Goal: Task Accomplishment & Management: Manage account settings

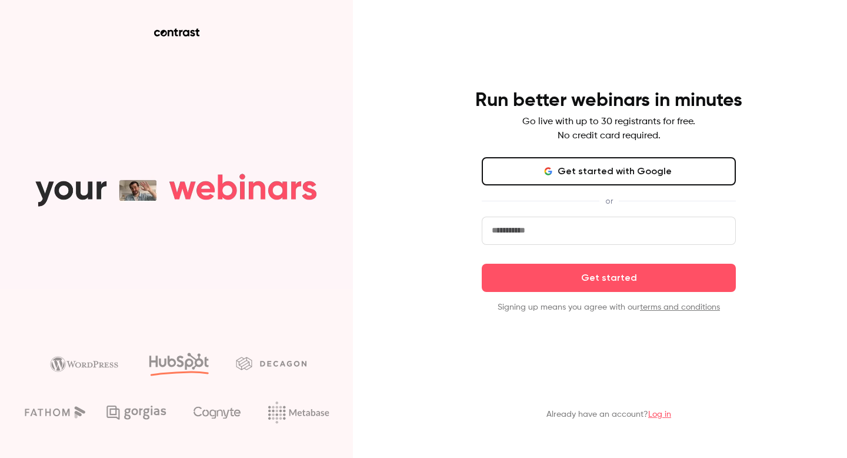
click at [559, 172] on button "Get started with Google" at bounding box center [609, 171] width 254 height 28
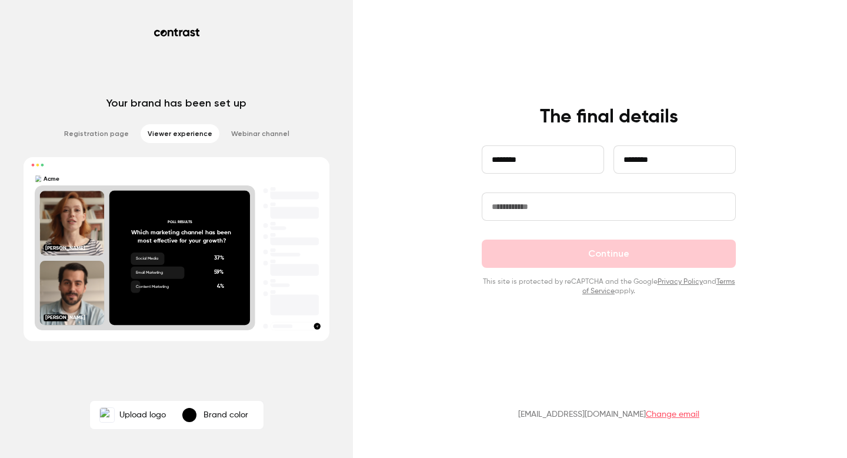
click at [521, 206] on input "text" at bounding box center [609, 206] width 254 height 28
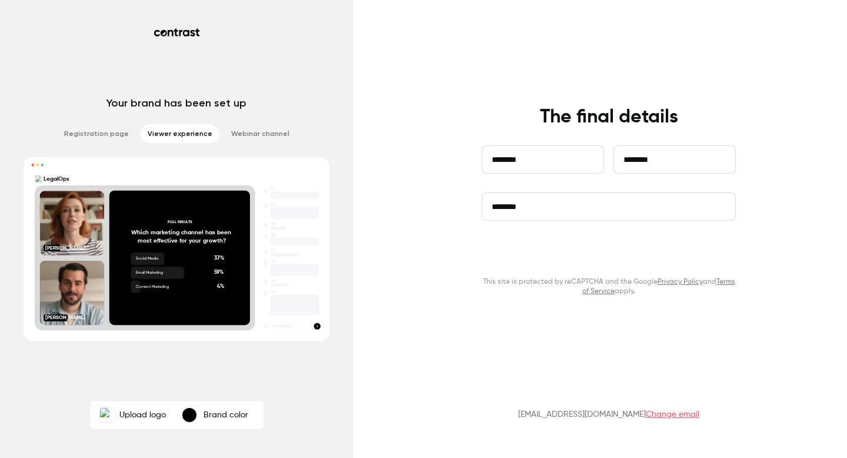
type input "********"
click at [586, 248] on button "Continue" at bounding box center [609, 253] width 254 height 28
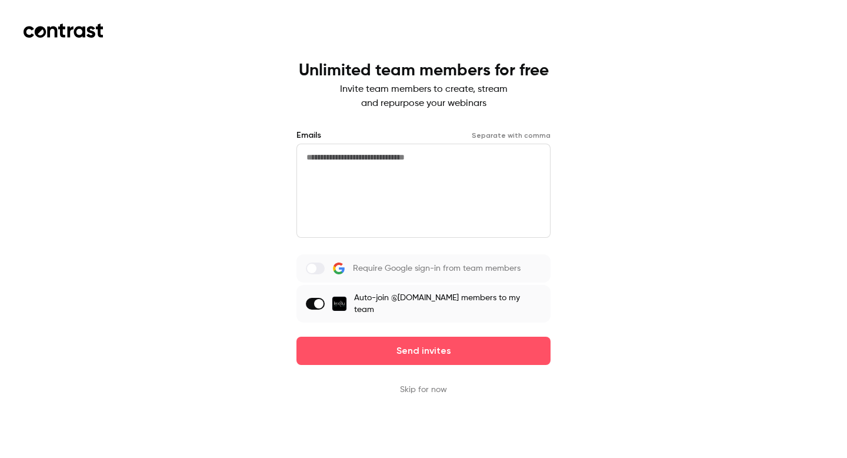
click at [435, 383] on button "Skip for now" at bounding box center [423, 389] width 47 height 12
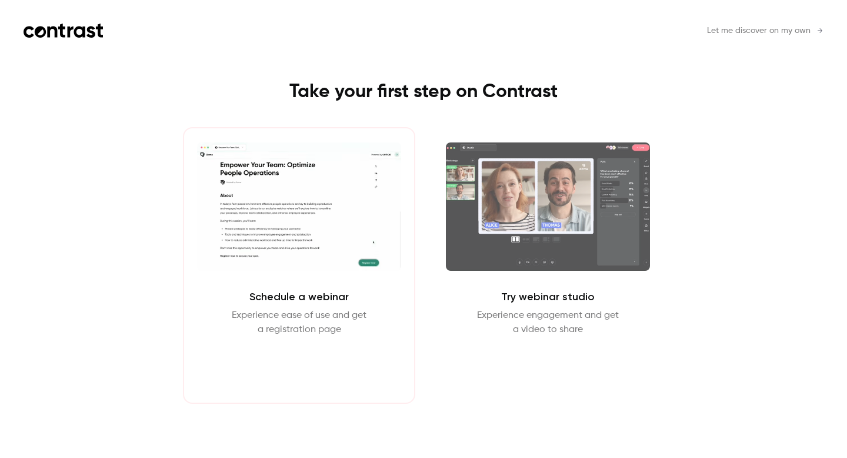
click at [336, 363] on button "Schedule webinar" at bounding box center [299, 364] width 101 height 28
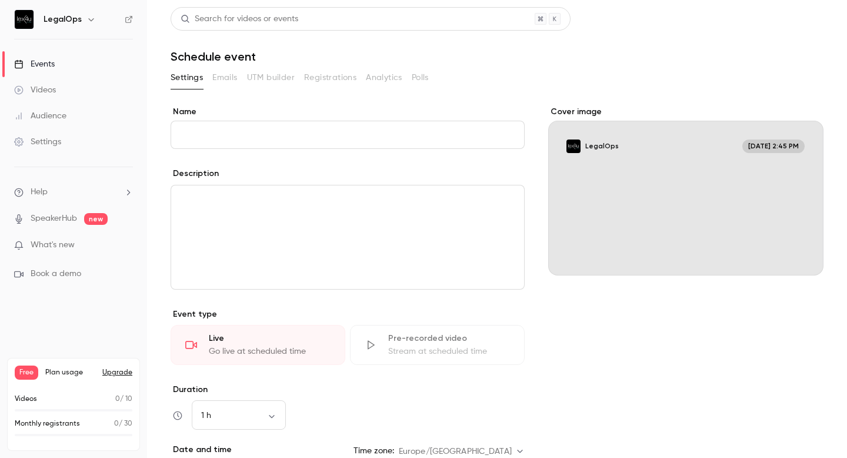
click at [55, 95] on div "Videos" at bounding box center [35, 90] width 42 height 12
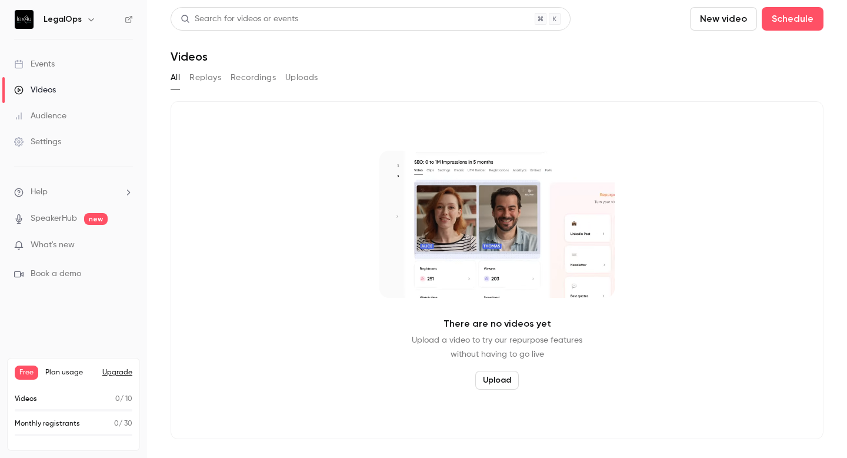
click at [46, 72] on link "Events" at bounding box center [73, 64] width 147 height 26
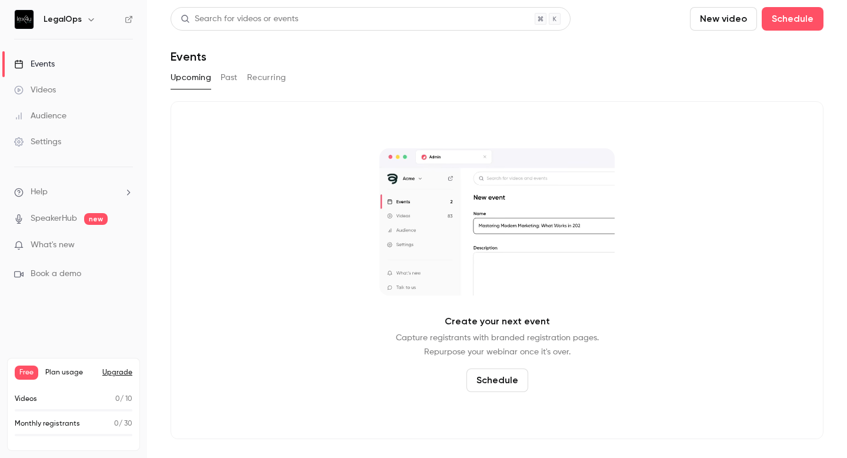
click at [72, 124] on link "Audience" at bounding box center [73, 116] width 147 height 26
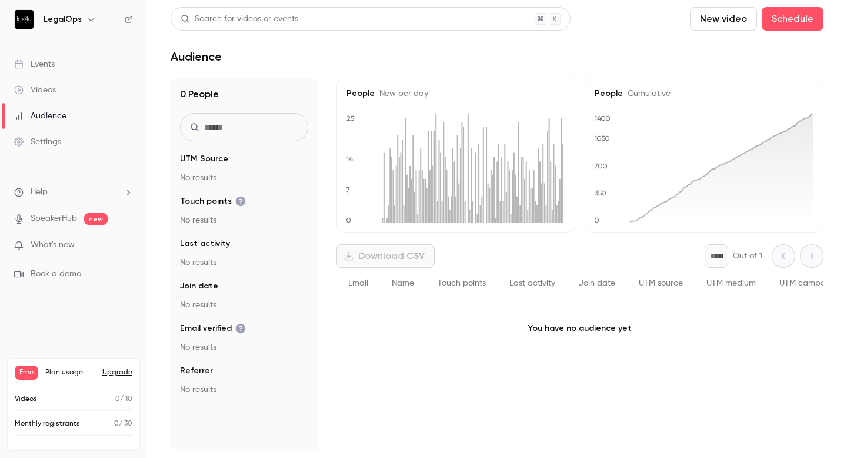
click at [58, 143] on div "Settings" at bounding box center [37, 142] width 47 height 12
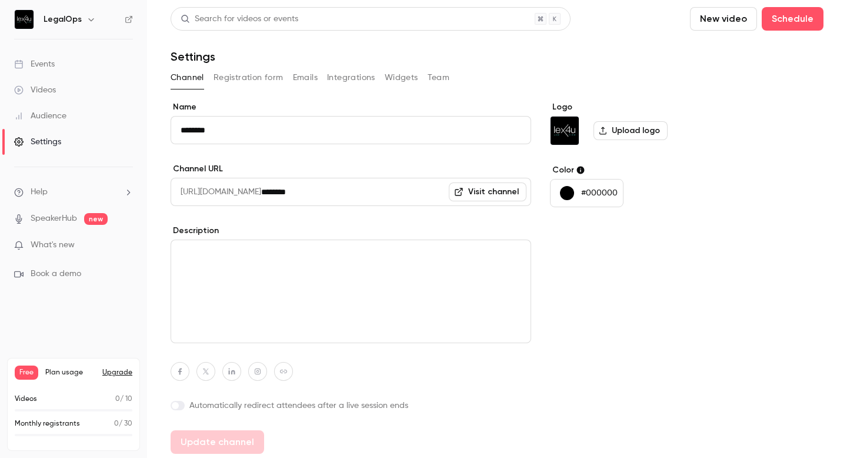
click at [74, 243] on span "What's new" at bounding box center [53, 245] width 44 height 12
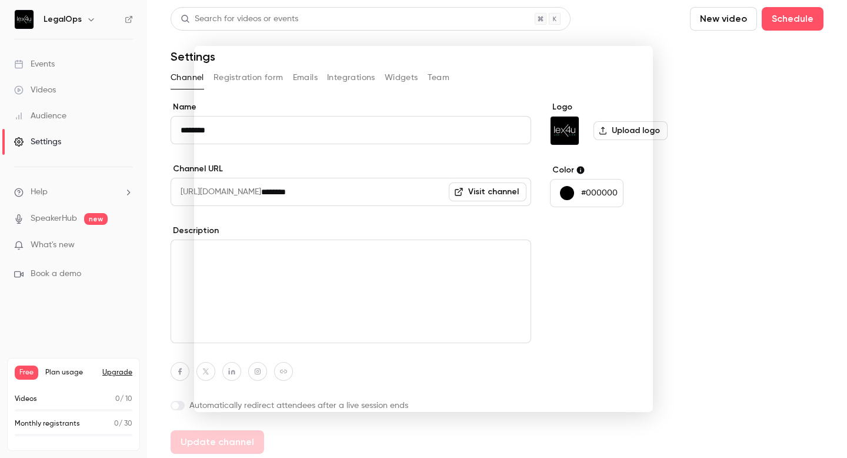
click at [155, 222] on div at bounding box center [423, 229] width 847 height 458
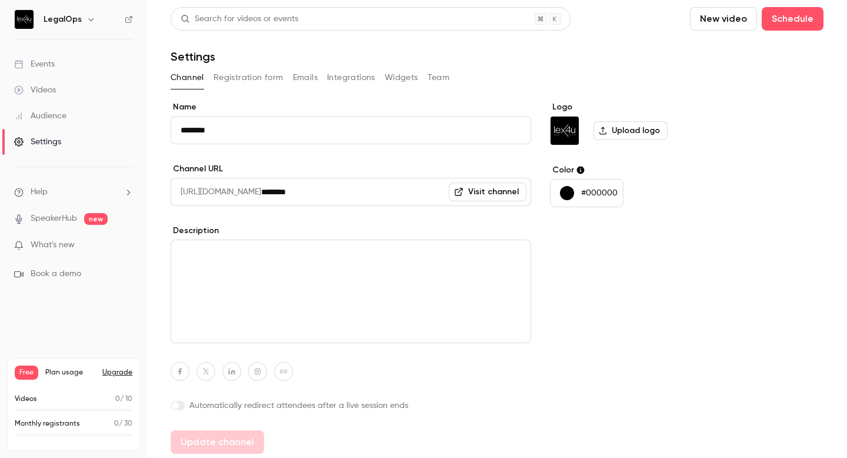
click at [489, 193] on link "Visit channel" at bounding box center [488, 191] width 78 height 19
click at [262, 78] on button "Registration form" at bounding box center [248, 77] width 70 height 19
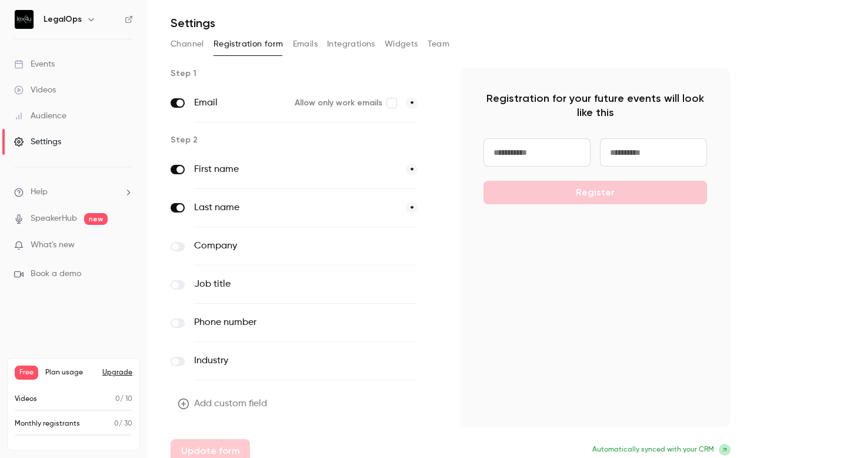
scroll to position [36, 0]
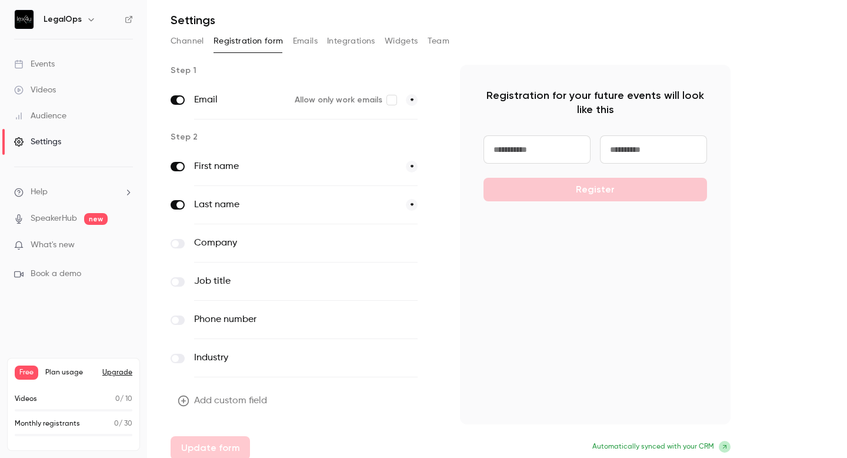
click at [178, 243] on span at bounding box center [175, 243] width 7 height 7
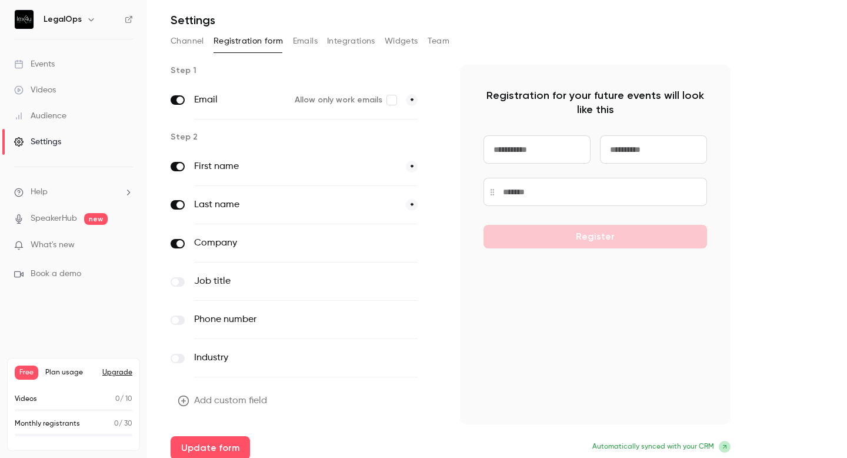
scroll to position [45, 0]
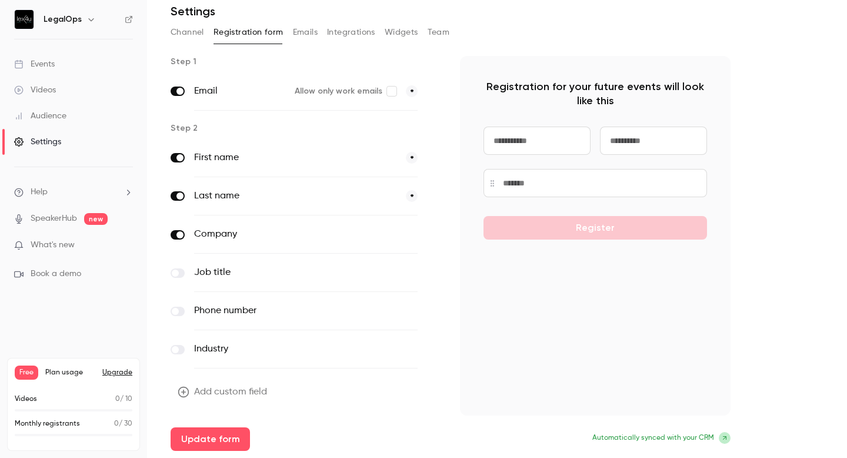
click at [178, 273] on span at bounding box center [175, 272] width 7 height 7
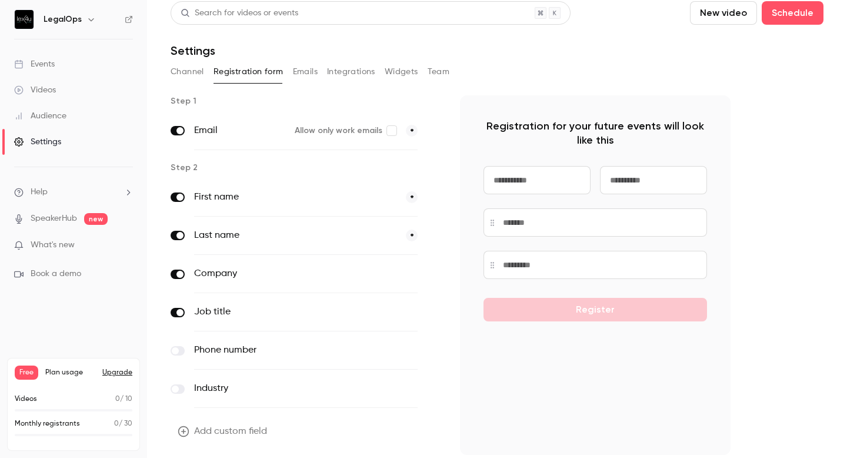
scroll to position [0, 0]
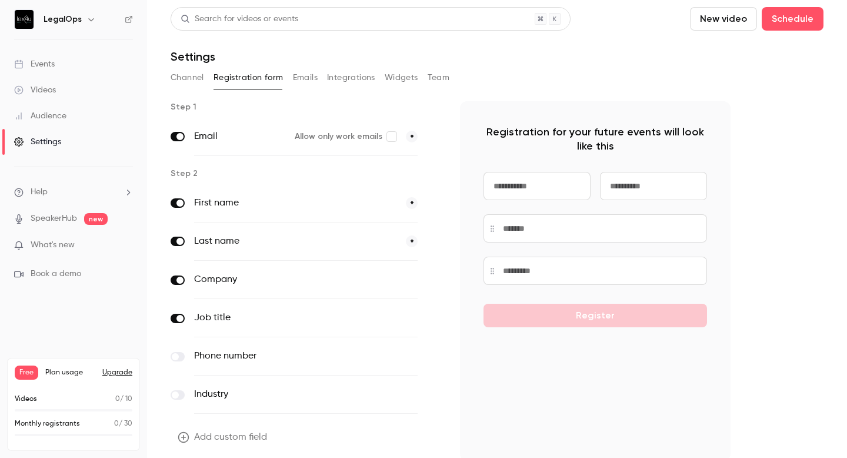
click at [308, 80] on button "Emails" at bounding box center [305, 77] width 25 height 19
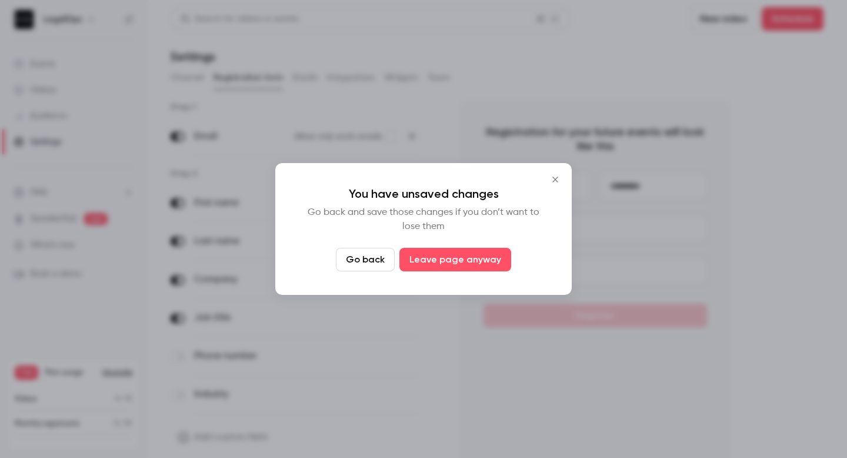
click at [366, 263] on button "Go back" at bounding box center [365, 260] width 59 height 24
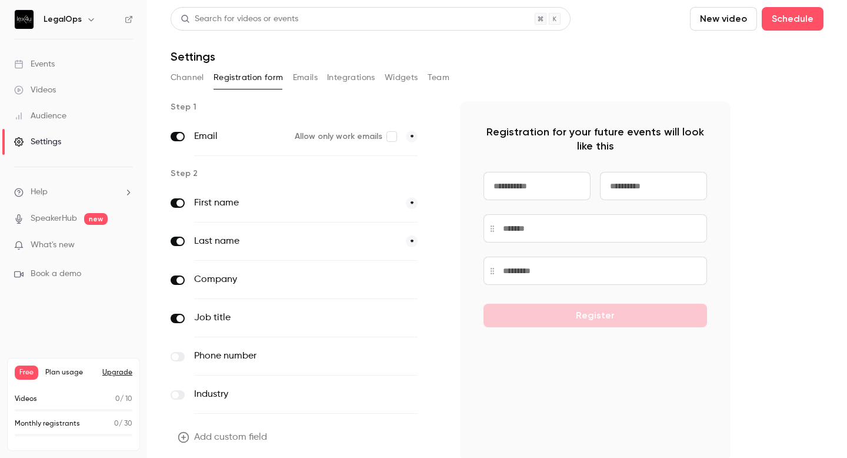
scroll to position [45, 0]
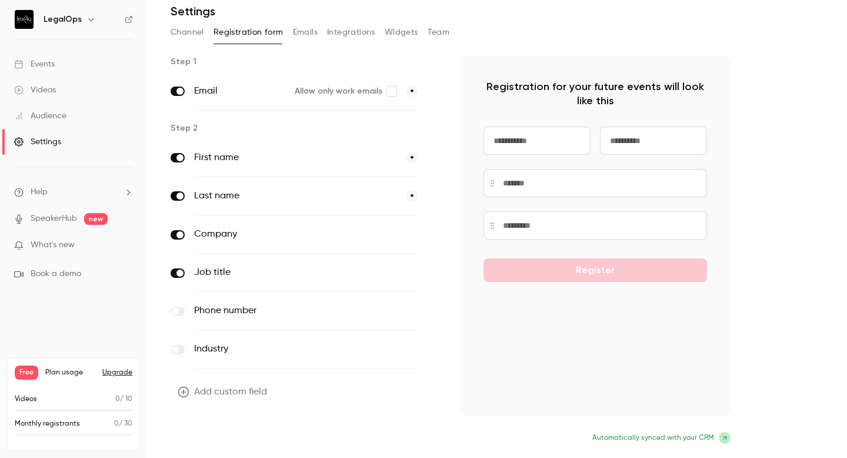
click at [225, 436] on button "Update form" at bounding box center [210, 439] width 79 height 24
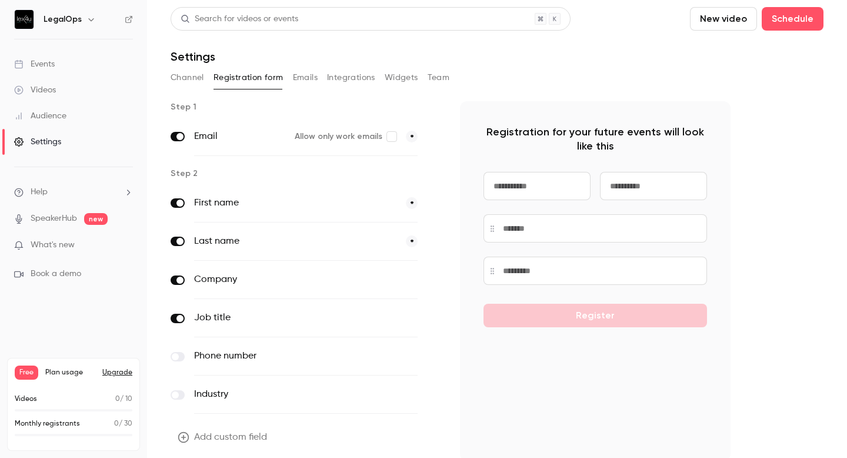
click at [356, 79] on button "Integrations" at bounding box center [351, 77] width 48 height 19
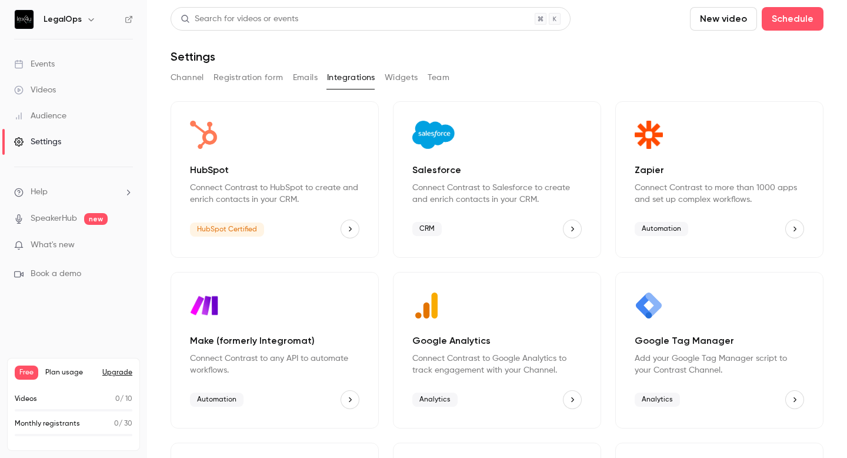
click at [403, 73] on button "Widgets" at bounding box center [402, 77] width 34 height 19
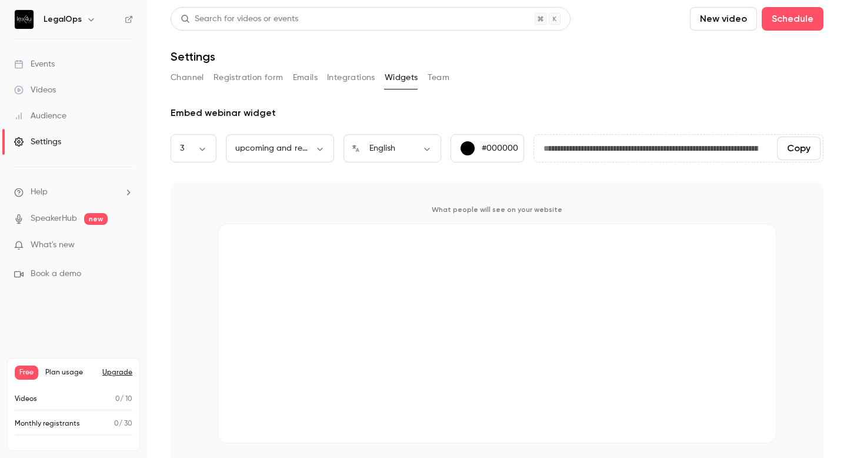
click at [430, 81] on button "Team" at bounding box center [439, 77] width 22 height 19
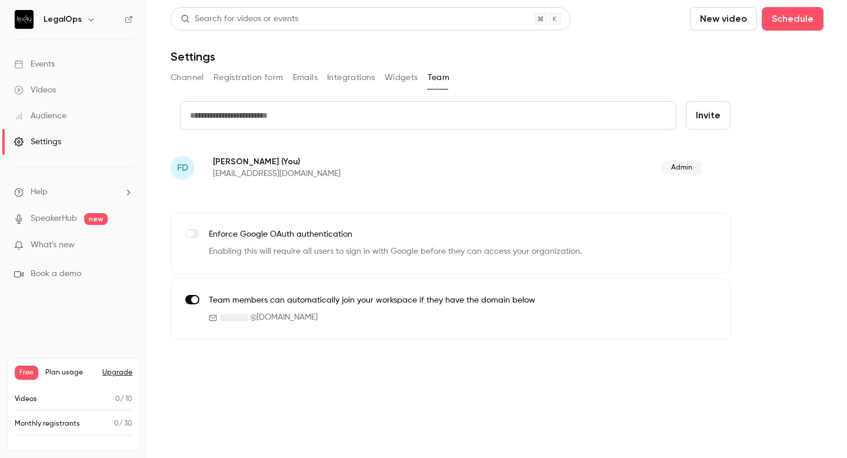
click at [403, 82] on button "Widgets" at bounding box center [402, 77] width 34 height 19
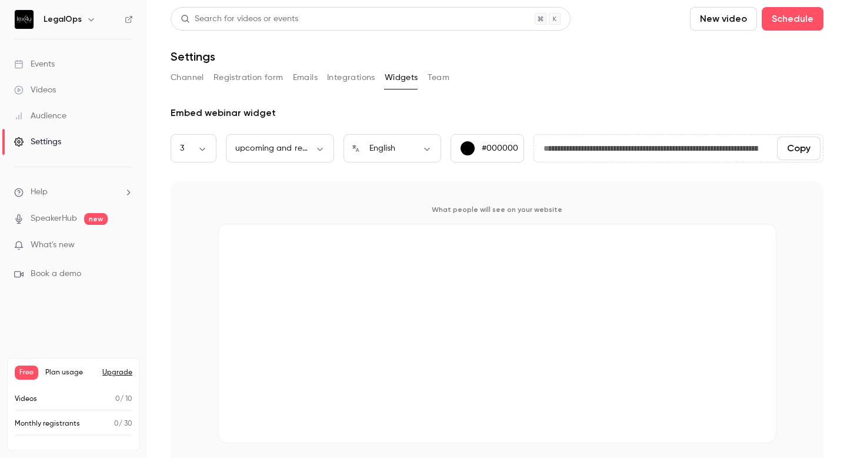
click at [368, 80] on button "Integrations" at bounding box center [351, 77] width 48 height 19
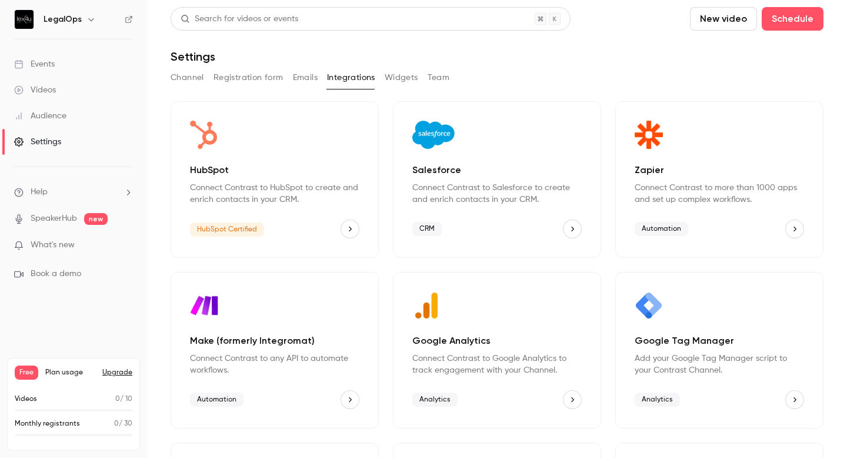
click at [316, 79] on button "Emails" at bounding box center [305, 77] width 25 height 19
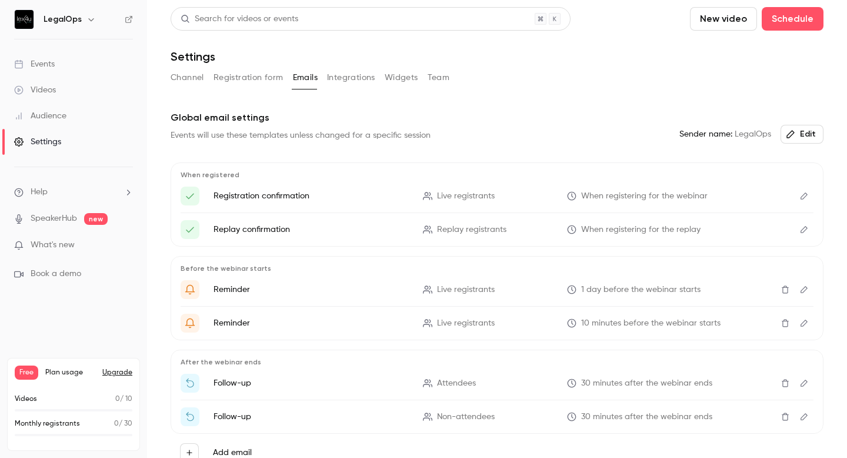
click at [259, 81] on button "Registration form" at bounding box center [248, 77] width 70 height 19
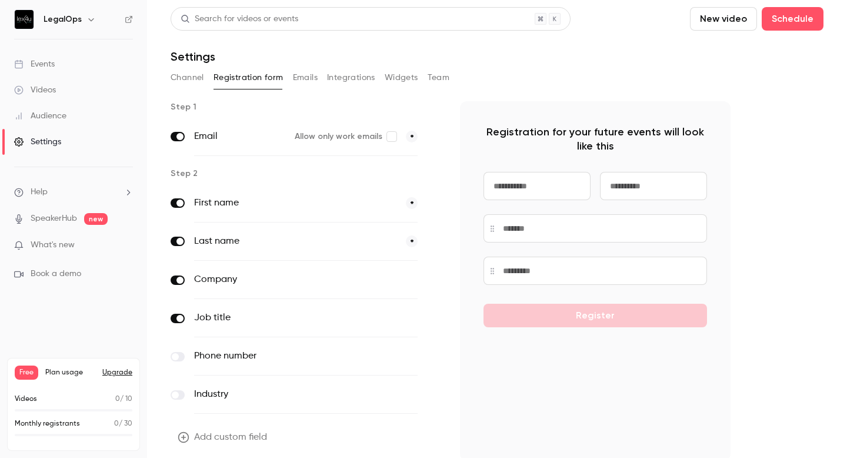
click at [188, 78] on button "Channel" at bounding box center [188, 77] width 34 height 19
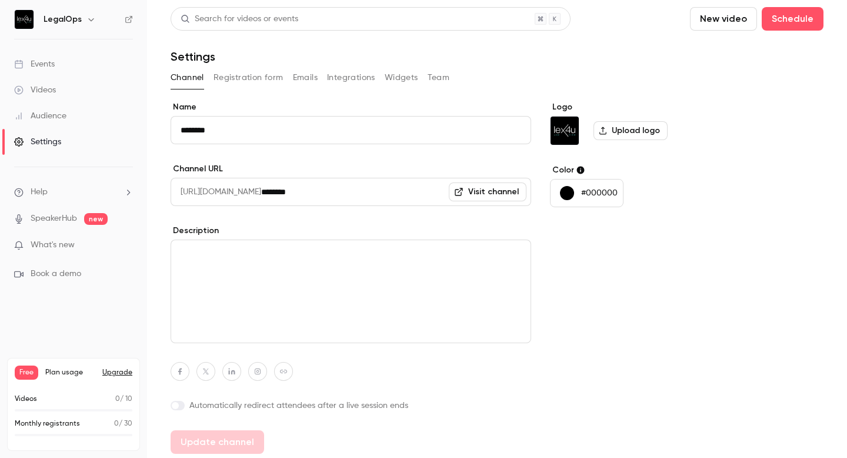
click at [232, 82] on button "Registration form" at bounding box center [248, 77] width 70 height 19
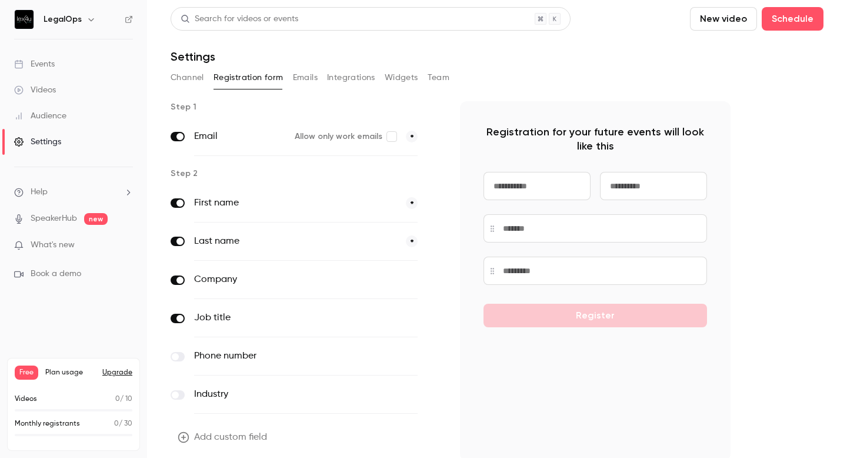
click at [69, 69] on link "Events" at bounding box center [73, 64] width 147 height 26
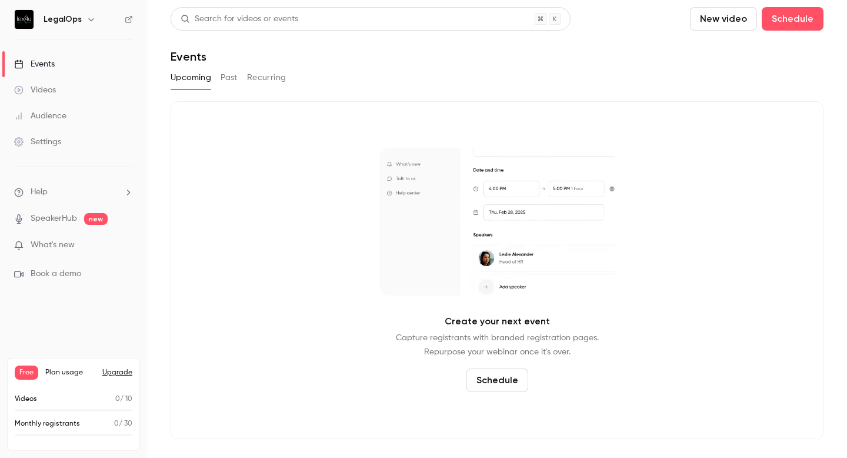
click at [57, 92] on link "Videos" at bounding box center [73, 90] width 147 height 26
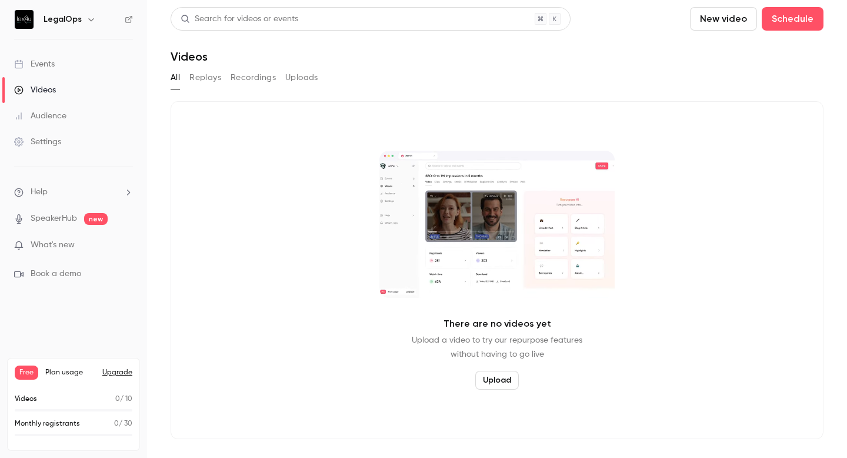
click at [49, 116] on div "Audience" at bounding box center [40, 116] width 52 height 12
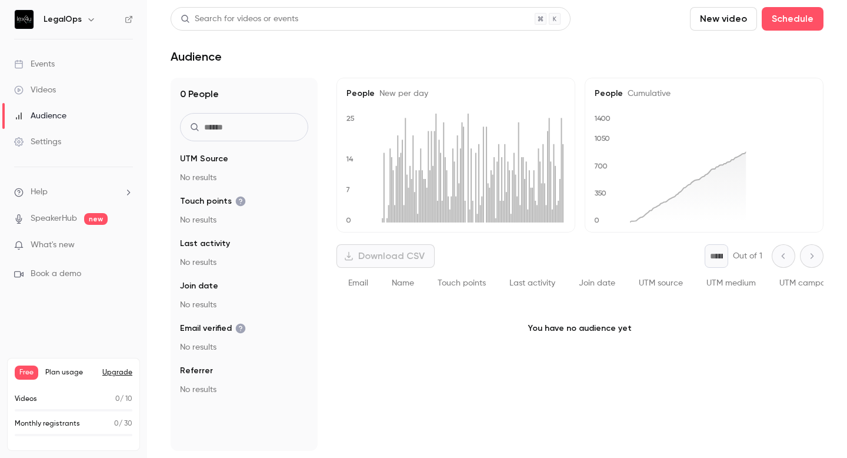
click at [47, 142] on div "Settings" at bounding box center [37, 142] width 47 height 12
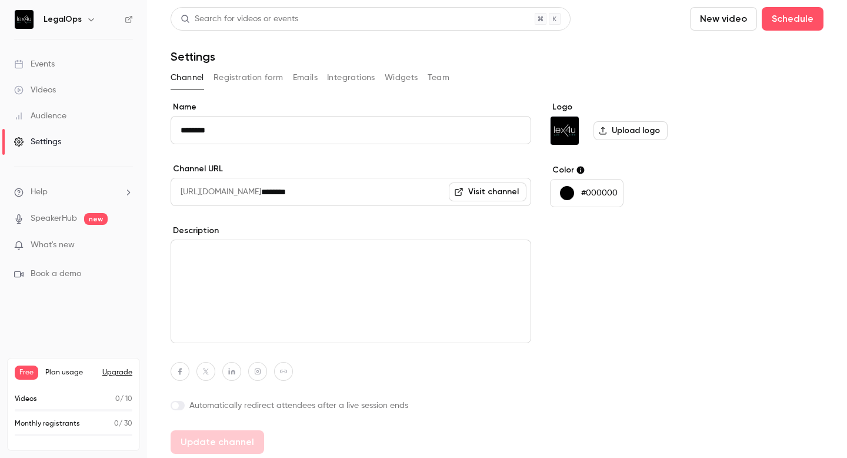
click at [83, 189] on li "Help" at bounding box center [73, 192] width 119 height 12
click at [83, 189] on div at bounding box center [423, 229] width 847 height 458
click at [730, 26] on button "New video" at bounding box center [723, 19] width 67 height 24
click at [60, 91] on div at bounding box center [423, 229] width 847 height 458
click at [47, 90] on div "Videos" at bounding box center [35, 90] width 42 height 12
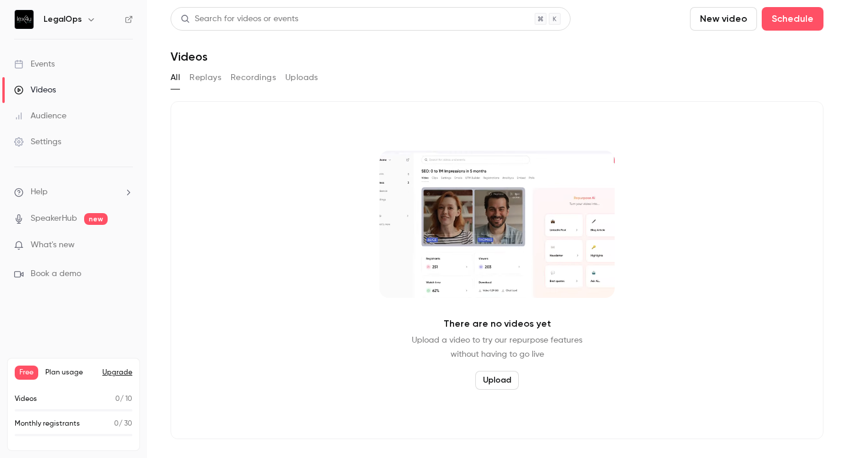
click at [54, 67] on div "Events" at bounding box center [34, 64] width 41 height 12
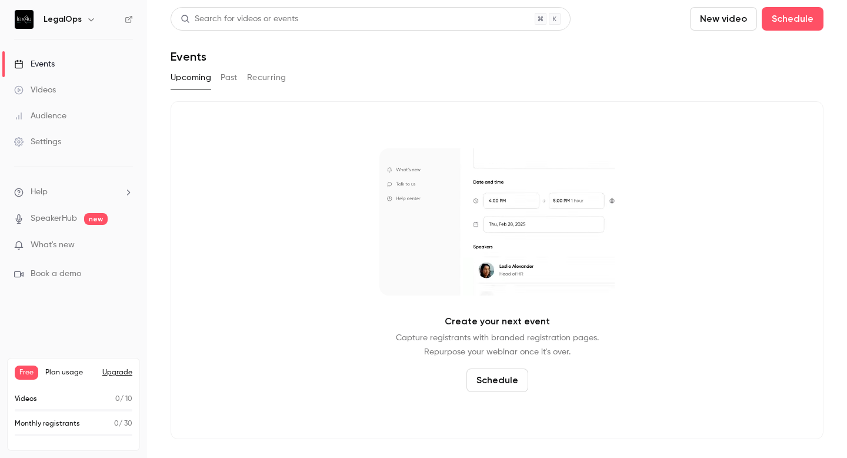
click at [234, 80] on button "Past" at bounding box center [229, 77] width 17 height 19
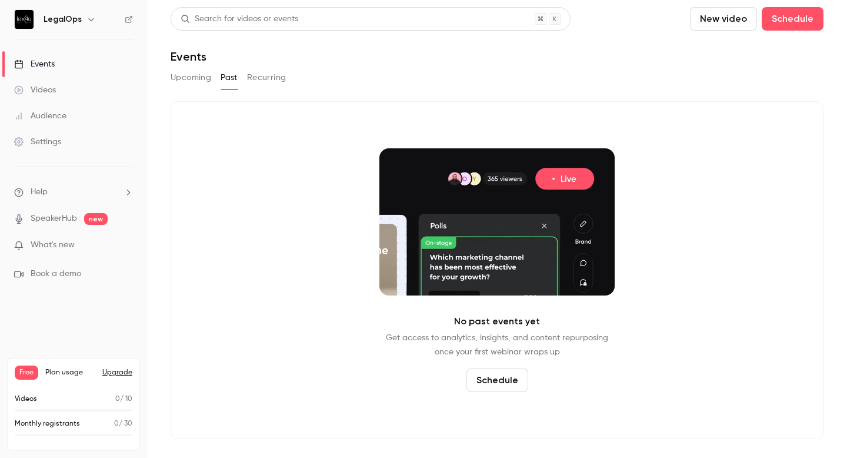
click at [59, 72] on link "Events" at bounding box center [73, 64] width 147 height 26
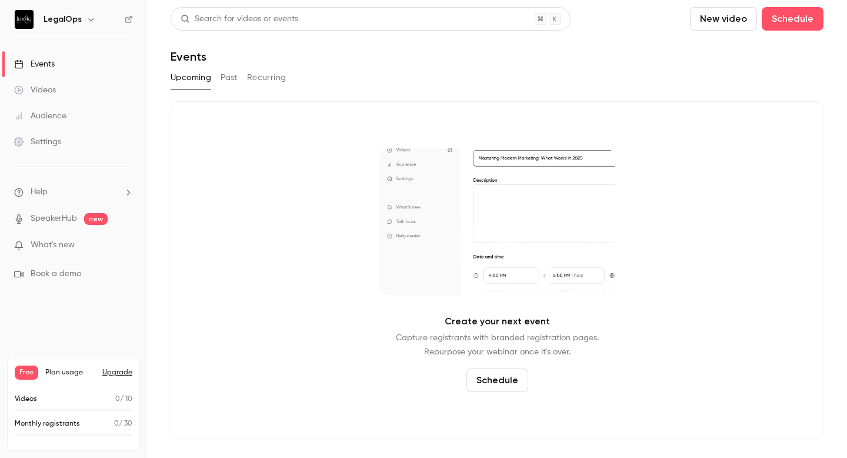
click at [497, 383] on button "Schedule" at bounding box center [497, 380] width 62 height 24
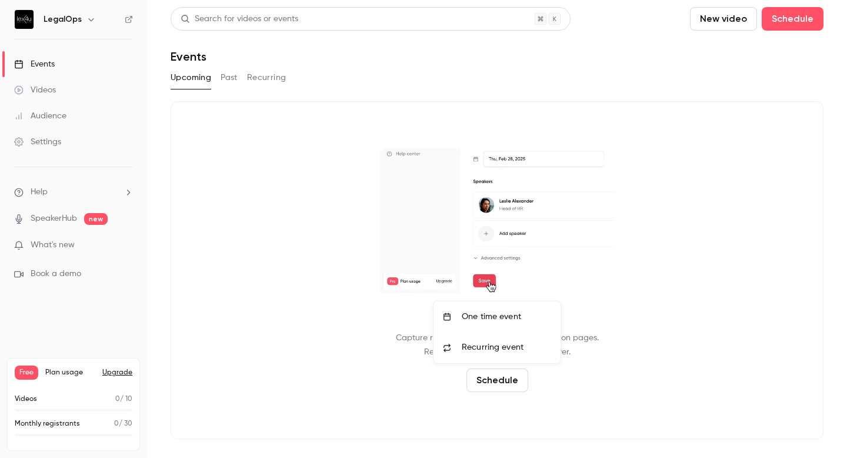
click at [481, 324] on li "One time event" at bounding box center [496, 316] width 127 height 31
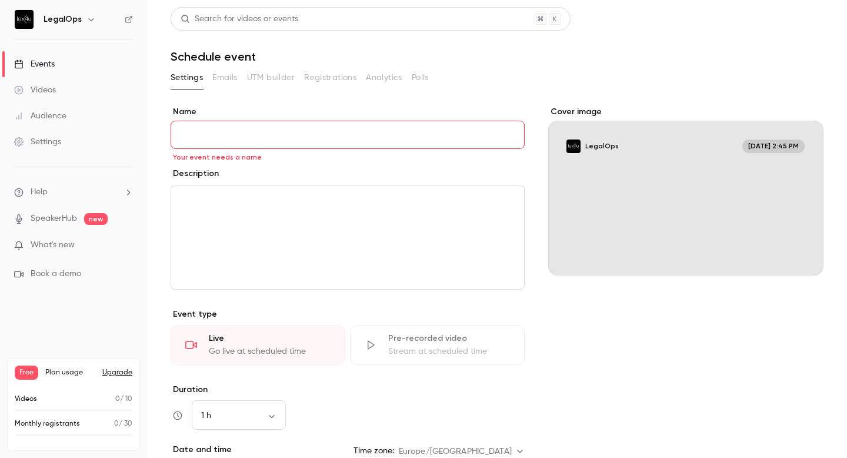
click at [276, 133] on input "Name" at bounding box center [348, 135] width 354 height 28
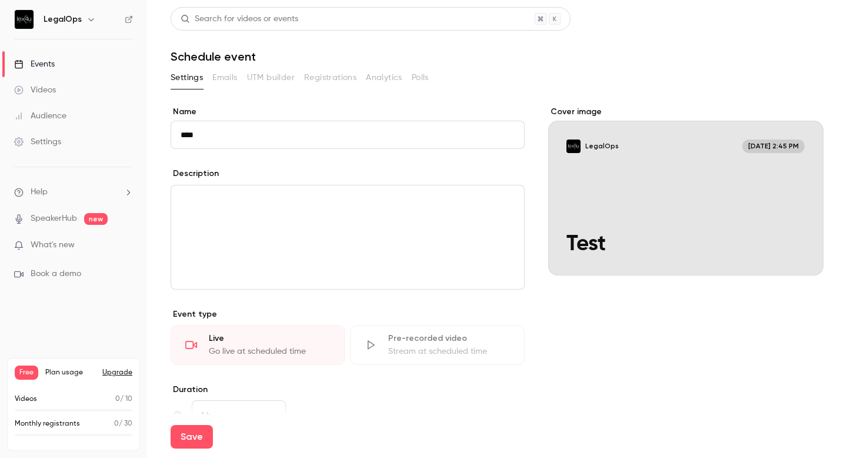
type input "****"
click at [263, 205] on p "editor" at bounding box center [348, 199] width 334 height 14
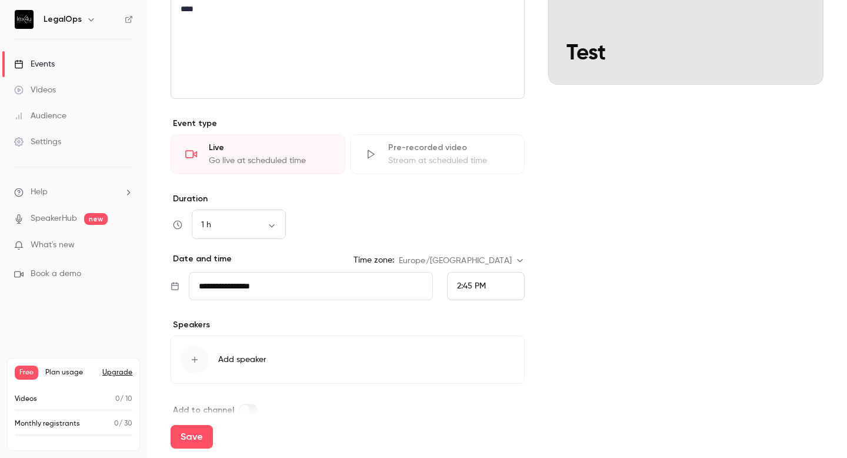
scroll to position [211, 0]
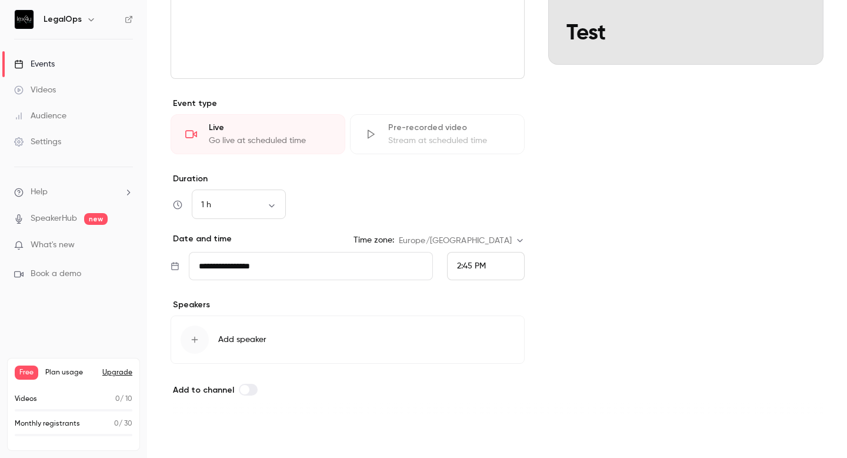
click at [199, 429] on button "Save" at bounding box center [192, 437] width 42 height 24
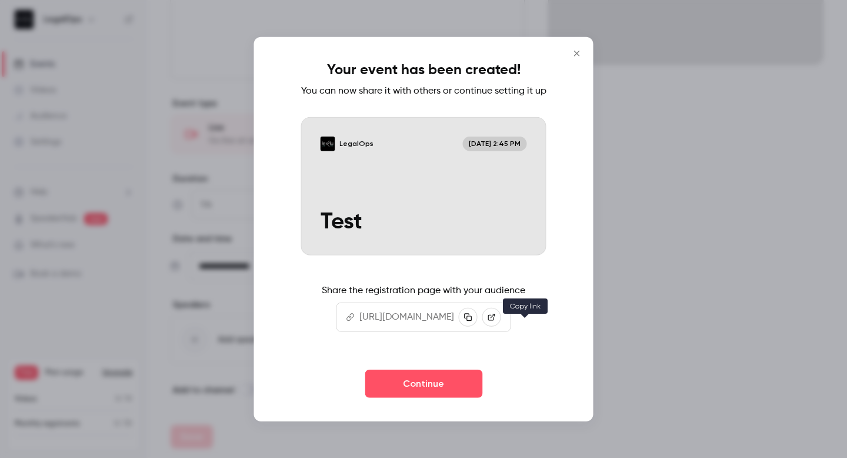
click at [472, 321] on icon "button" at bounding box center [468, 316] width 8 height 8
click at [579, 51] on icon "Close" at bounding box center [576, 53] width 5 height 5
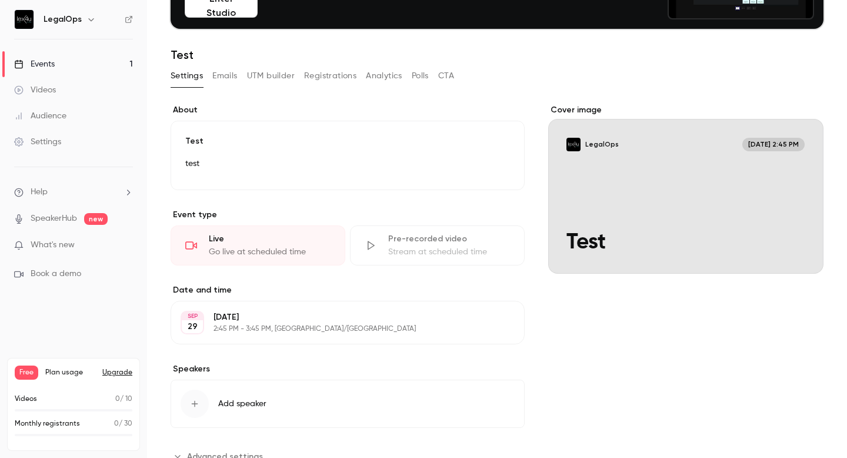
scroll to position [125, 0]
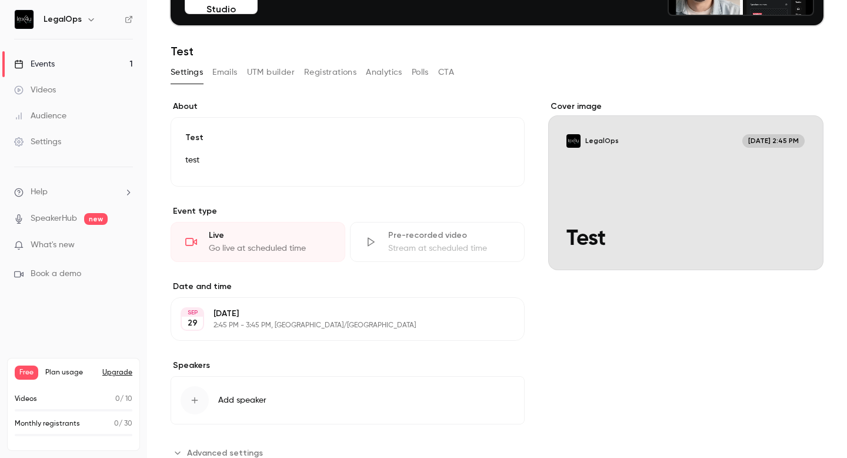
click at [231, 74] on button "Emails" at bounding box center [224, 72] width 25 height 19
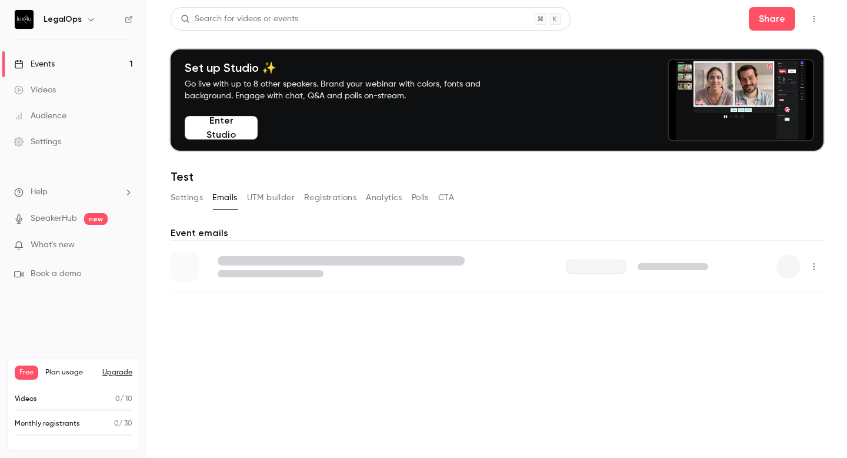
click at [282, 204] on button "UTM builder" at bounding box center [271, 197] width 48 height 19
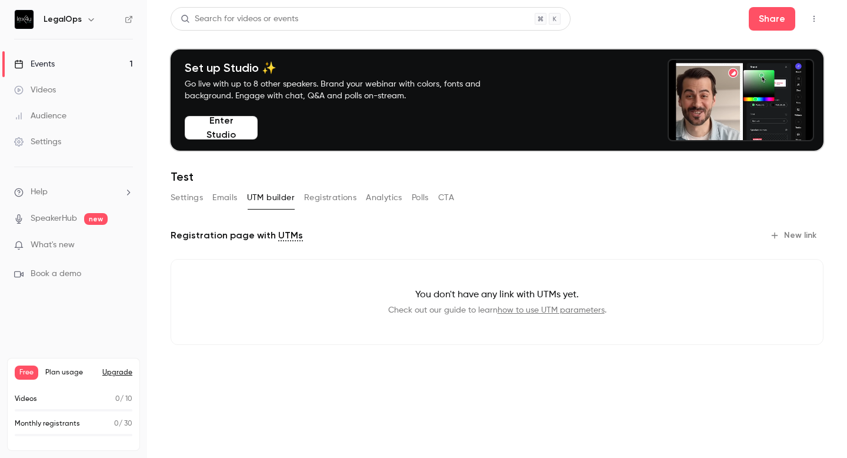
click at [319, 198] on button "Registrations" at bounding box center [330, 197] width 52 height 19
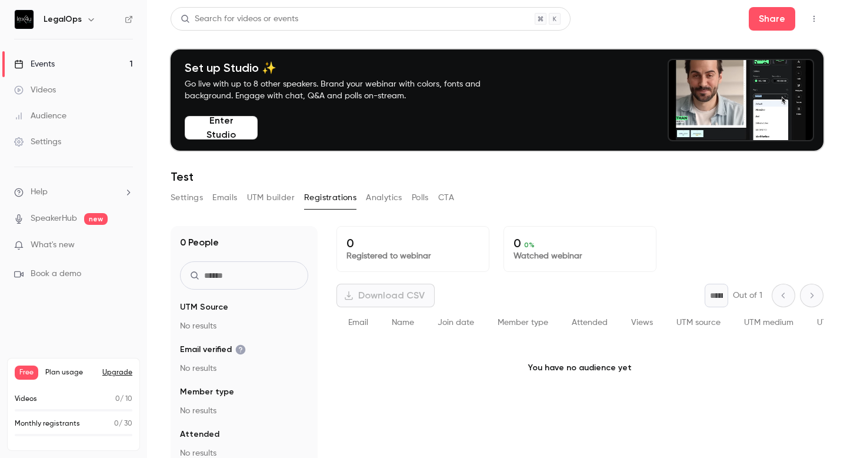
click at [396, 205] on button "Analytics" at bounding box center [384, 197] width 36 height 19
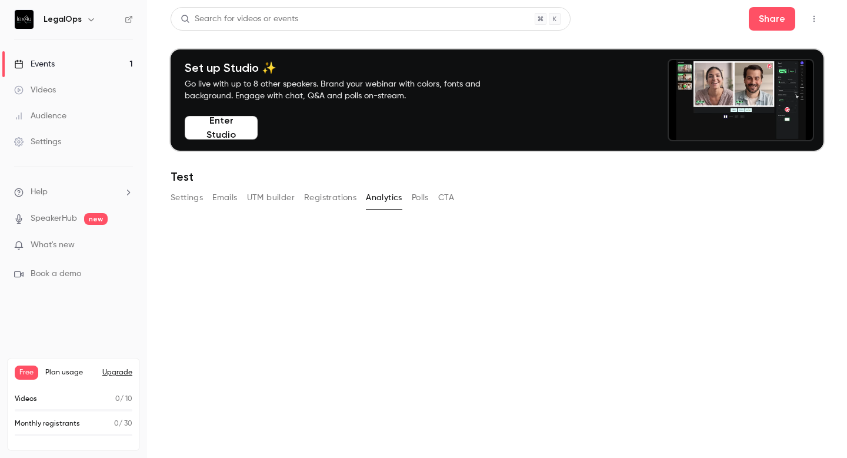
click at [449, 199] on button "CTA" at bounding box center [446, 197] width 16 height 19
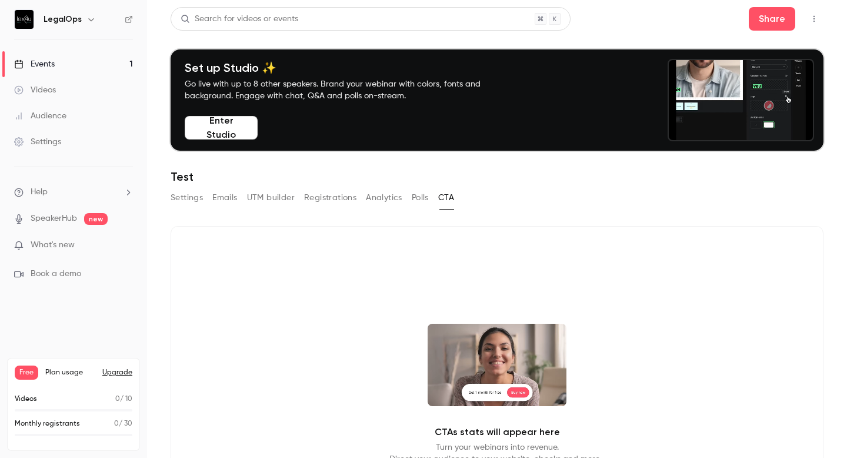
click at [186, 199] on button "Settings" at bounding box center [187, 197] width 32 height 19
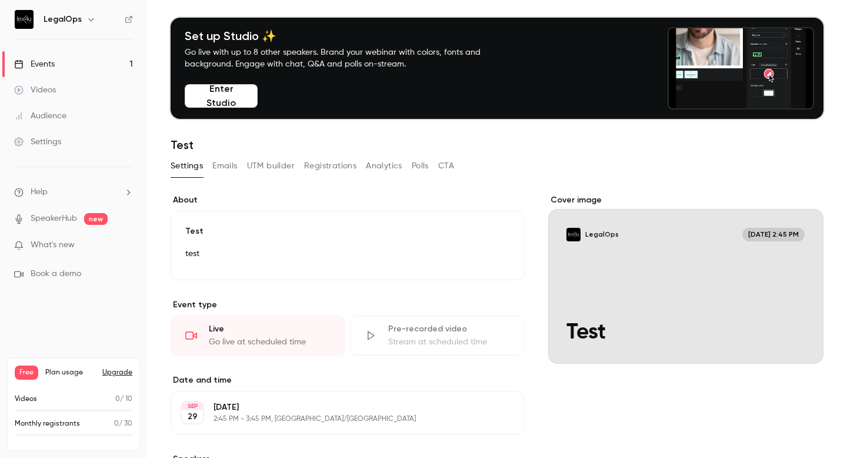
scroll to position [31, 0]
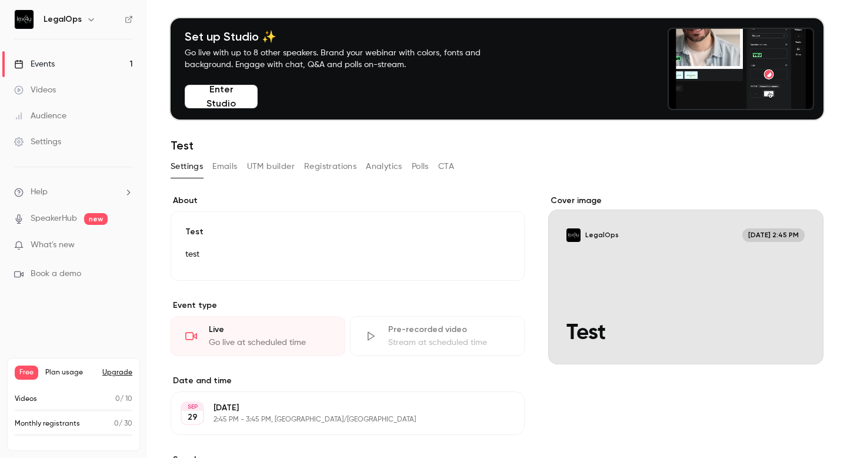
click at [234, 254] on p "test" at bounding box center [347, 254] width 325 height 14
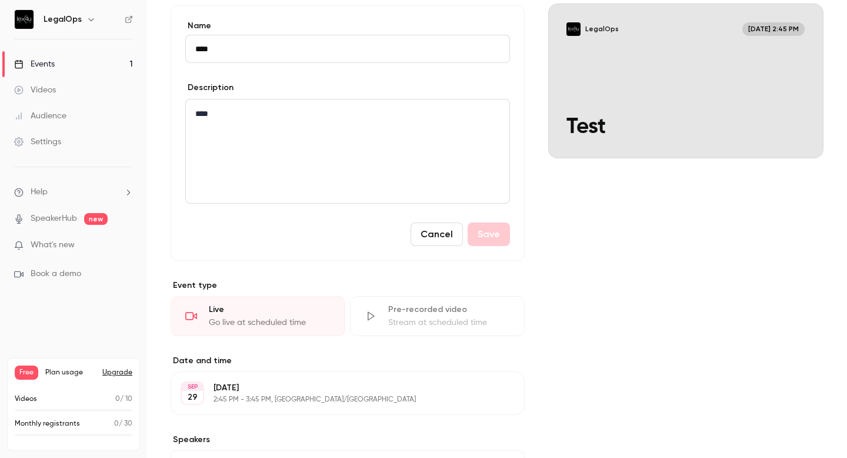
scroll to position [176, 0]
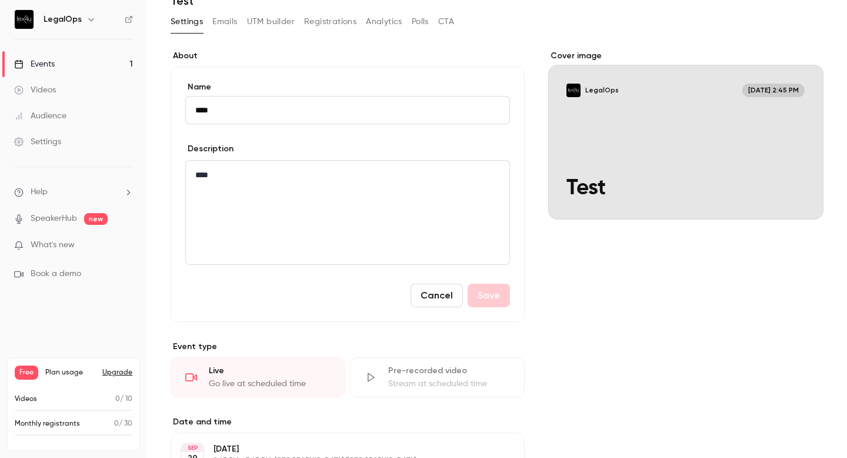
click at [90, 22] on icon "button" at bounding box center [90, 19] width 9 height 9
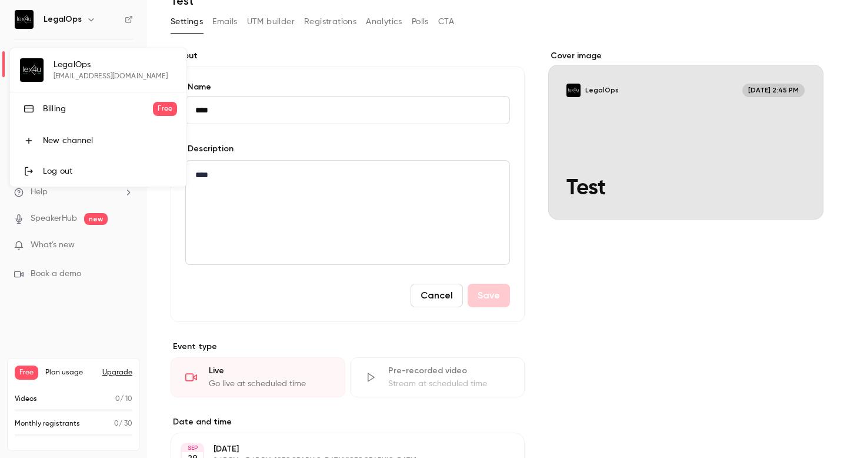
click at [214, 222] on div at bounding box center [423, 229] width 847 height 458
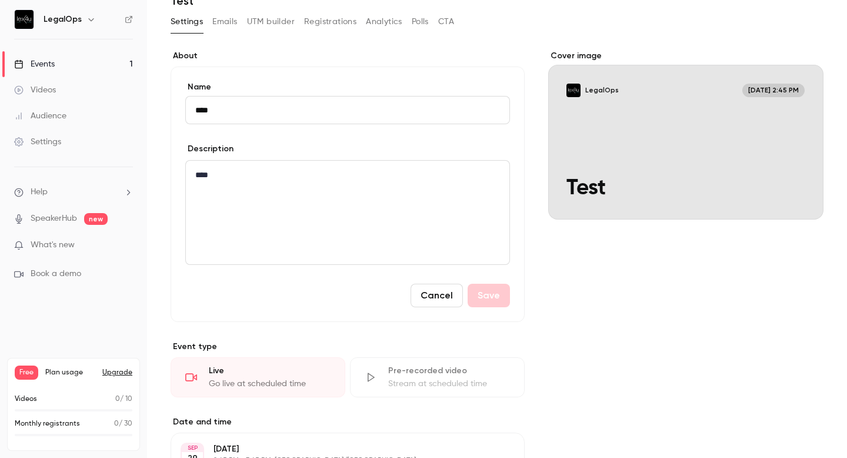
click at [65, 138] on link "Settings" at bounding box center [73, 142] width 147 height 26
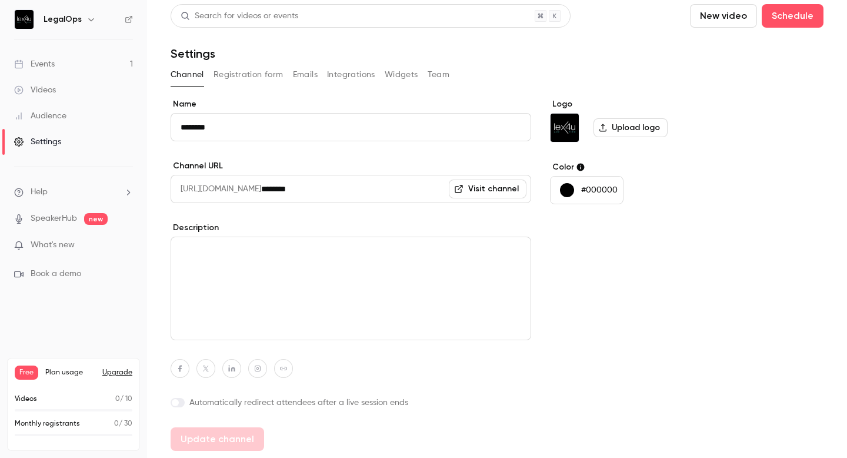
scroll to position [2, 0]
click at [486, 193] on link "Visit channel" at bounding box center [488, 189] width 78 height 19
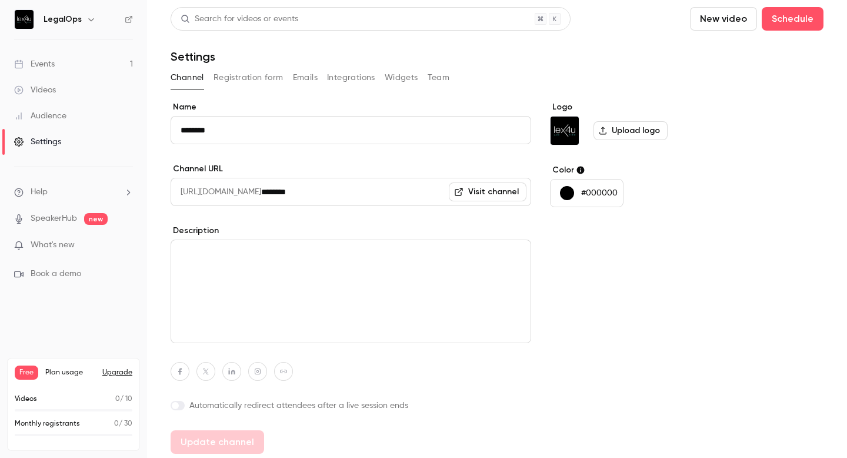
click at [66, 213] on link "SpeakerHub" at bounding box center [54, 218] width 46 height 12
click at [79, 127] on link "Audience" at bounding box center [73, 116] width 147 height 26
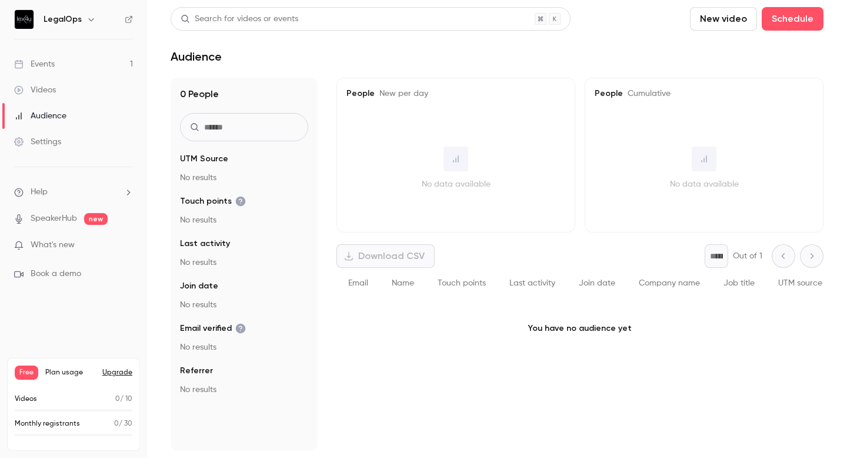
click at [66, 97] on link "Videos" at bounding box center [73, 90] width 147 height 26
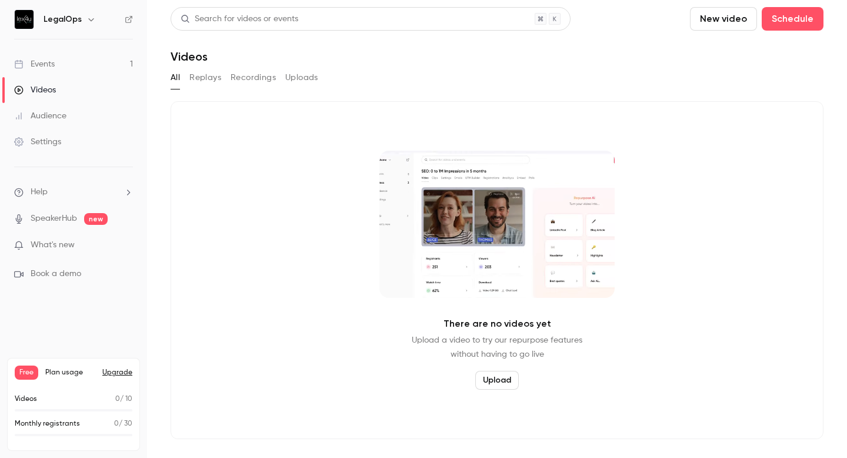
click at [65, 65] on link "Events 1" at bounding box center [73, 64] width 147 height 26
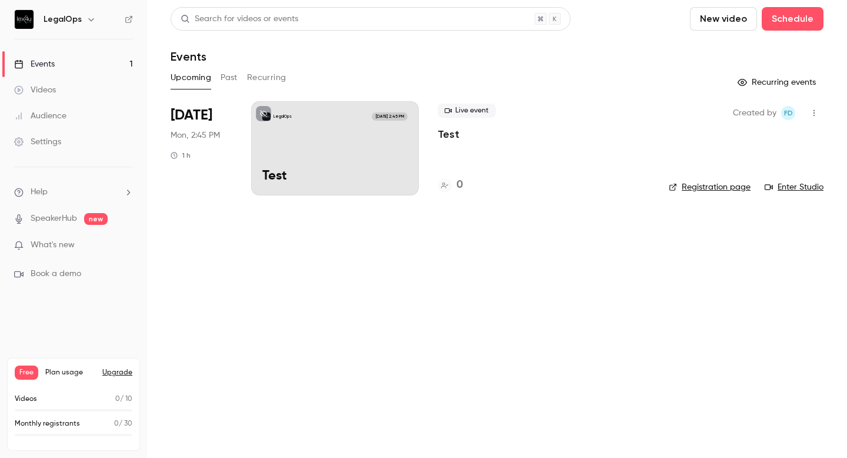
click at [470, 112] on span "Live event" at bounding box center [467, 111] width 58 height 14
click at [283, 160] on div "LegalOps [DATE] 2:45 PM Test" at bounding box center [335, 148] width 168 height 94
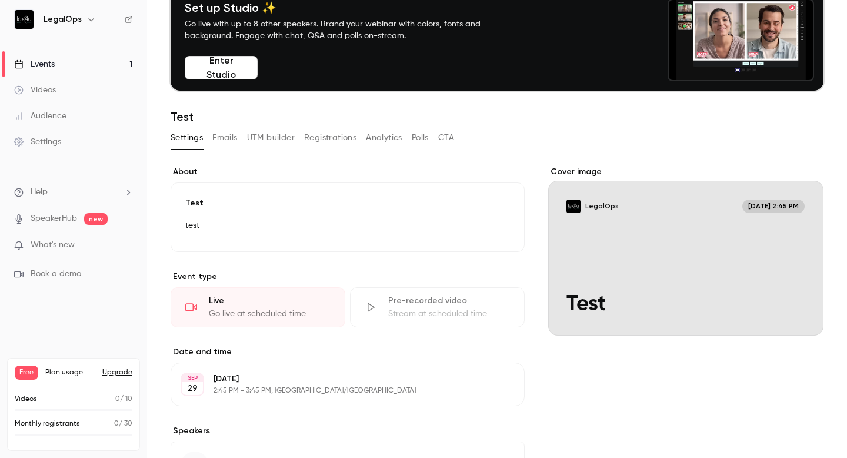
scroll to position [71, 0]
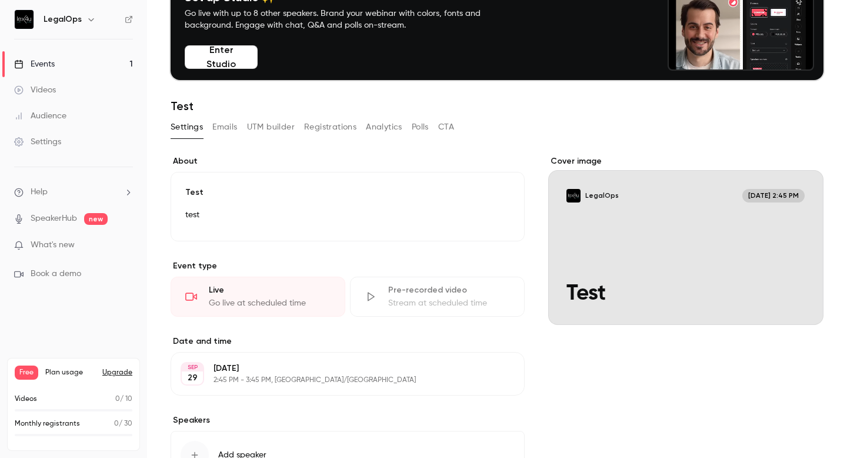
click at [291, 296] on div "Live Go live at scheduled time" at bounding box center [258, 296] width 175 height 40
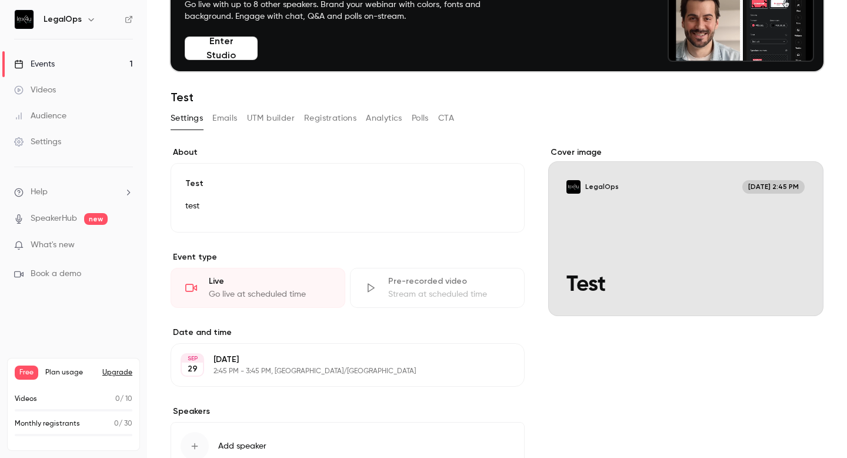
scroll to position [81, 0]
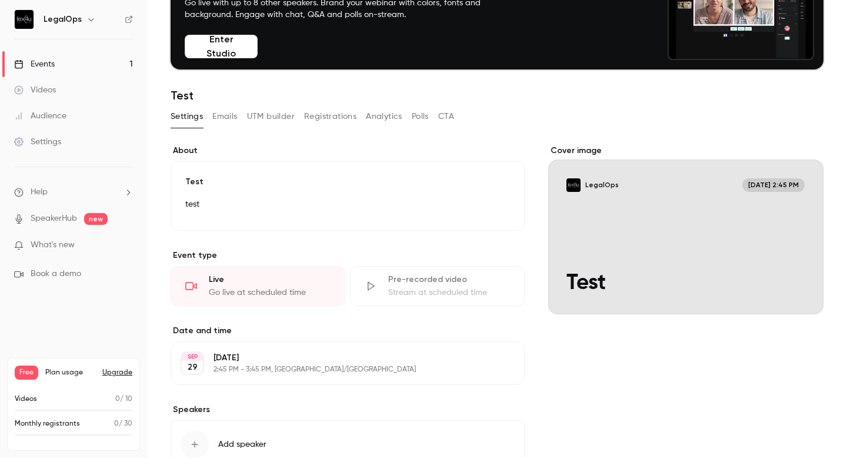
click at [276, 359] on p "[DATE]" at bounding box center [337, 358] width 249 height 12
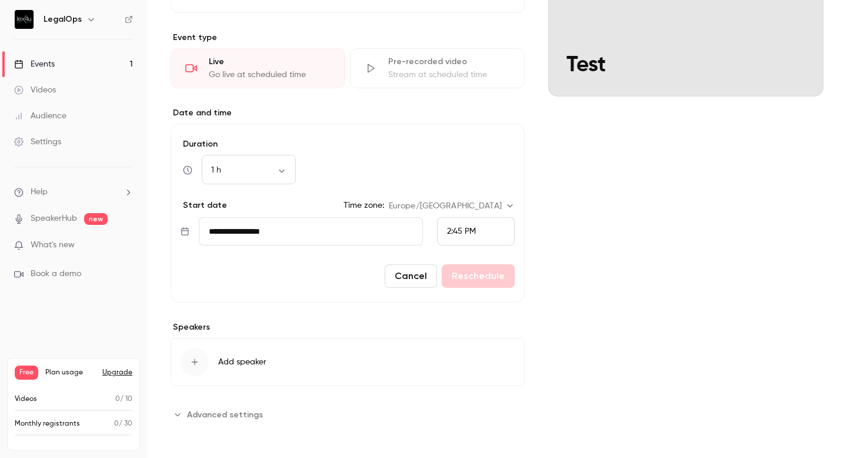
scroll to position [300, 0]
click at [255, 407] on span "Advanced settings" at bounding box center [225, 413] width 76 height 12
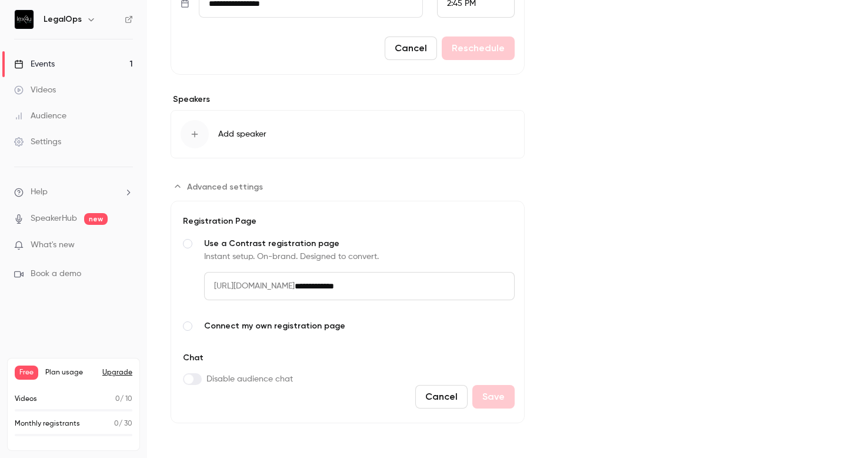
scroll to position [527, 0]
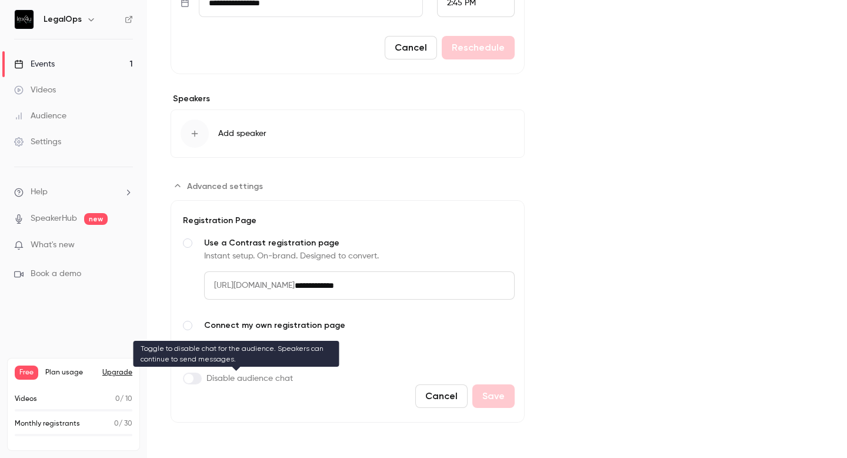
click at [191, 378] on span "Advanced settings" at bounding box center [188, 377] width 9 height 9
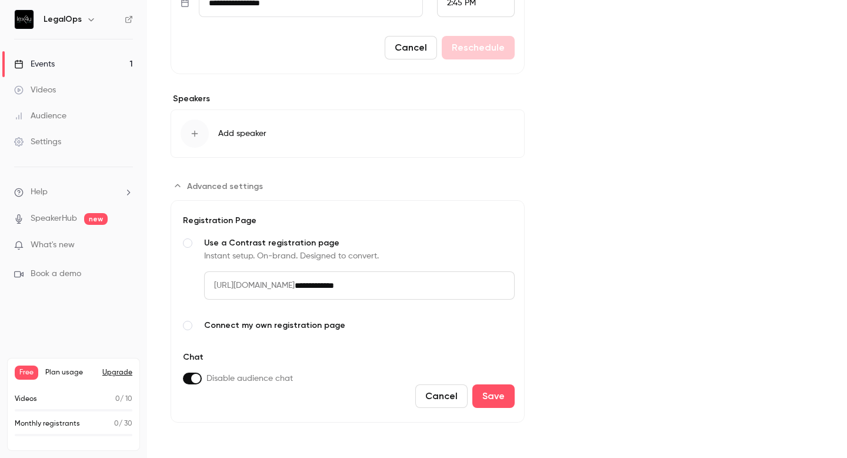
click at [191, 378] on span "Advanced settings" at bounding box center [195, 377] width 9 height 9
click at [442, 396] on button "Cancel" at bounding box center [441, 396] width 52 height 24
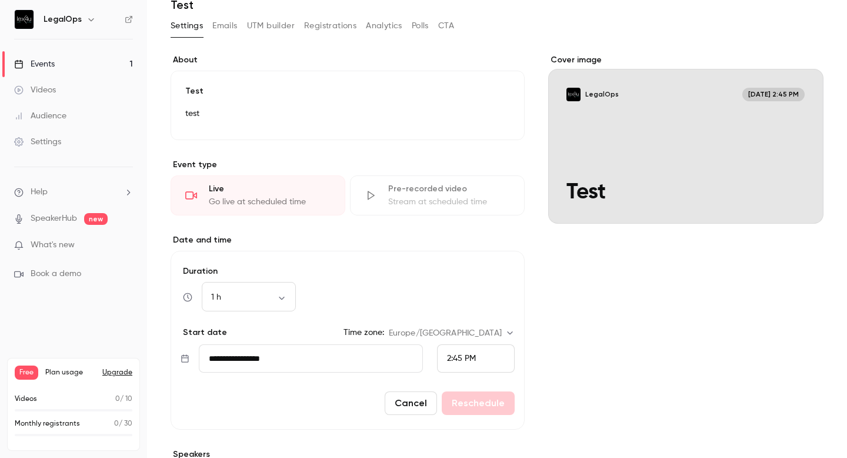
scroll to position [195, 0]
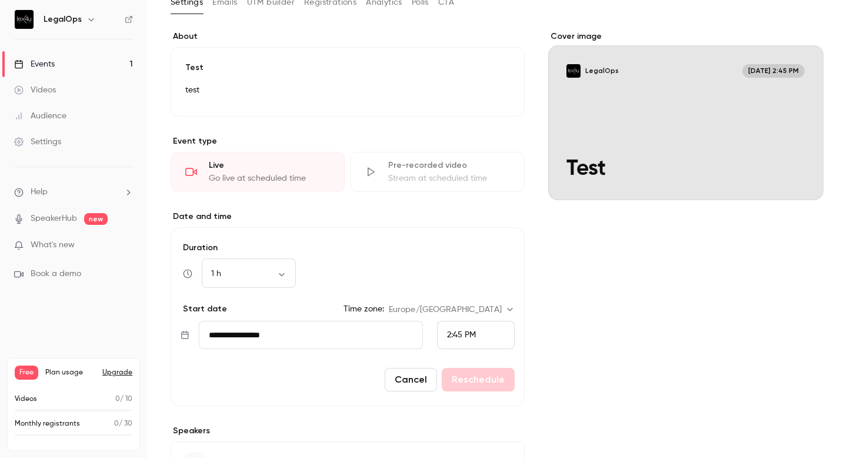
click at [268, 335] on input "**********" at bounding box center [311, 335] width 224 height 28
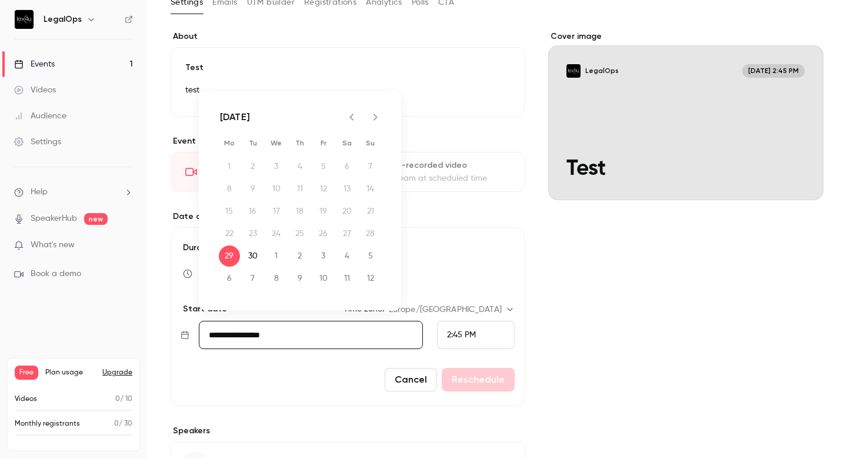
click at [448, 329] on div "2:45 PM" at bounding box center [461, 335] width 29 height 12
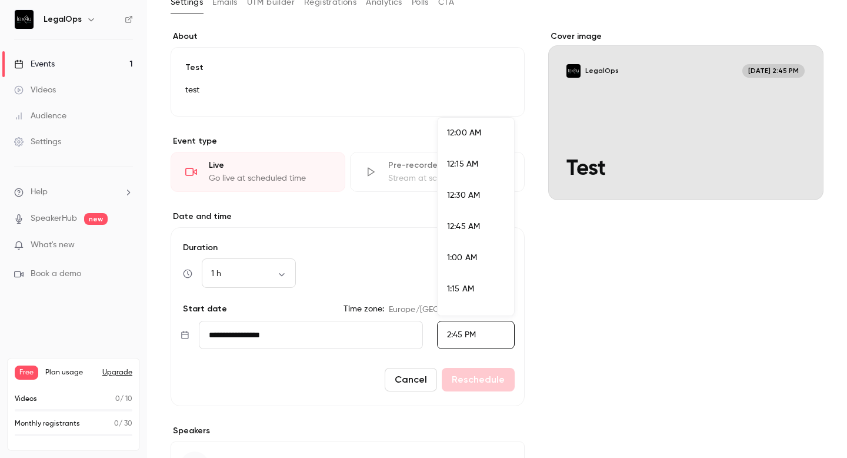
scroll to position [1755, 0]
click at [463, 305] on div "3:30 PM" at bounding box center [476, 310] width 58 height 12
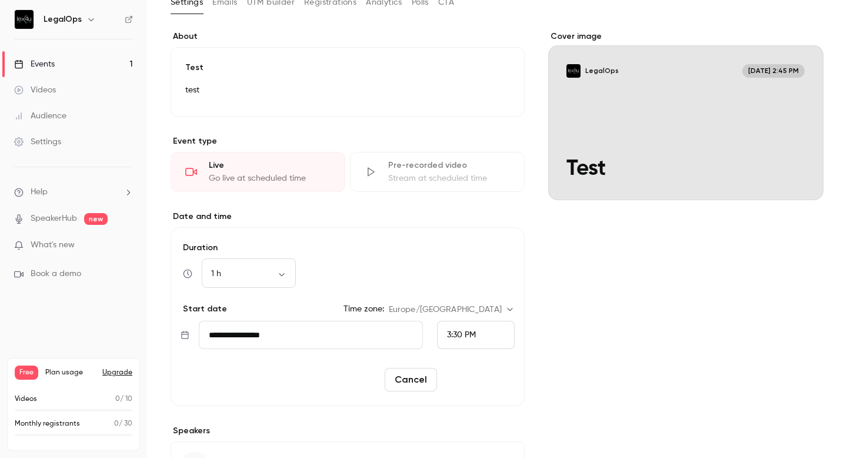
click at [475, 379] on button "Reschedule" at bounding box center [478, 380] width 73 height 24
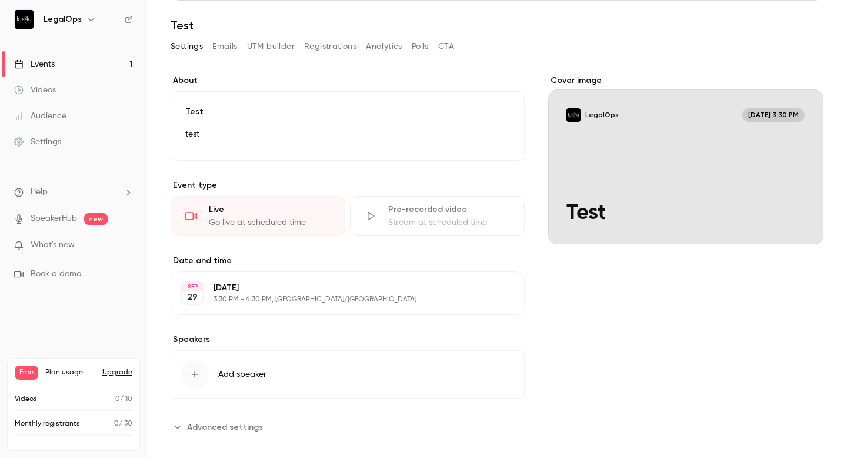
scroll to position [158, 0]
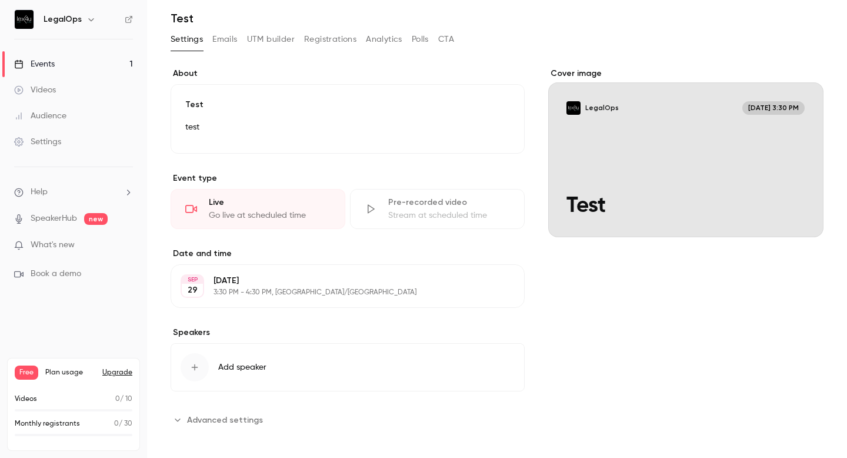
click at [329, 292] on p "3:30 PM - 4:30 PM, [GEOGRAPHIC_DATA]/[GEOGRAPHIC_DATA]" at bounding box center [337, 292] width 249 height 9
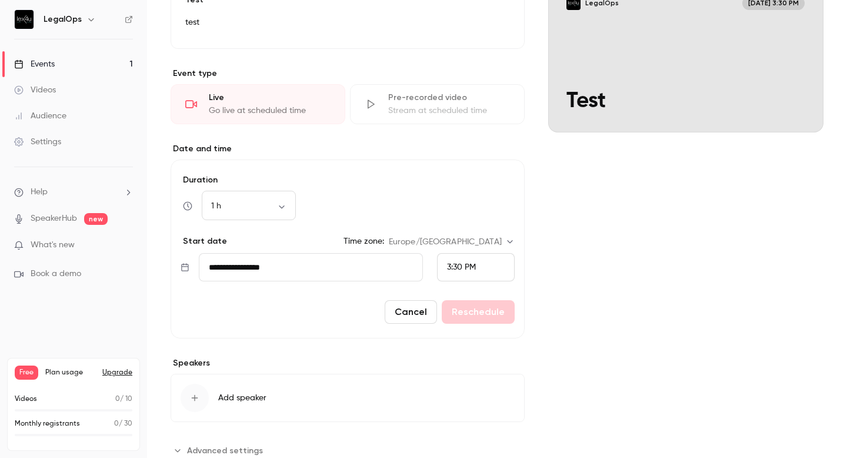
scroll to position [263, 0]
click at [62, 71] on link "Events 1" at bounding box center [73, 64] width 147 height 26
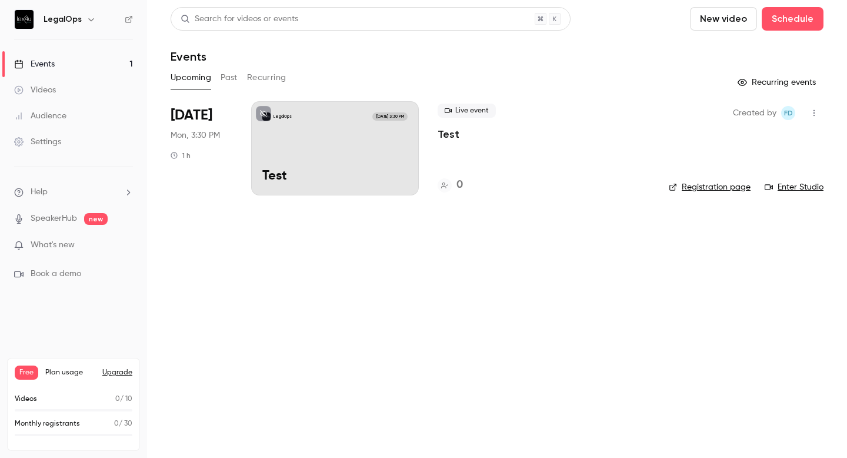
click at [794, 189] on link "Enter Studio" at bounding box center [793, 187] width 59 height 12
click at [375, 167] on div "LegalOps [DATE] 3:30 PM Test" at bounding box center [335, 148] width 168 height 94
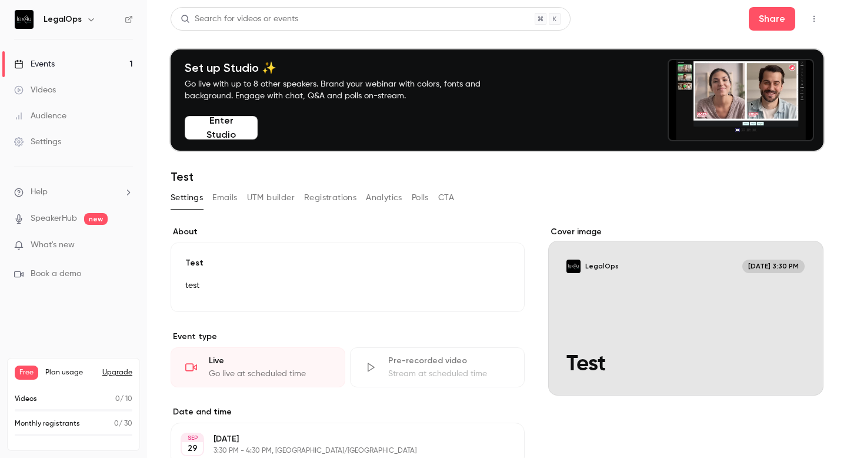
scroll to position [66, 0]
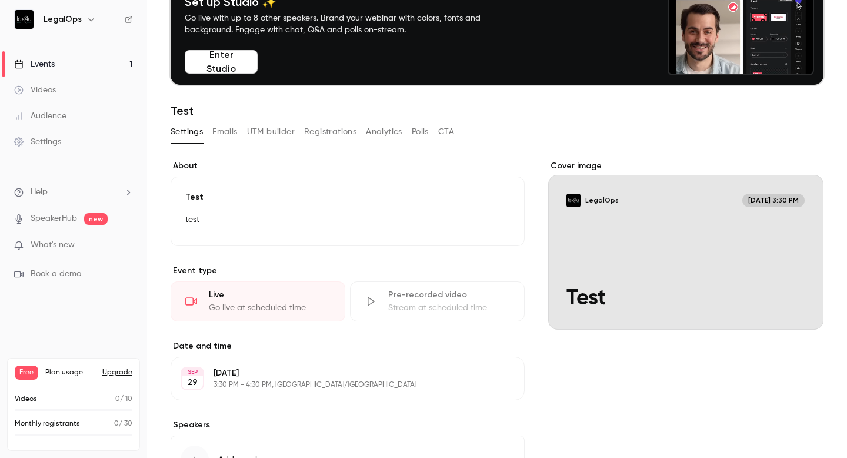
click at [266, 216] on p "test" at bounding box center [347, 219] width 325 height 14
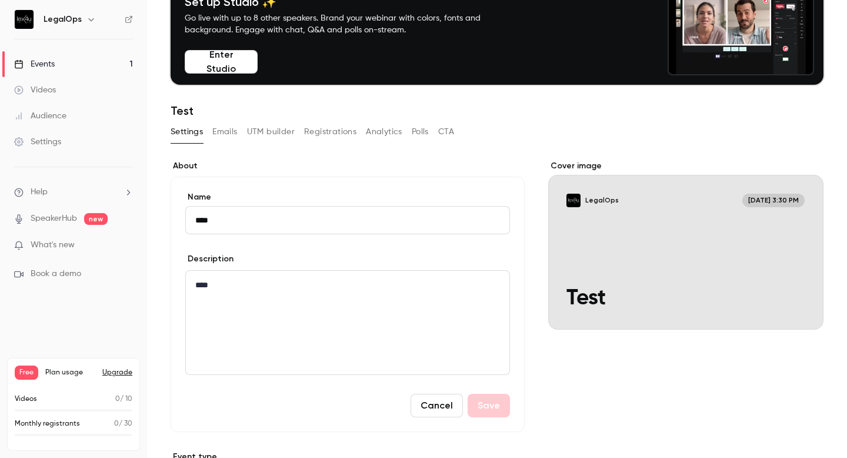
drag, startPoint x: 234, startPoint y: 218, endPoint x: 122, endPoint y: 207, distance: 112.9
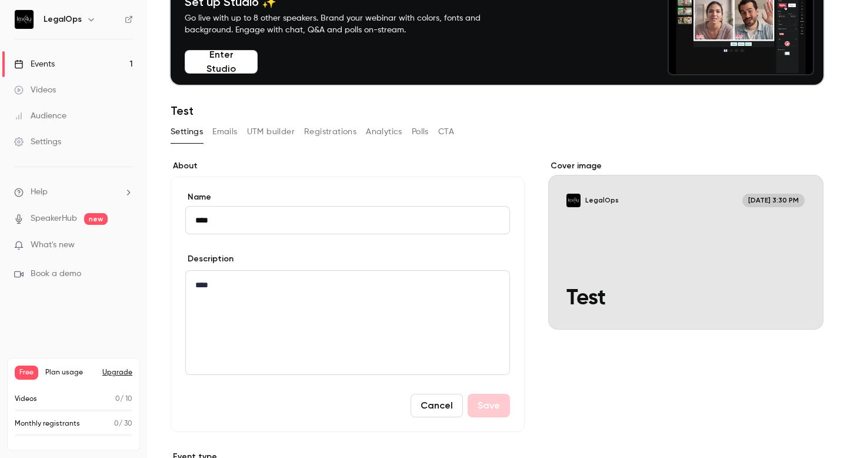
click at [122, 207] on div "**********" at bounding box center [423, 229] width 847 height 458
type input "**********"
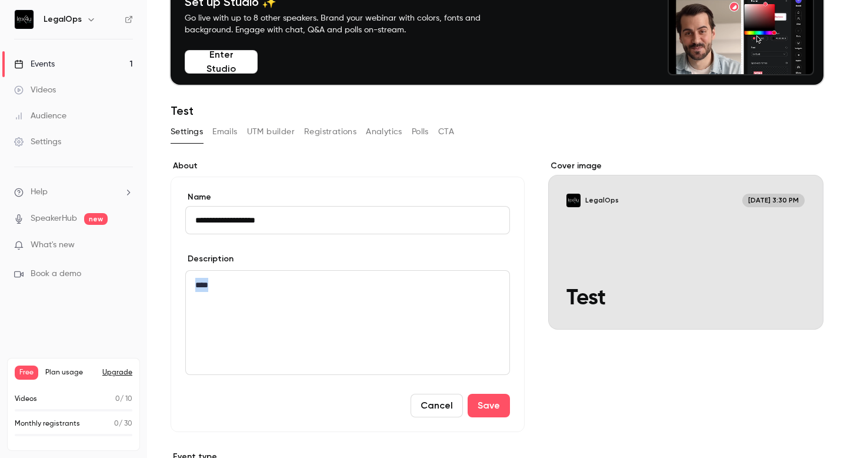
drag, startPoint x: 219, startPoint y: 287, endPoint x: 151, endPoint y: 276, distance: 68.5
click at [151, 276] on main "**********" at bounding box center [497, 229] width 700 height 458
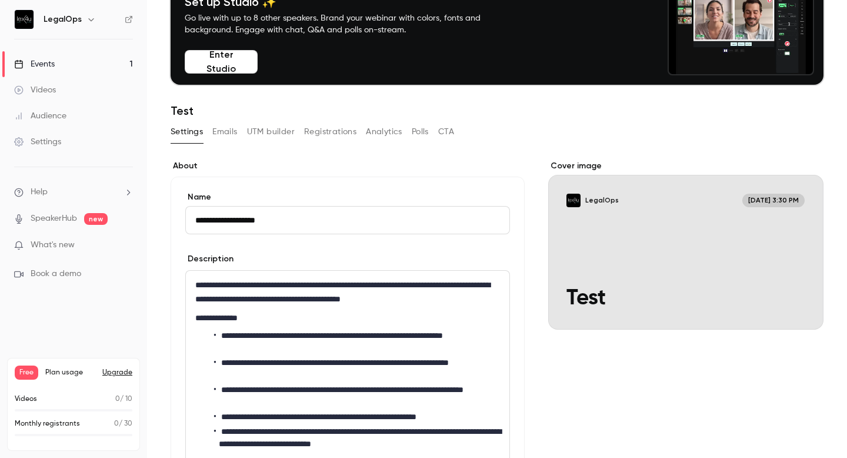
scroll to position [72, 0]
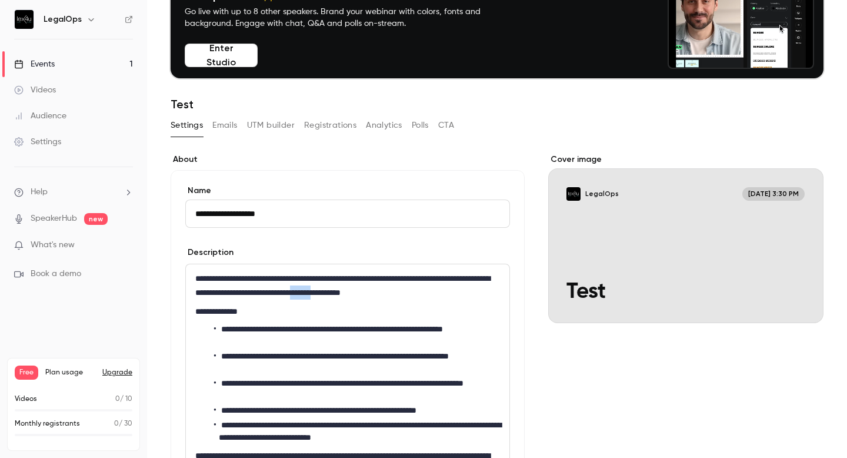
drag, startPoint x: 406, startPoint y: 293, endPoint x: 430, endPoint y: 292, distance: 24.1
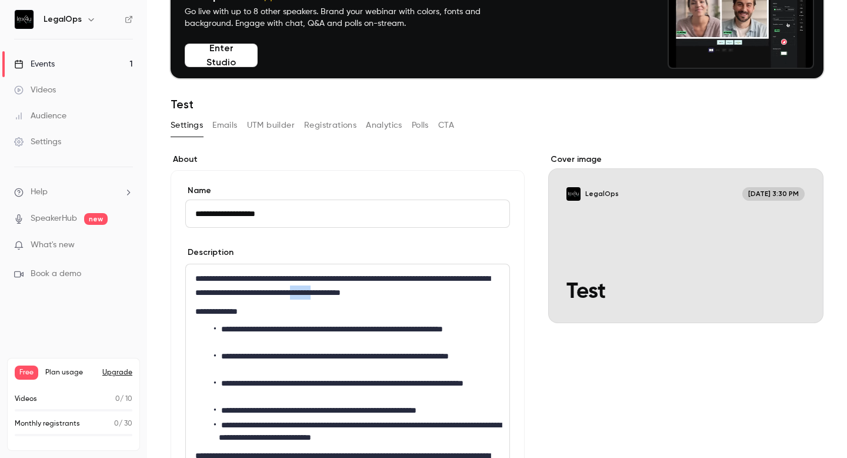
click at [430, 292] on p "**********" at bounding box center [347, 285] width 305 height 28
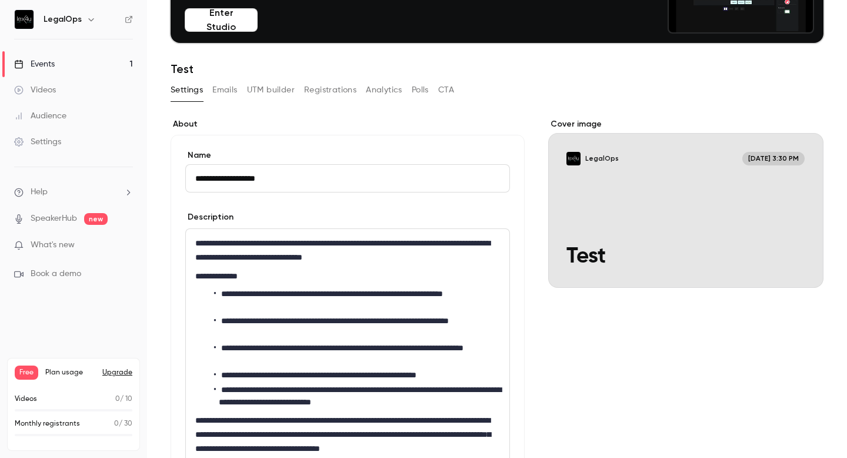
scroll to position [109, 0]
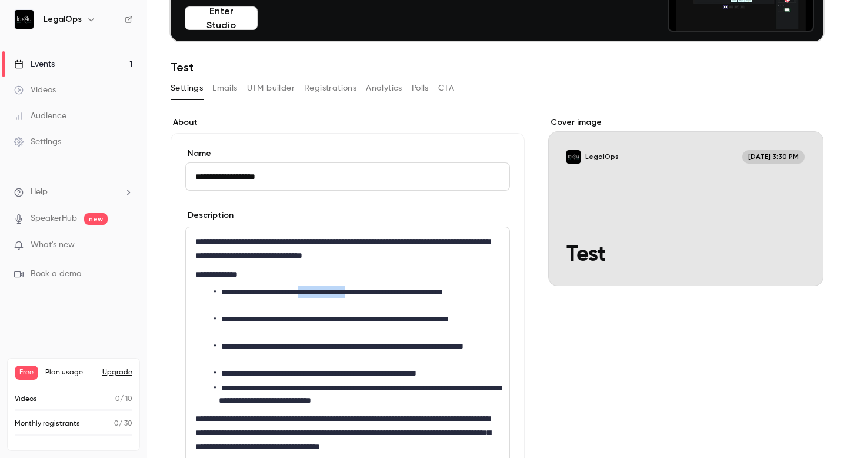
drag, startPoint x: 329, startPoint y: 291, endPoint x: 393, endPoint y: 291, distance: 64.7
click at [393, 291] on li "**********" at bounding box center [357, 298] width 286 height 25
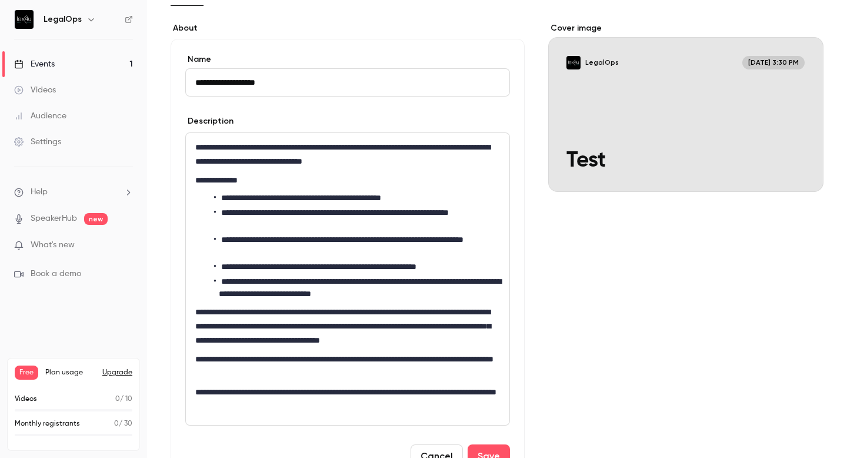
scroll to position [216, 0]
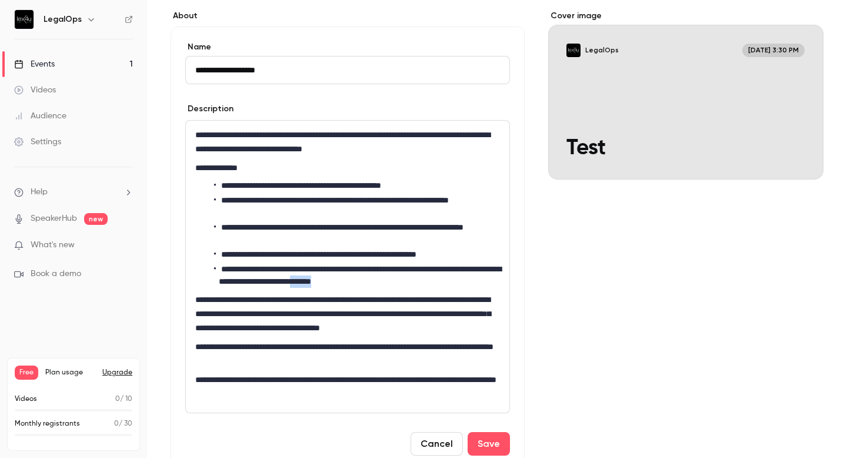
drag, startPoint x: 376, startPoint y: 283, endPoint x: 419, endPoint y: 283, distance: 43.5
click at [419, 283] on li "**********" at bounding box center [357, 275] width 286 height 25
drag, startPoint x: 196, startPoint y: 298, endPoint x: 321, endPoint y: 302, distance: 124.7
click at [321, 302] on p "**********" at bounding box center [347, 313] width 305 height 42
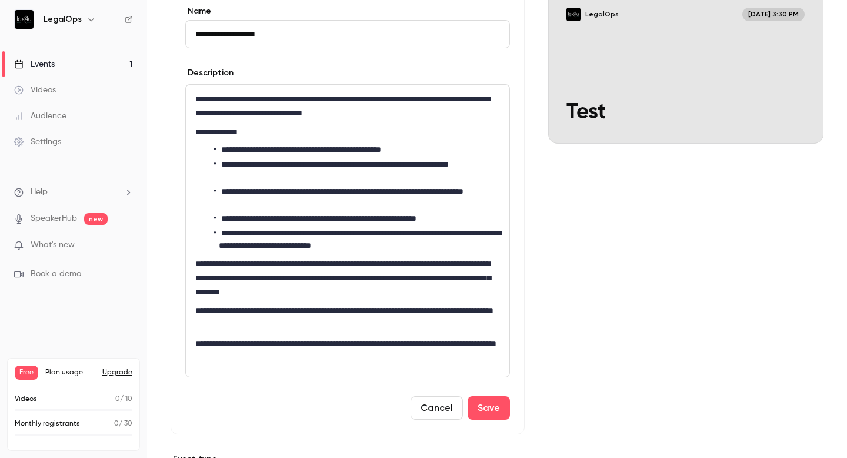
scroll to position [255, 0]
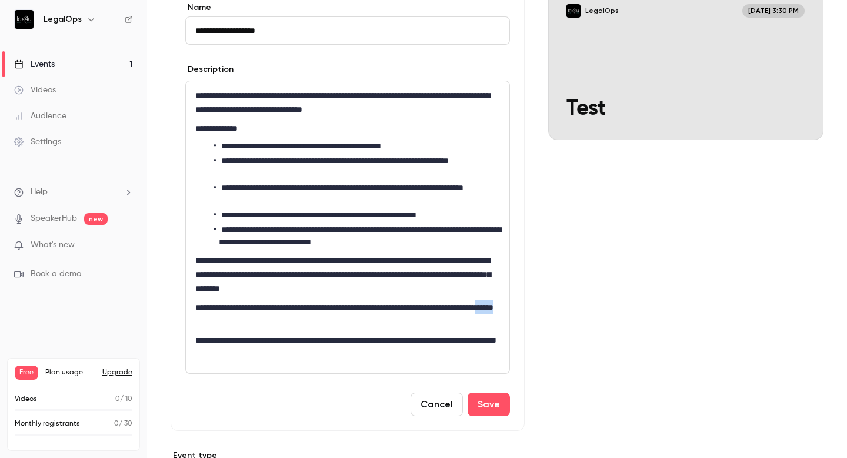
drag, startPoint x: 263, startPoint y: 321, endPoint x: 298, endPoint y: 321, distance: 34.7
click at [298, 321] on p "**********" at bounding box center [347, 314] width 305 height 28
click at [483, 403] on button "Save" at bounding box center [489, 404] width 42 height 24
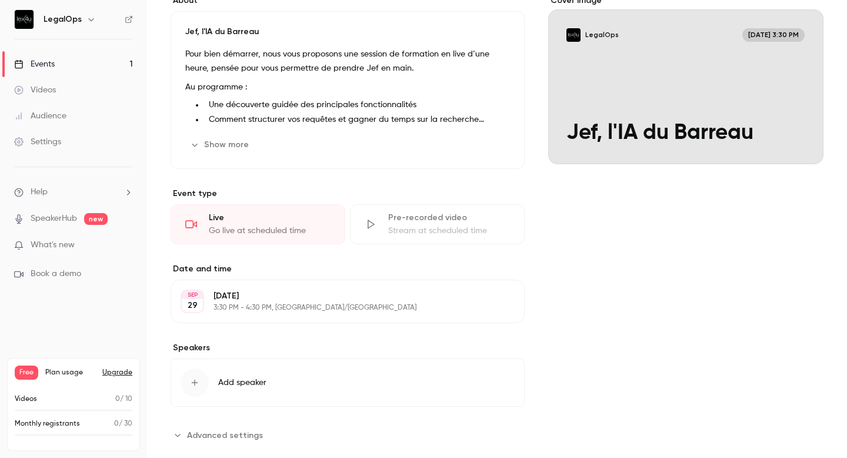
scroll to position [241, 0]
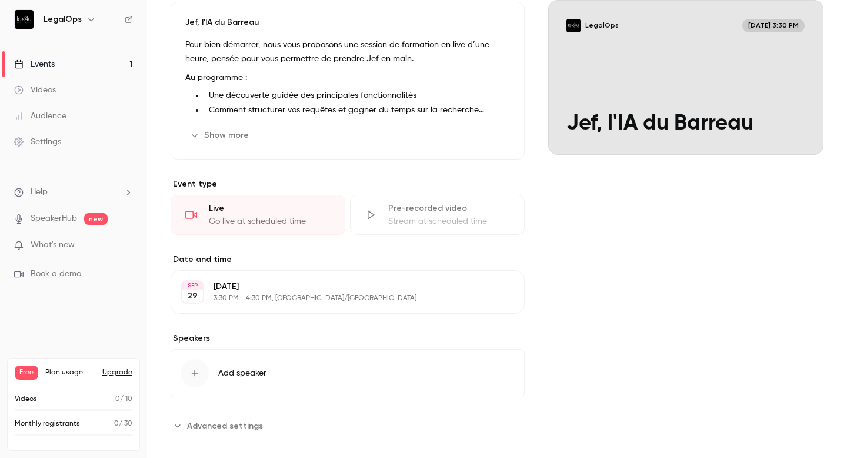
click at [314, 289] on p "[DATE]" at bounding box center [337, 287] width 249 height 12
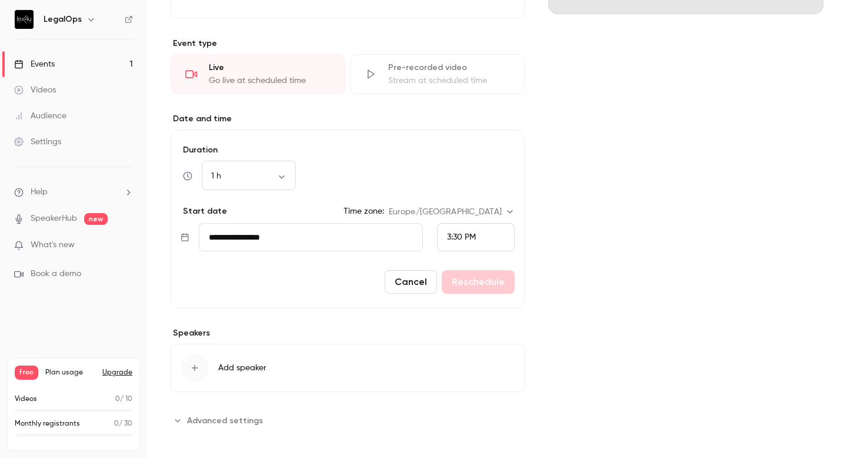
scroll to position [388, 0]
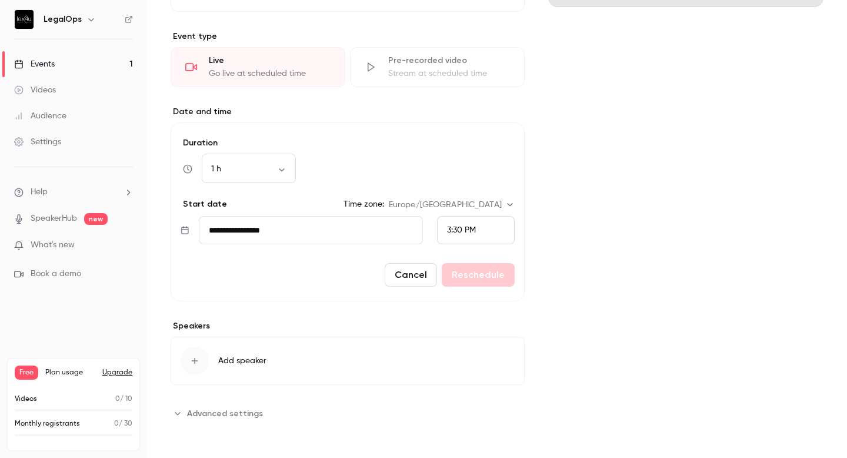
click at [268, 360] on button "Add speaker" at bounding box center [348, 360] width 354 height 48
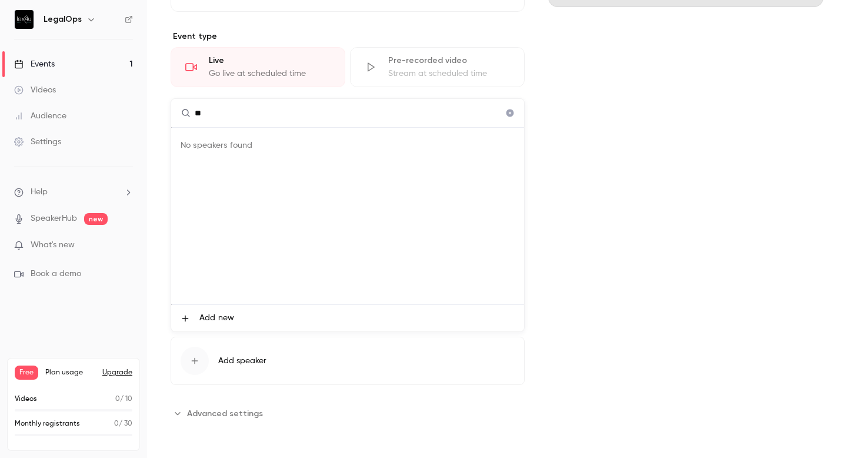
type input "*"
click at [212, 323] on span "Add new" at bounding box center [216, 318] width 35 height 12
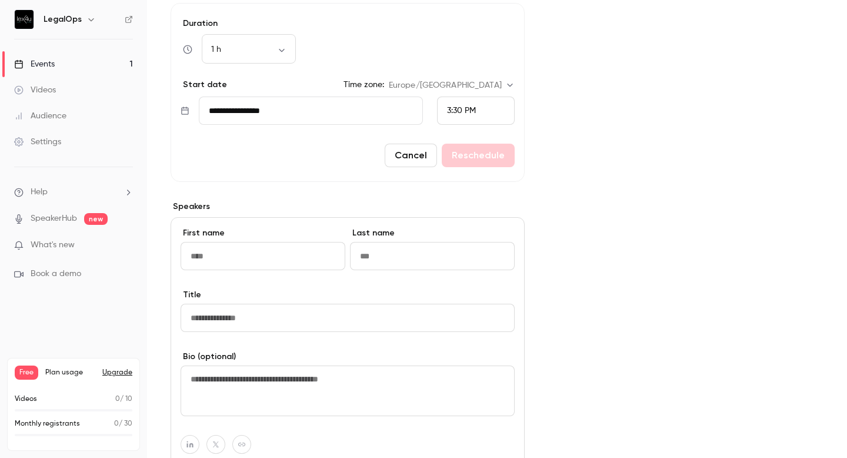
scroll to position [509, 0]
type input "********"
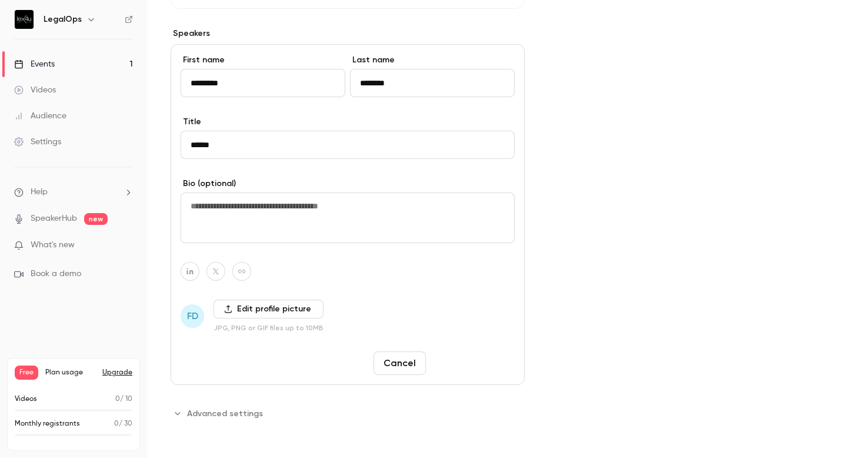
type input "******"
click at [482, 364] on button "Save changes" at bounding box center [472, 363] width 84 height 24
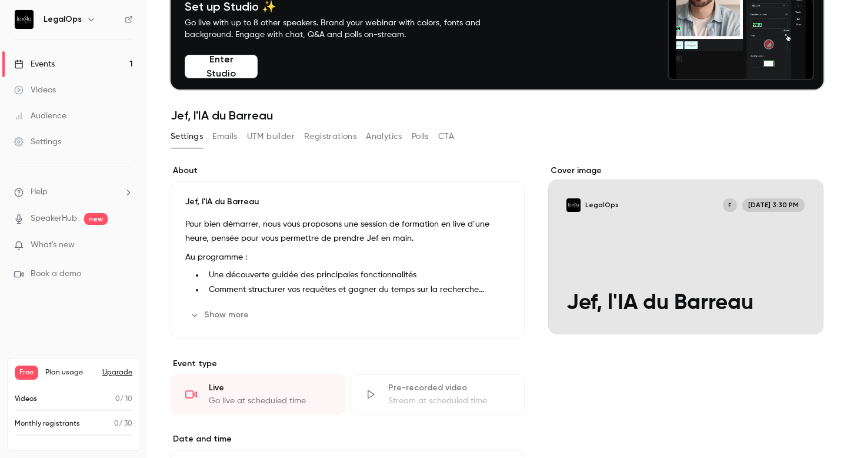
scroll to position [93, 0]
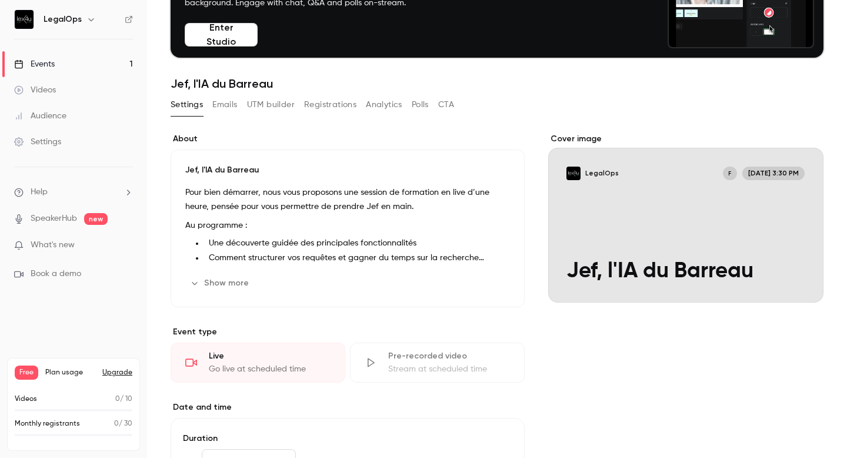
click at [262, 252] on li "Comment structurer vos requêtes et gagner du temps sur la recherche juridique" at bounding box center [357, 258] width 306 height 12
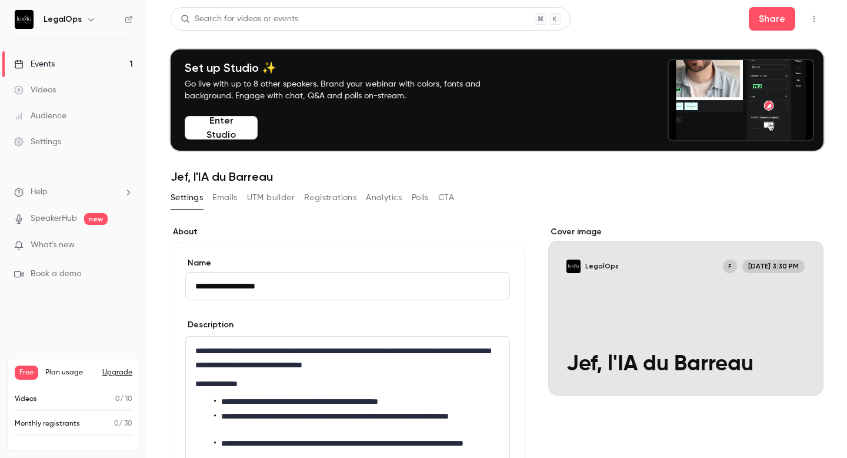
scroll to position [12, 0]
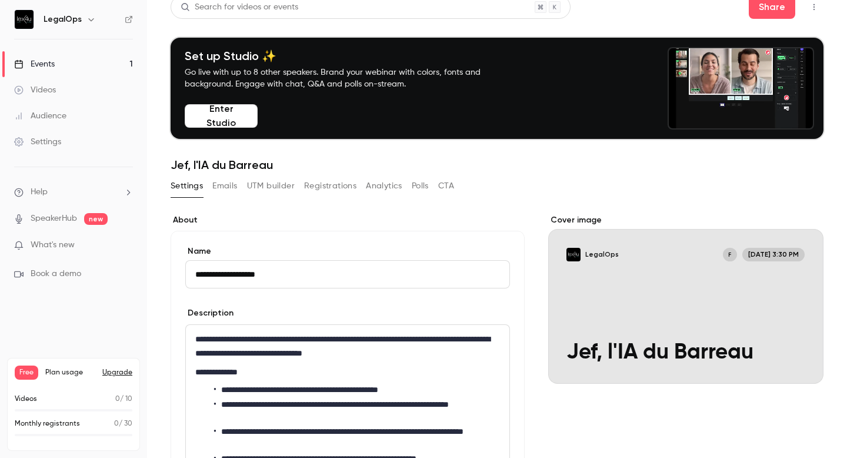
click at [609, 309] on div "Cover image" at bounding box center [685, 298] width 275 height 169
click at [0, 0] on input "LegalOps F [DATE] 3:30 PM Jef, l'IA du Barreau" at bounding box center [0, 0] width 0 height 0
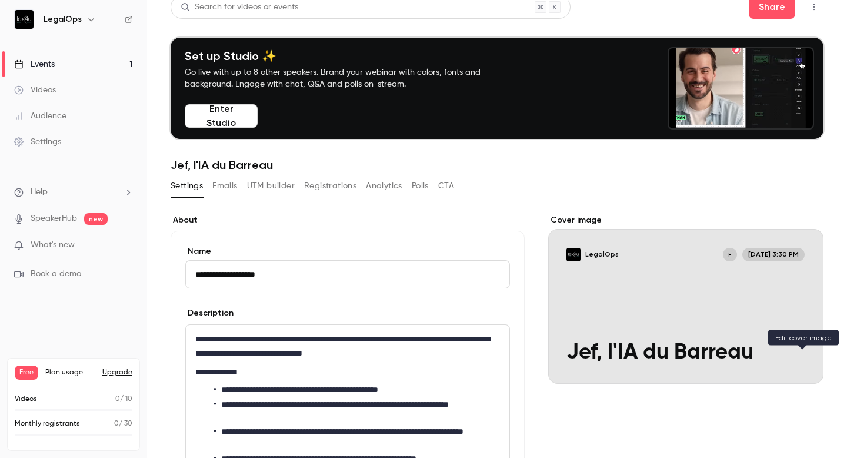
click at [799, 363] on icon "Cover image" at bounding box center [802, 363] width 8 height 8
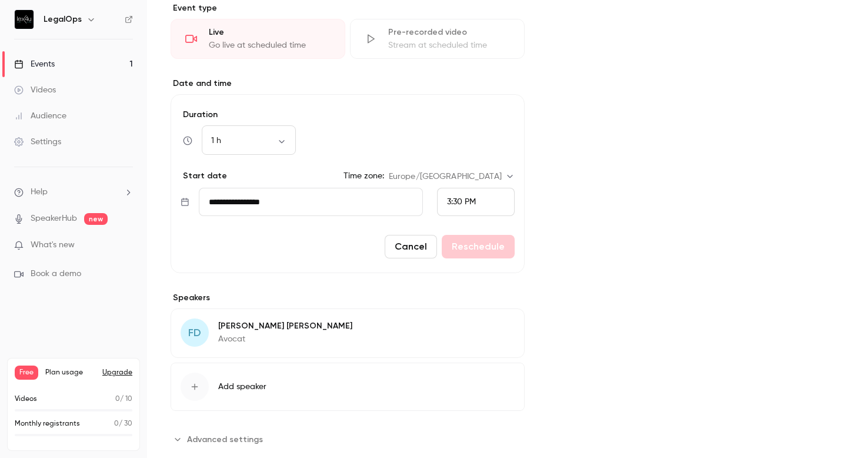
scroll to position [728, 0]
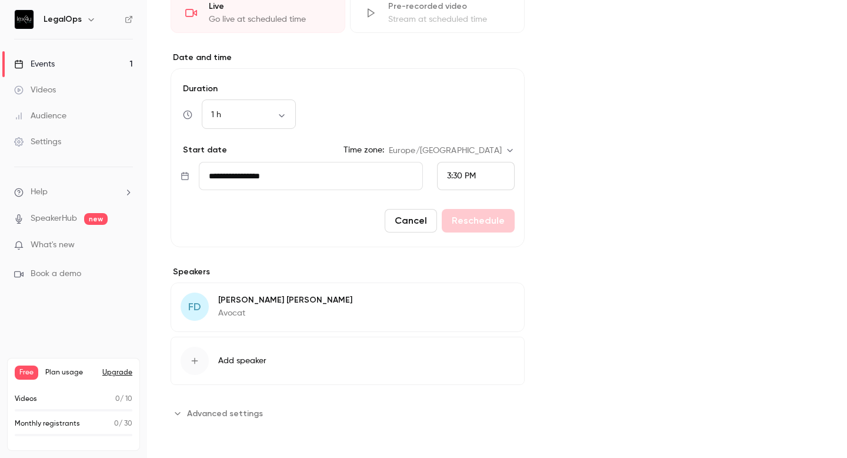
click at [248, 416] on span "Advanced settings" at bounding box center [225, 413] width 76 height 12
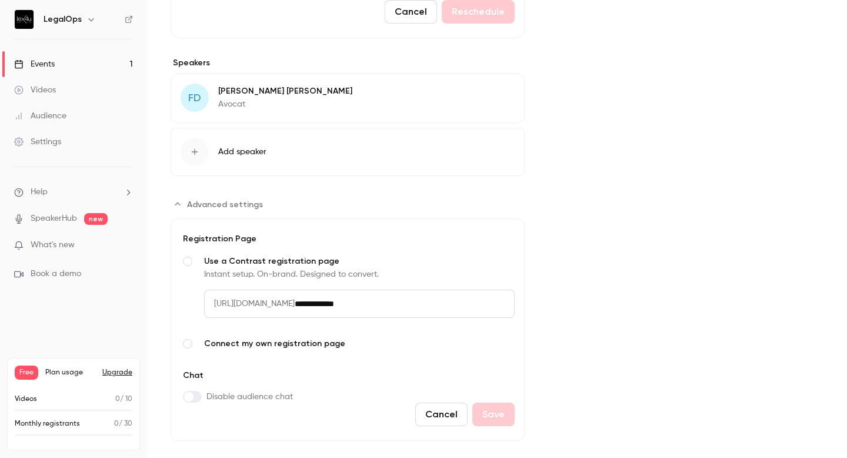
scroll to position [955, 0]
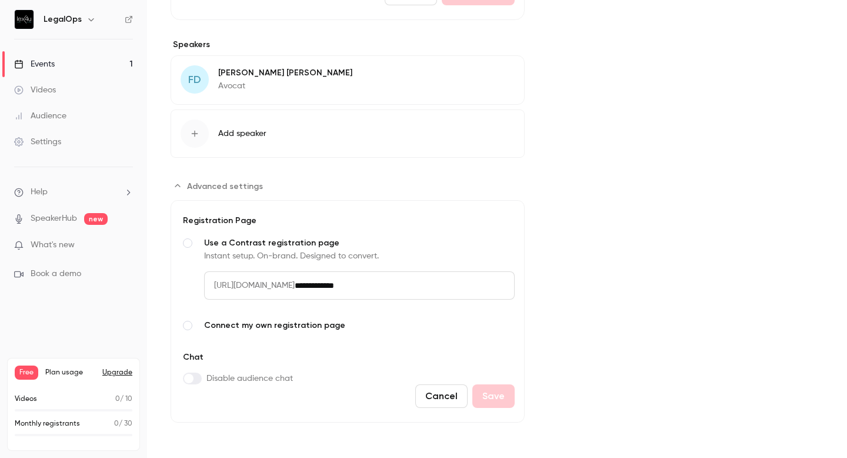
click at [423, 279] on input "**********" at bounding box center [405, 285] width 220 height 28
drag, startPoint x: 418, startPoint y: 282, endPoint x: 162, endPoint y: 254, distance: 257.4
click at [162, 254] on main "**********" at bounding box center [497, 229] width 700 height 458
click at [368, 283] on input "**********" at bounding box center [405, 285] width 220 height 28
drag, startPoint x: 398, startPoint y: 285, endPoint x: 446, endPoint y: 290, distance: 48.5
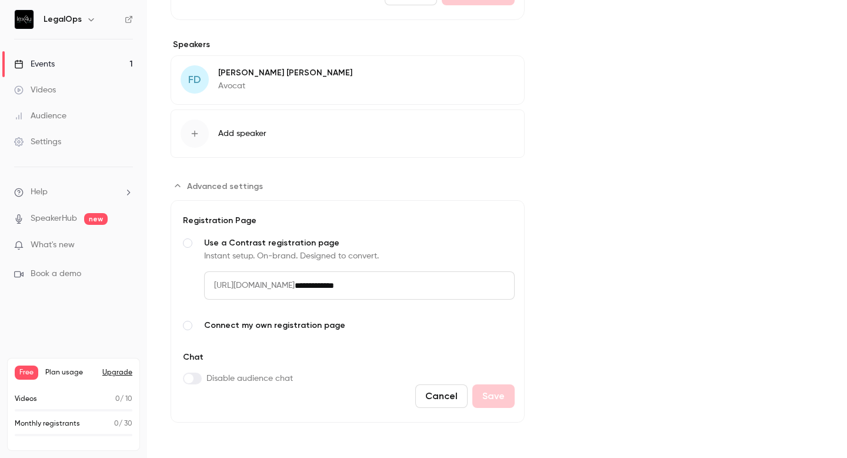
click at [446, 290] on input "**********" at bounding box center [405, 285] width 220 height 28
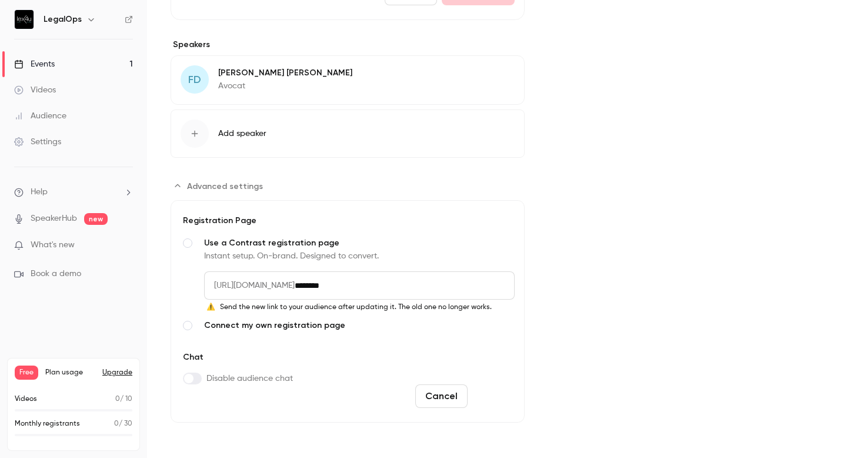
type input "********"
click at [501, 398] on button "Save" at bounding box center [493, 396] width 42 height 24
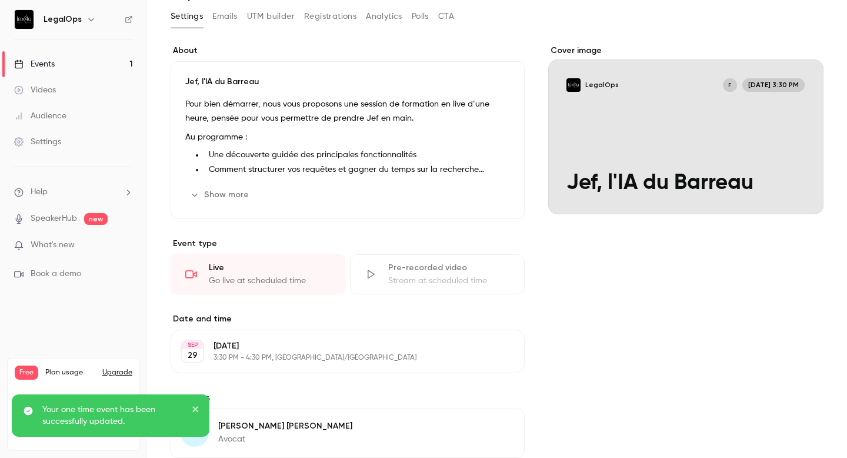
scroll to position [307, 0]
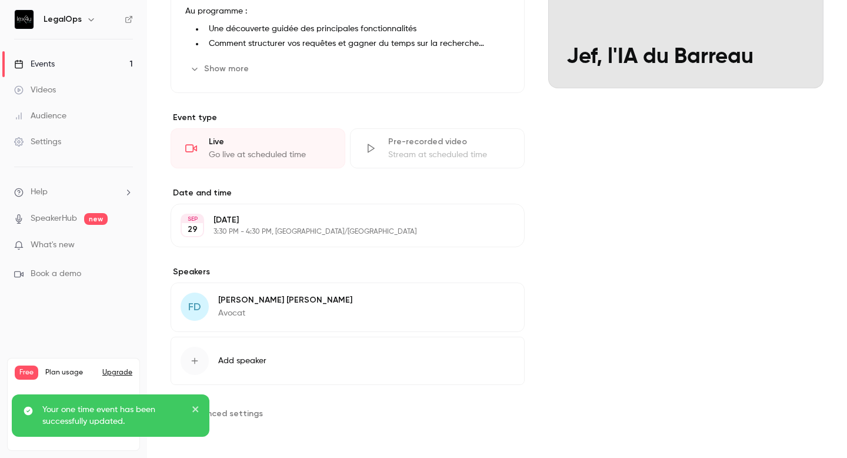
click at [248, 410] on span "Advanced settings" at bounding box center [225, 413] width 76 height 12
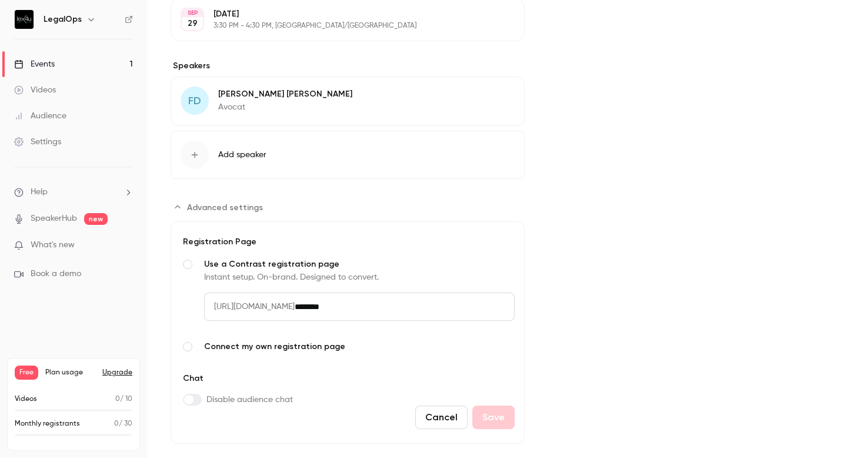
scroll to position [534, 0]
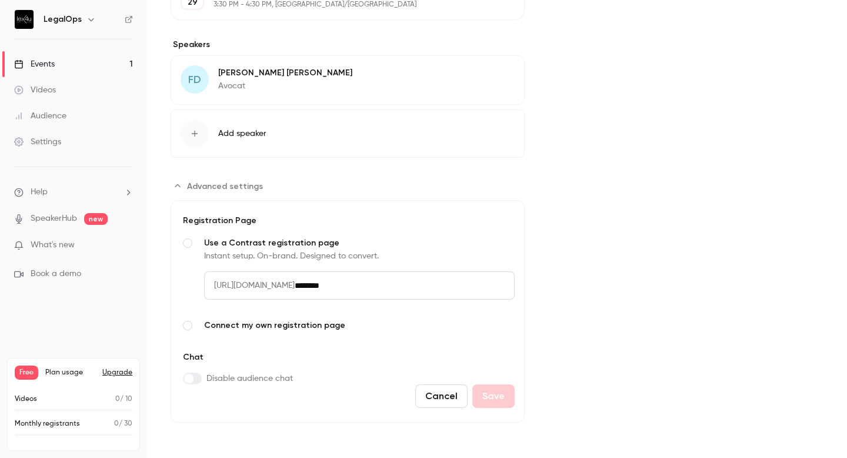
drag, startPoint x: 402, startPoint y: 286, endPoint x: 216, endPoint y: 263, distance: 187.2
click at [217, 263] on label "Use a Contrast registration page Instant setup. On-brand. Designed to convert. …" at bounding box center [348, 277] width 334 height 82
click at [286, 299] on div "[URL][DOMAIN_NAME] ********" at bounding box center [359, 294] width 311 height 47
drag, startPoint x: 403, startPoint y: 287, endPoint x: 173, endPoint y: 272, distance: 231.0
click at [173, 272] on form "Registration Page Use a Contrast registration page Instant setup. On-brand. Des…" at bounding box center [348, 311] width 354 height 222
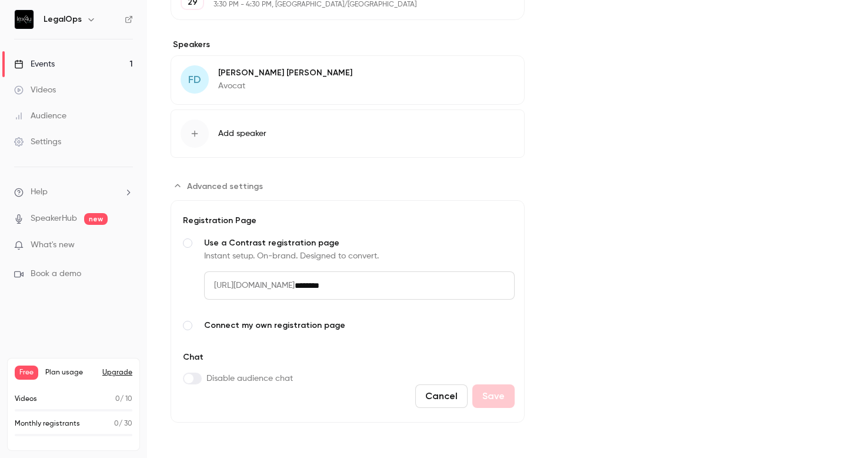
click at [238, 290] on span "[URL][DOMAIN_NAME]" at bounding box center [249, 285] width 91 height 28
click at [295, 287] on span "[URL][DOMAIN_NAME]" at bounding box center [249, 285] width 91 height 28
click at [412, 292] on input "********" at bounding box center [405, 285] width 220 height 28
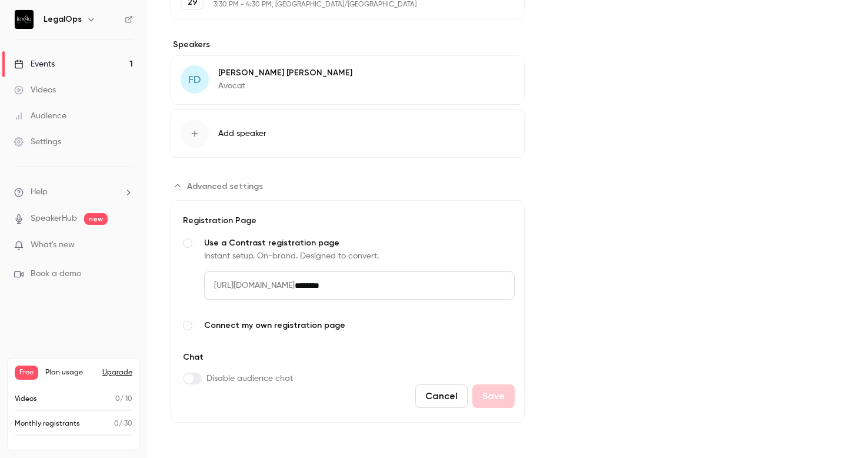
click at [322, 256] on div "Instant setup. On-brand. Designed to convert." at bounding box center [359, 256] width 311 height 12
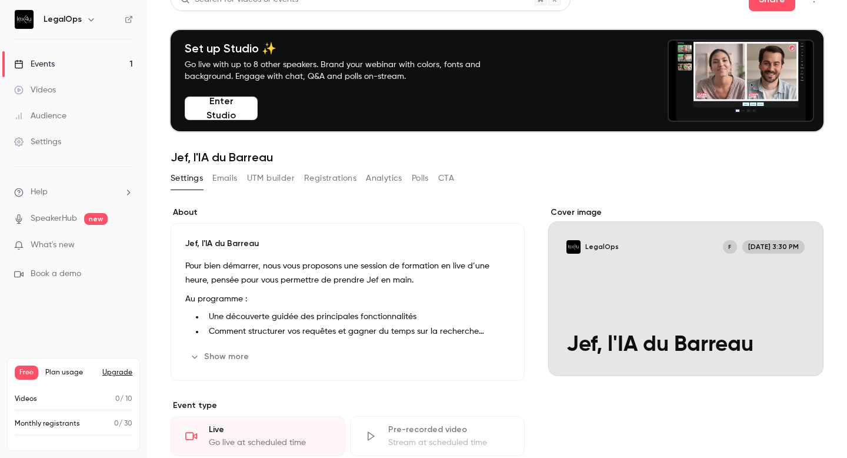
scroll to position [19, 0]
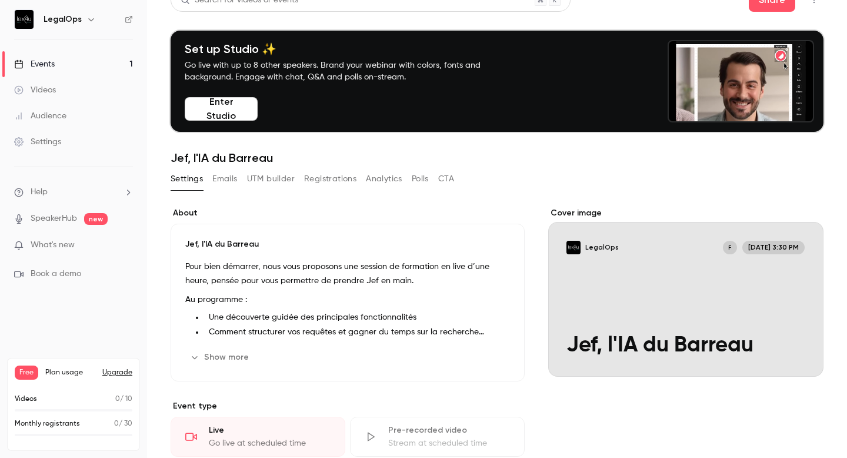
click at [305, 258] on div "Jef, l'IA du Barreau Pour bien démarrer, nous vous proposons une session de for…" at bounding box center [348, 302] width 354 height 158
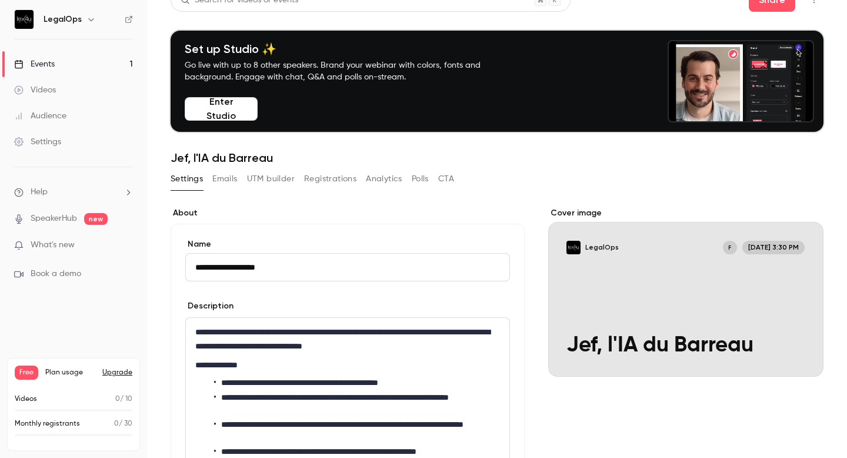
click at [338, 180] on button "Registrations" at bounding box center [330, 178] width 52 height 19
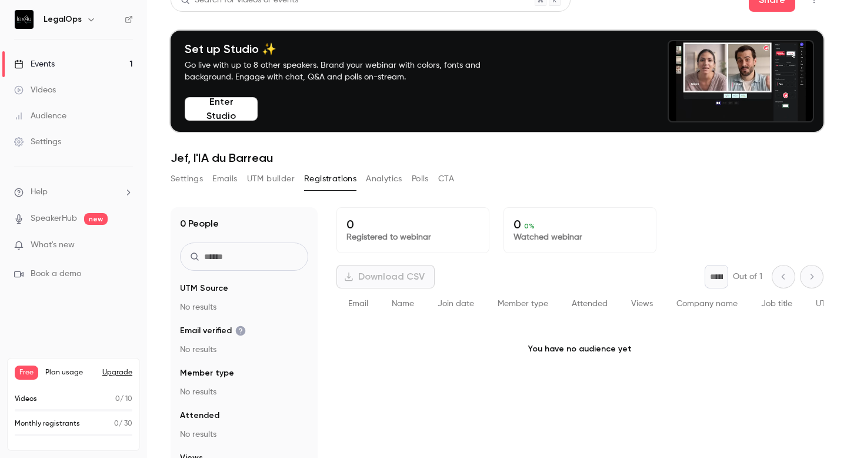
scroll to position [25, 0]
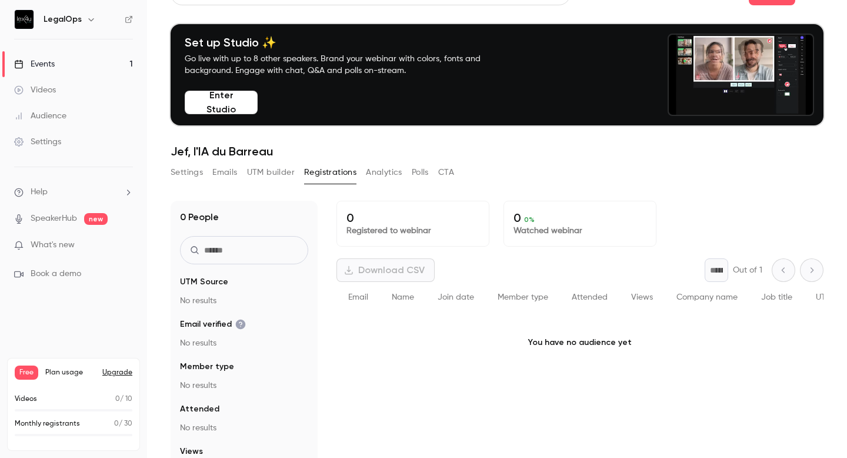
click at [273, 176] on button "UTM builder" at bounding box center [271, 172] width 48 height 19
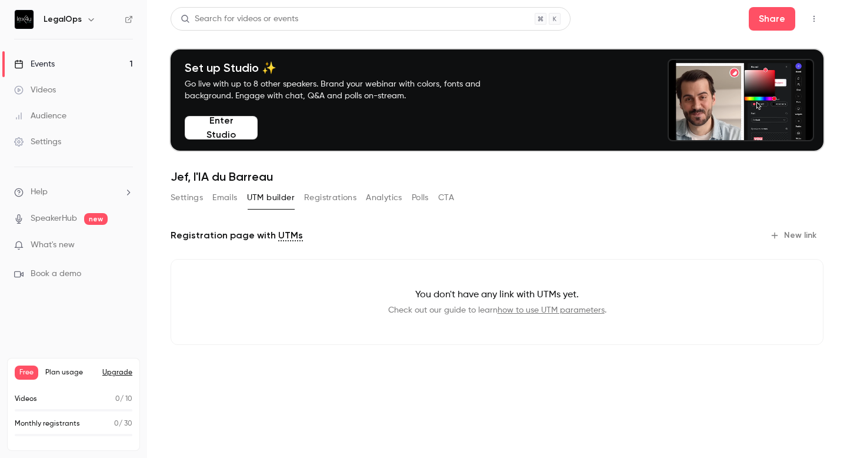
click at [390, 201] on button "Analytics" at bounding box center [384, 197] width 36 height 19
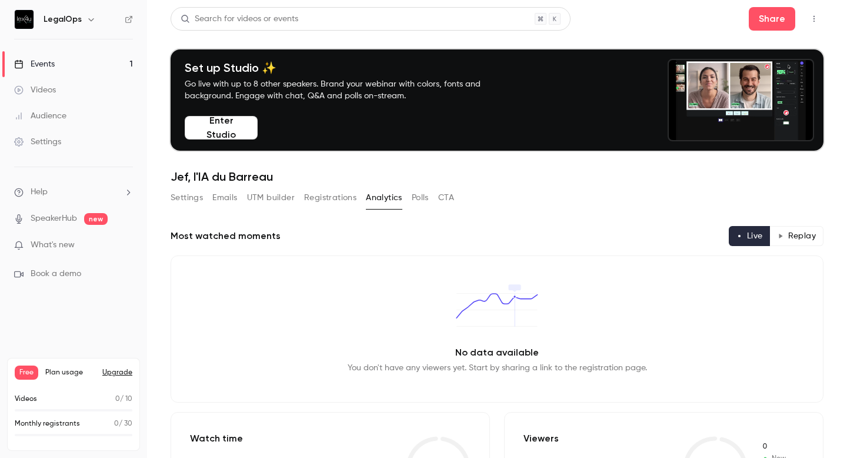
click at [223, 198] on button "Emails" at bounding box center [224, 197] width 25 height 19
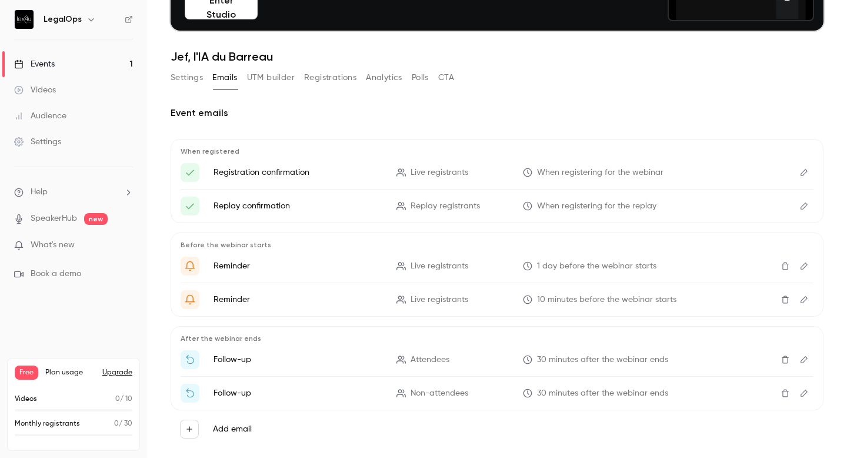
scroll to position [141, 0]
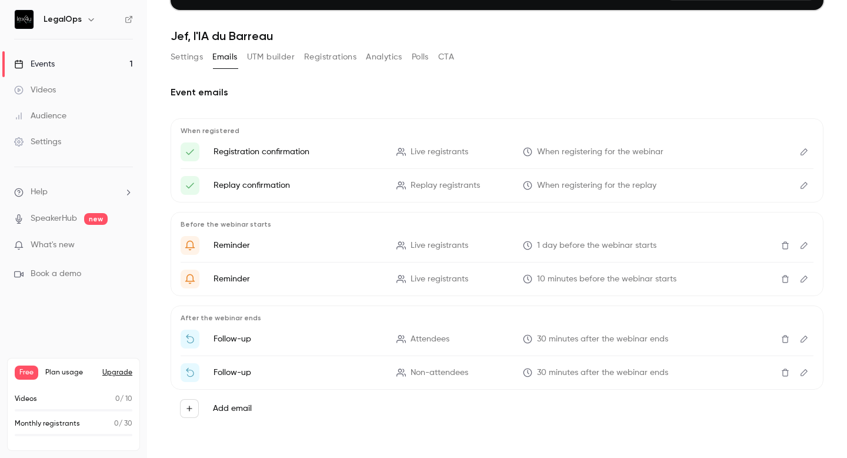
click at [189, 61] on button "Settings" at bounding box center [187, 57] width 32 height 19
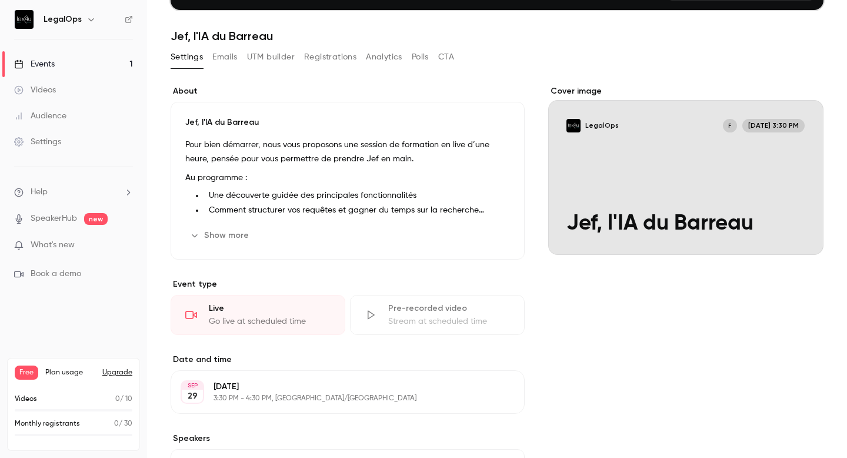
scroll to position [148, 0]
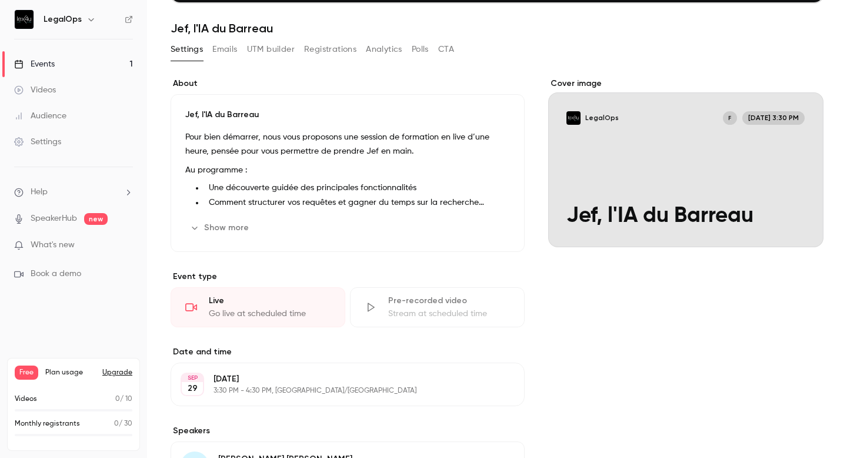
click at [491, 230] on button "Edit" at bounding box center [488, 227] width 43 height 19
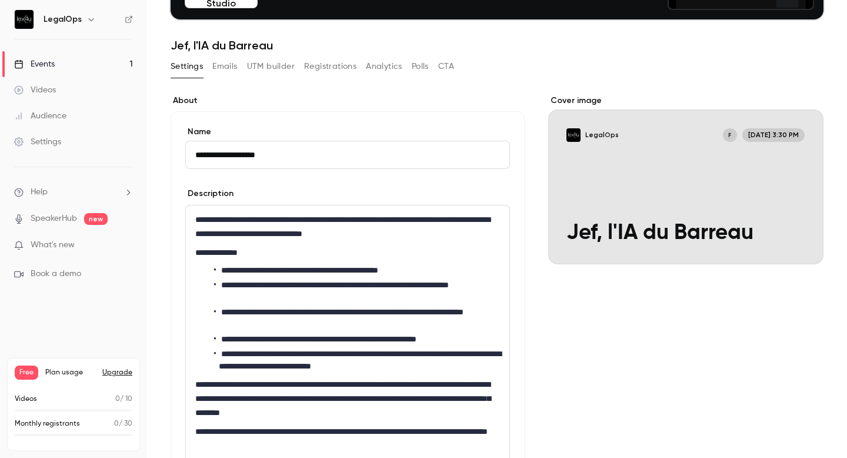
scroll to position [0, 0]
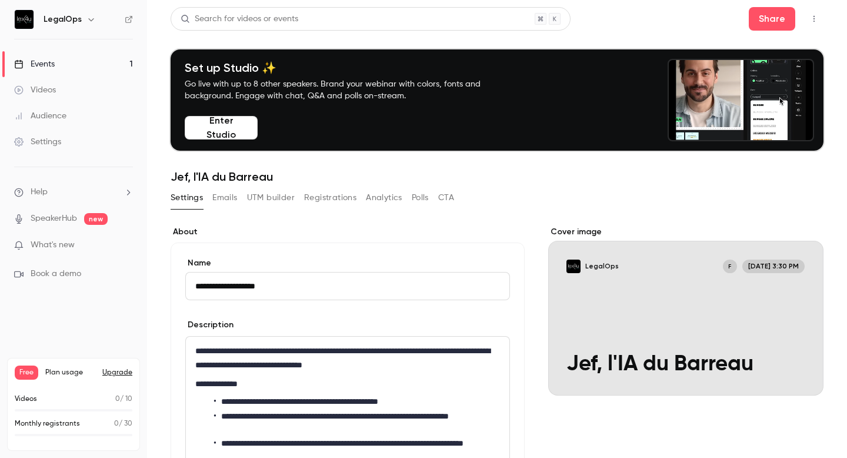
click at [64, 63] on link "Events 1" at bounding box center [73, 64] width 147 height 26
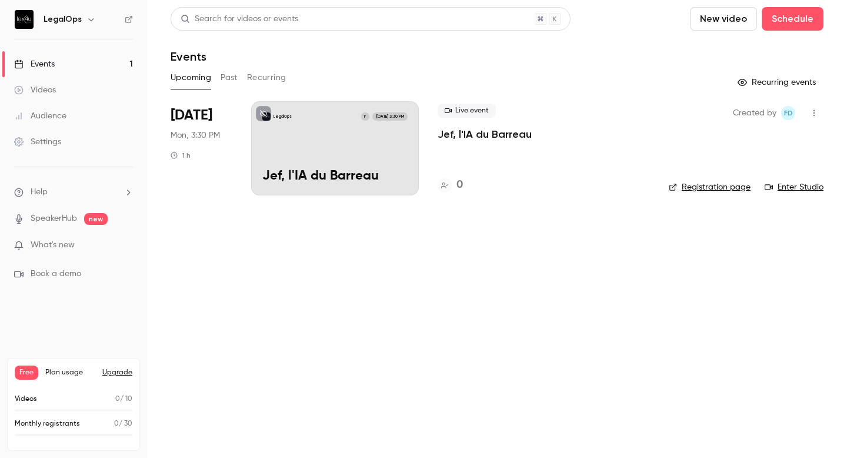
click at [721, 186] on link "Registration page" at bounding box center [710, 187] width 82 height 12
click at [750, 79] on button "Recurring events" at bounding box center [777, 82] width 91 height 19
click at [747, 84] on icon "button" at bounding box center [741, 82] width 9 height 9
click at [692, 145] on div "Created by FD Registration page Enter Studio" at bounding box center [746, 148] width 155 height 94
click at [787, 186] on link "Enter Studio" at bounding box center [793, 187] width 59 height 12
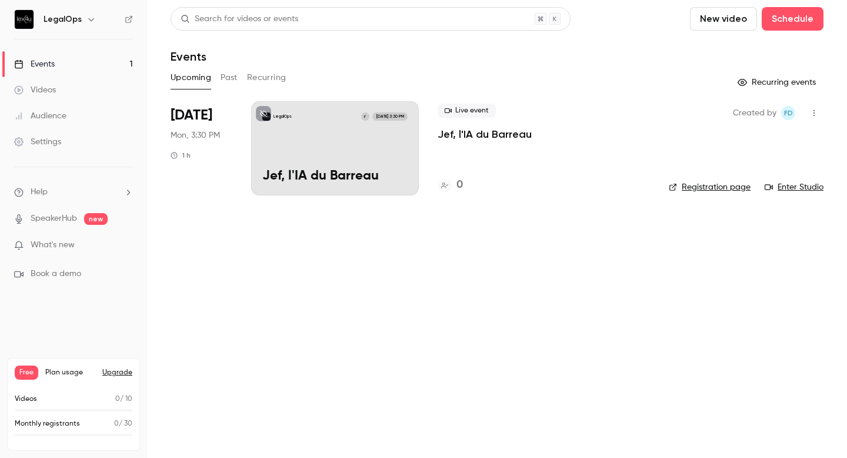
click at [360, 140] on div "LegalOps F [DATE] 3:30 PM Jef, l'IA du Barreau" at bounding box center [335, 148] width 168 height 94
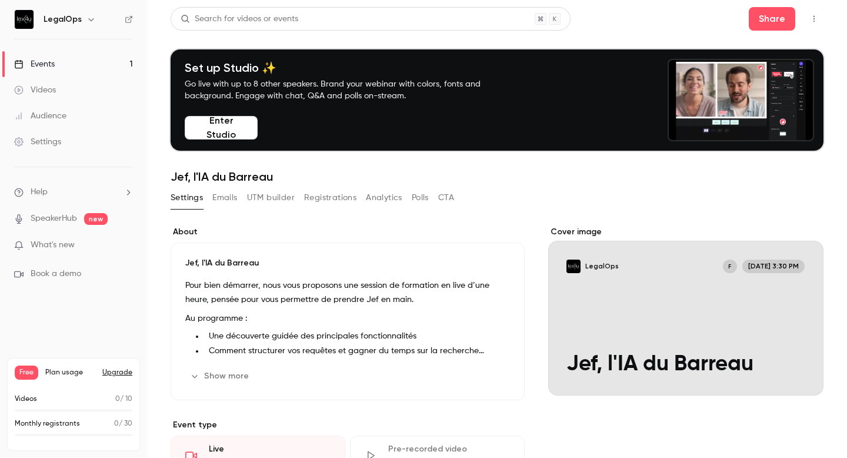
click at [68, 140] on link "Settings" at bounding box center [73, 142] width 147 height 26
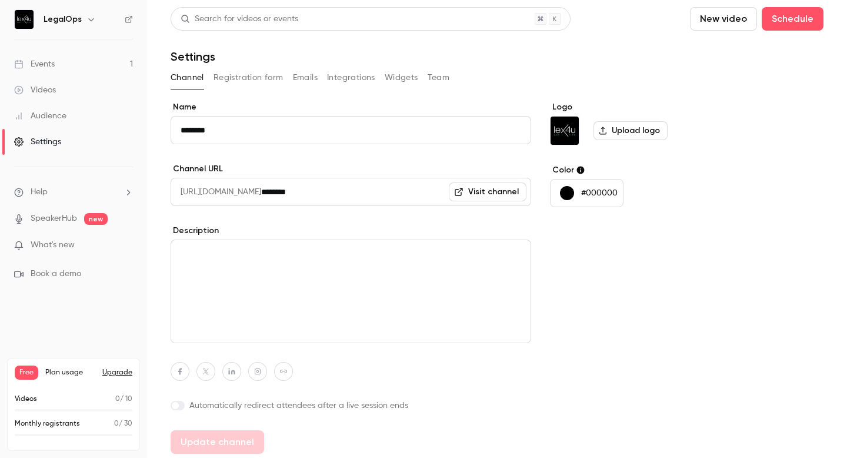
click at [263, 85] on button "Registration form" at bounding box center [248, 77] width 70 height 19
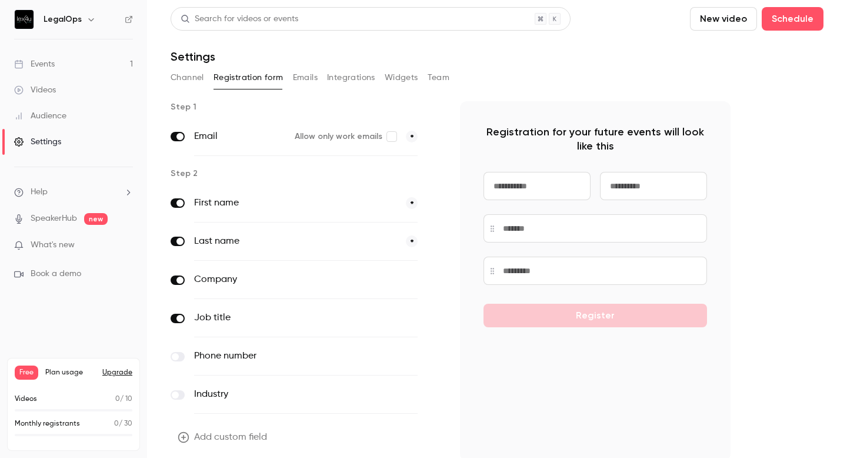
click at [195, 79] on button "Channel" at bounding box center [188, 77] width 34 height 19
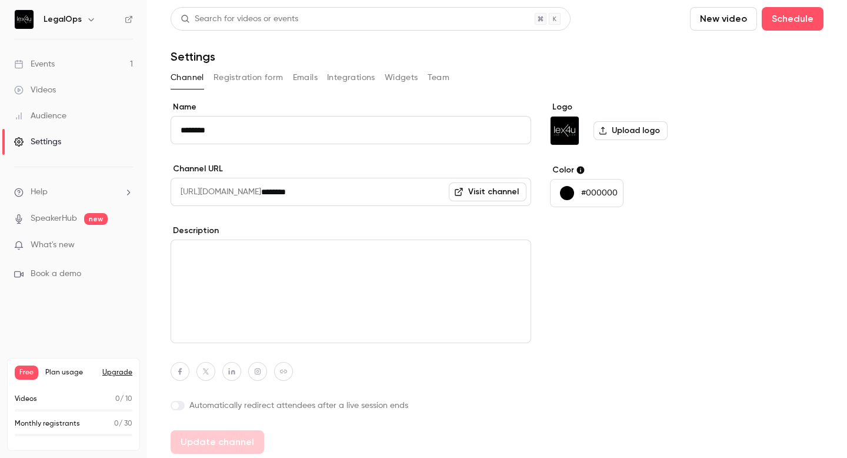
click at [567, 193] on div "button" at bounding box center [567, 193] width 14 height 14
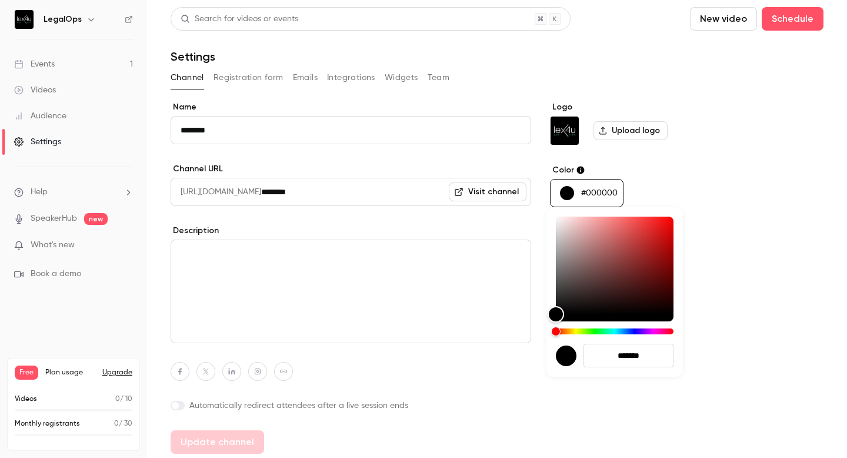
click at [308, 254] on div at bounding box center [423, 229] width 847 height 458
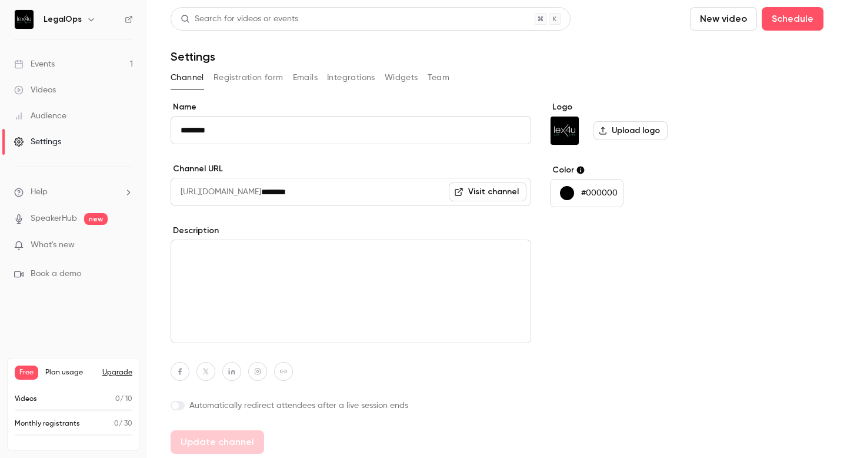
click at [306, 265] on textarea at bounding box center [351, 291] width 360 height 104
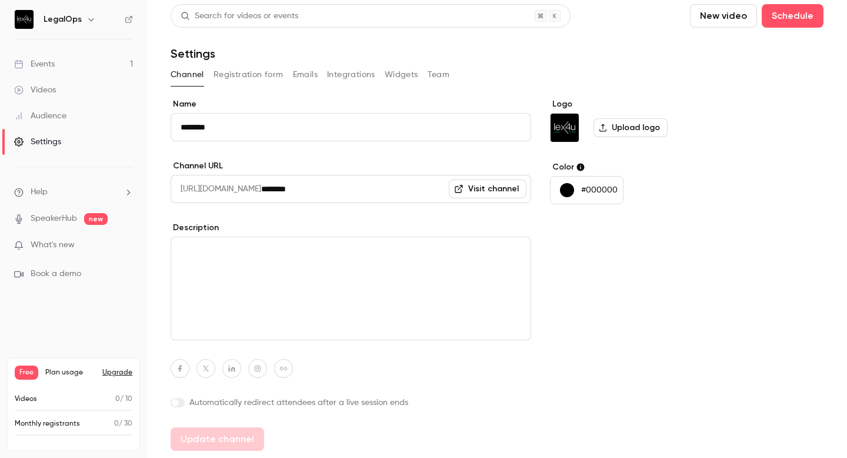
click at [68, 245] on span "What's new" at bounding box center [53, 245] width 44 height 12
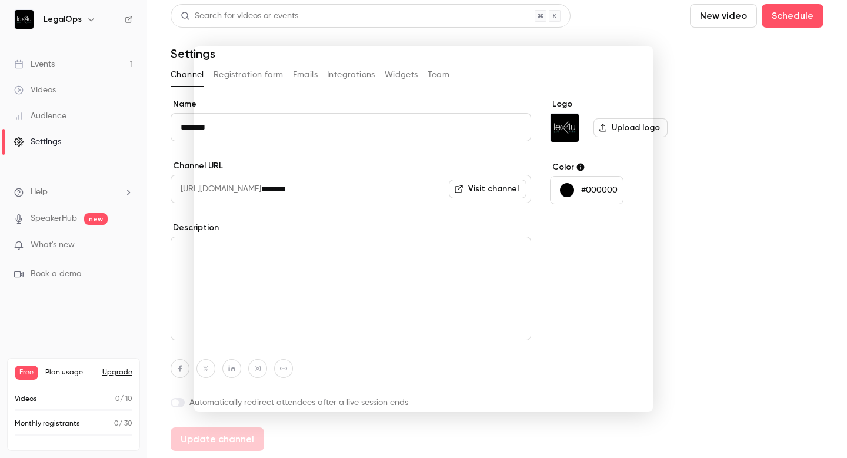
click at [150, 213] on div at bounding box center [423, 229] width 847 height 458
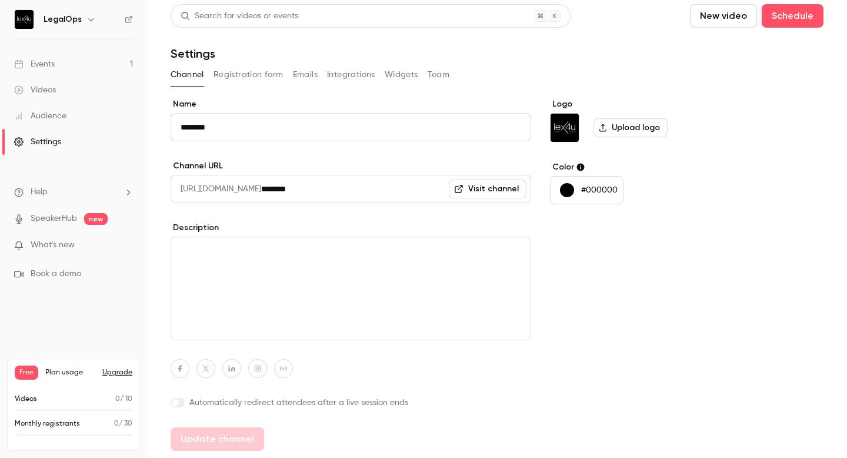
click at [86, 115] on link "Audience" at bounding box center [73, 116] width 147 height 26
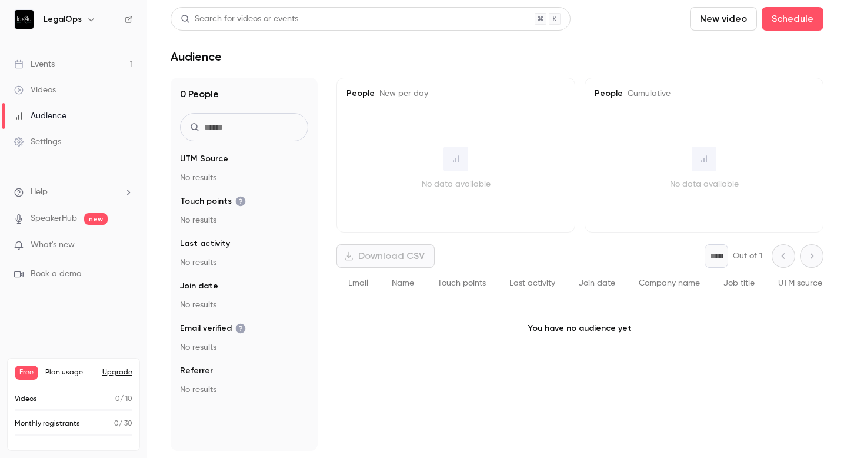
click at [81, 94] on link "Videos" at bounding box center [73, 90] width 147 height 26
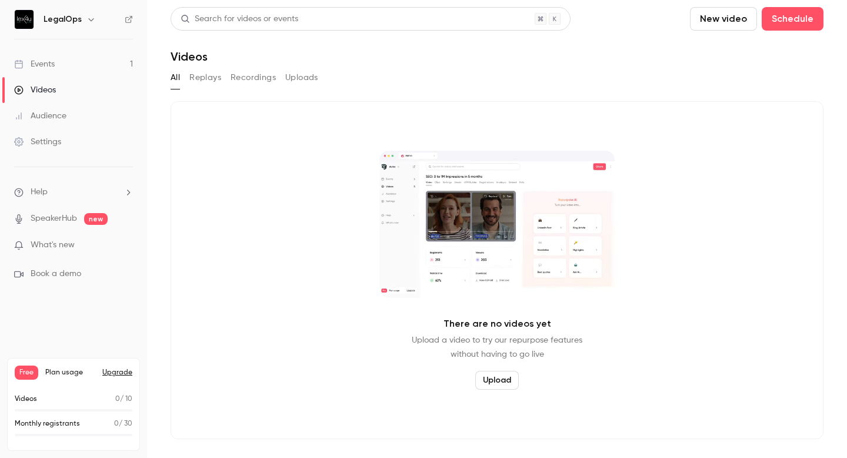
click at [76, 59] on link "Events 1" at bounding box center [73, 64] width 147 height 26
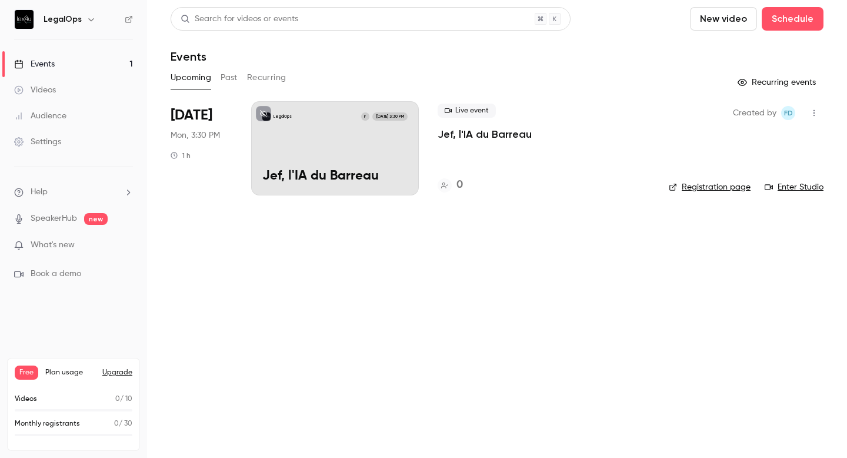
click at [700, 186] on link "Registration page" at bounding box center [710, 187] width 82 height 12
click at [87, 14] on button "button" at bounding box center [91, 19] width 14 height 14
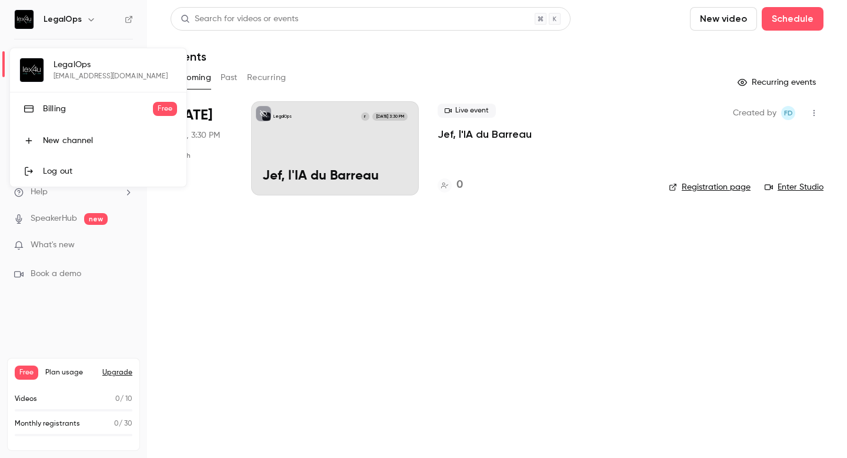
click at [83, 113] on div "Billing" at bounding box center [98, 109] width 110 height 12
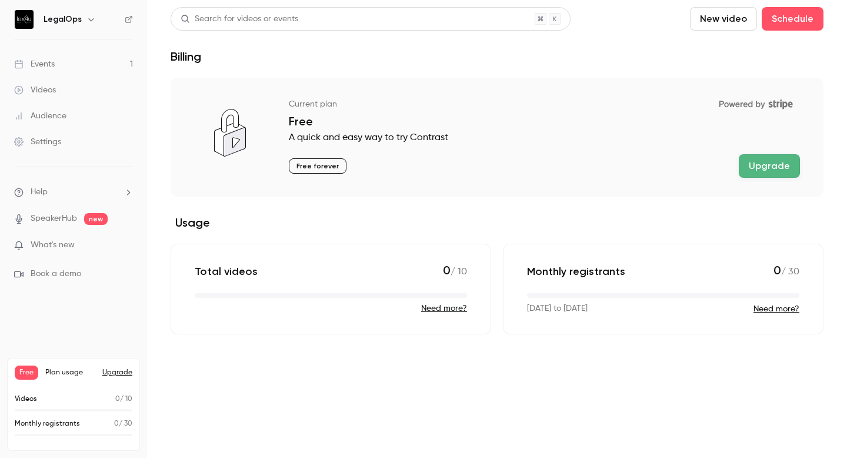
click at [60, 146] on div "Settings" at bounding box center [37, 142] width 47 height 12
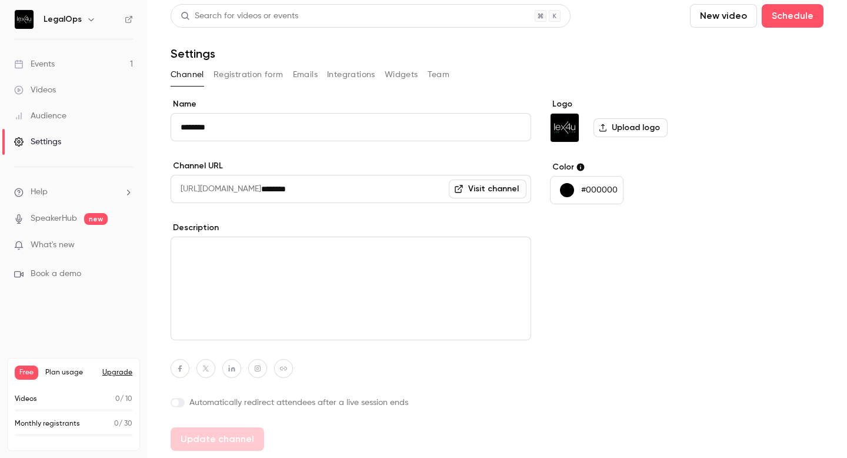
scroll to position [2, 0]
click at [432, 74] on button "Team" at bounding box center [439, 75] width 22 height 19
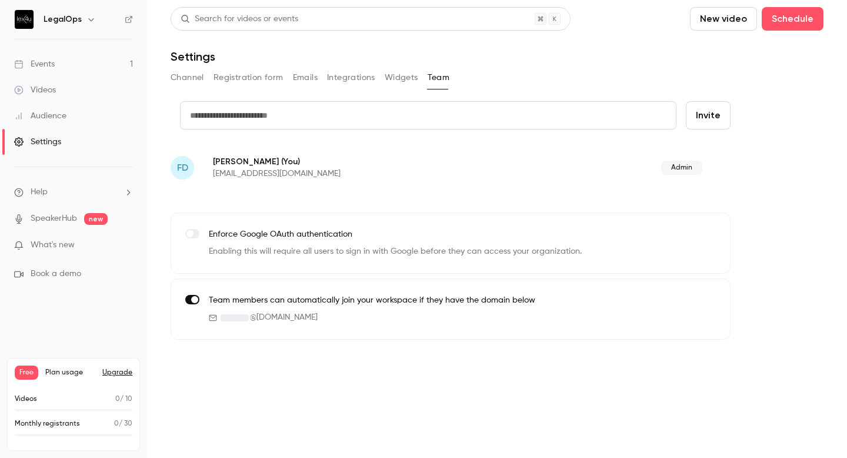
click at [677, 172] on span "Admin" at bounding box center [681, 168] width 41 height 14
click at [387, 74] on button "Widgets" at bounding box center [402, 77] width 34 height 19
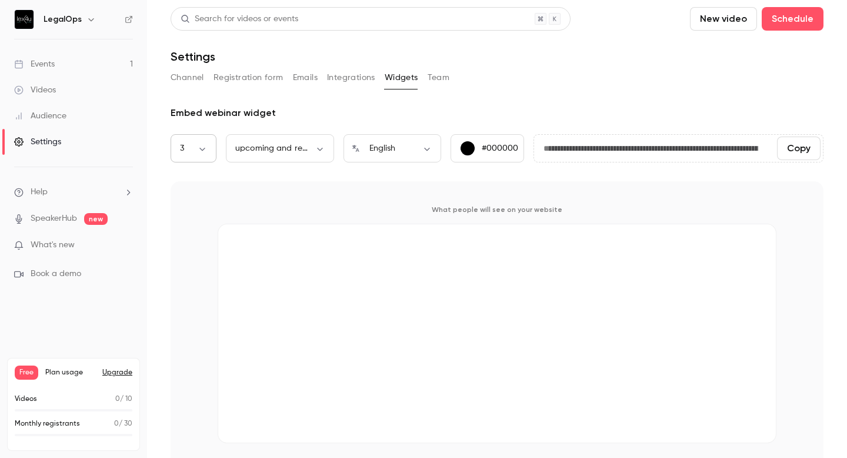
click at [201, 148] on body "**********" at bounding box center [423, 229] width 847 height 458
click at [201, 148] on li "1" at bounding box center [194, 157] width 46 height 31
type input "*"
type input "**********"
click at [201, 148] on body "**********" at bounding box center [423, 229] width 847 height 458
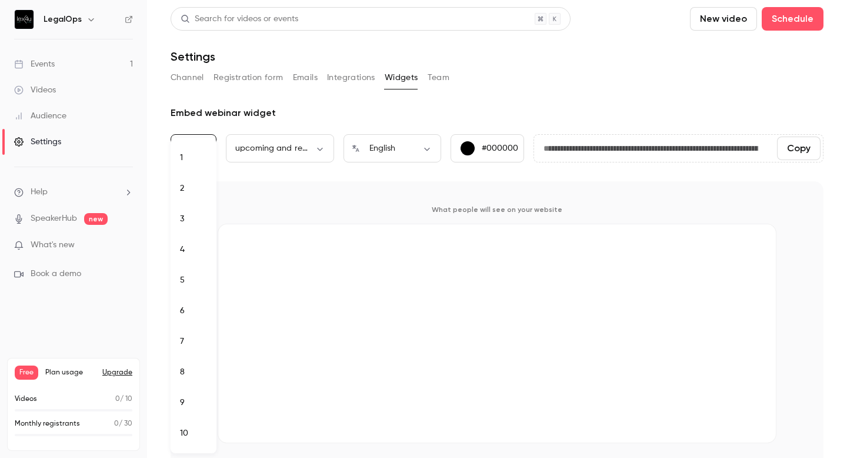
click at [197, 216] on li "3" at bounding box center [194, 218] width 46 height 31
type input "*"
type input "**********"
click at [356, 82] on button "Integrations" at bounding box center [351, 77] width 48 height 19
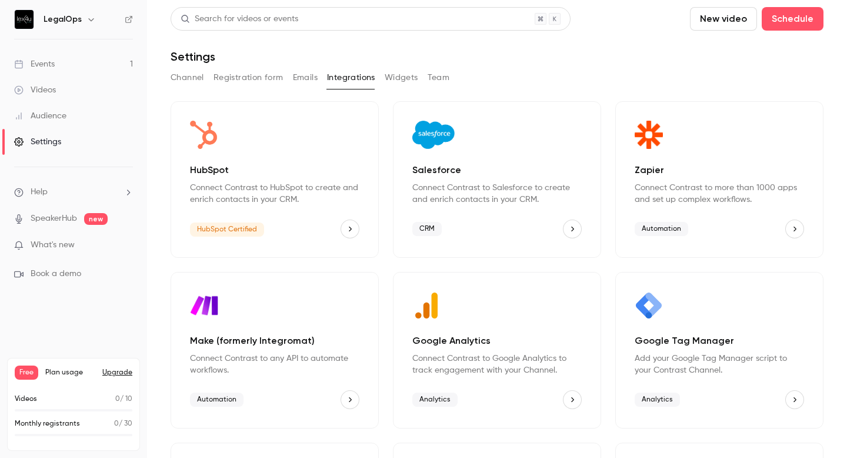
click at [312, 84] on button "Emails" at bounding box center [305, 77] width 25 height 19
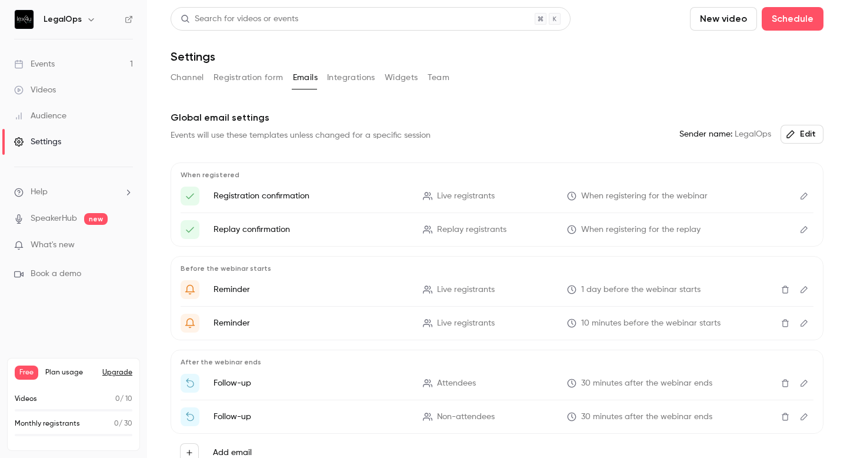
click at [261, 86] on button "Registration form" at bounding box center [248, 77] width 70 height 19
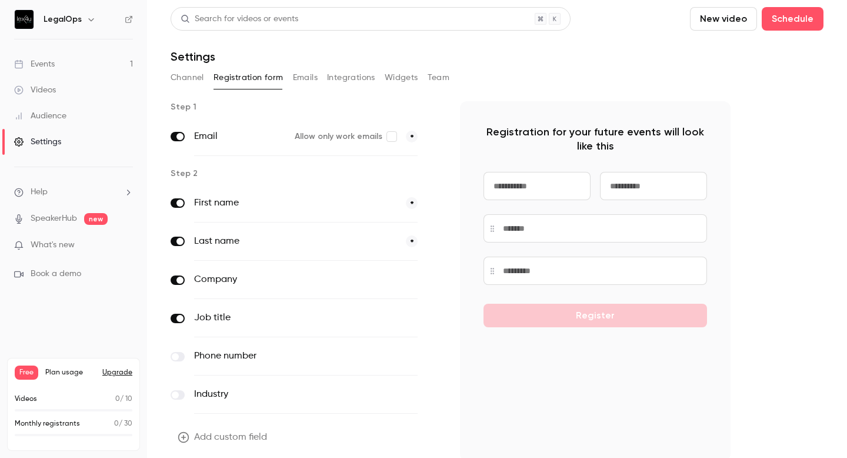
click at [198, 86] on button "Channel" at bounding box center [188, 77] width 34 height 19
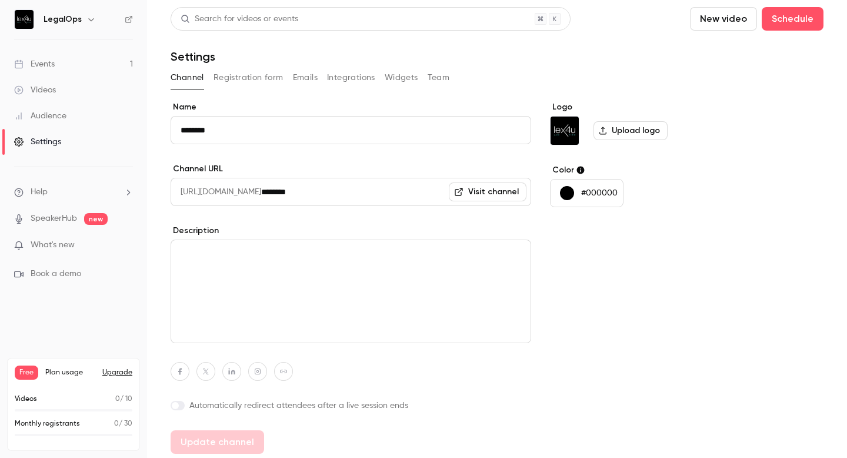
click at [88, 21] on icon "button" at bounding box center [90, 19] width 5 height 3
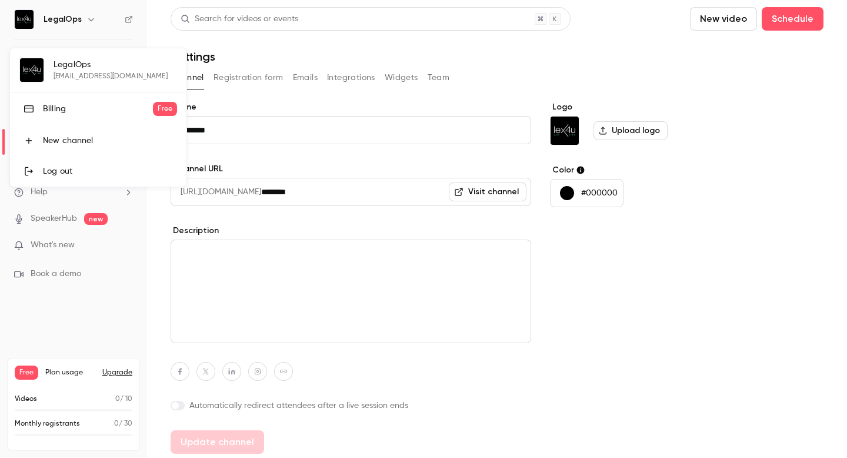
click at [72, 168] on div "Log out" at bounding box center [110, 171] width 134 height 12
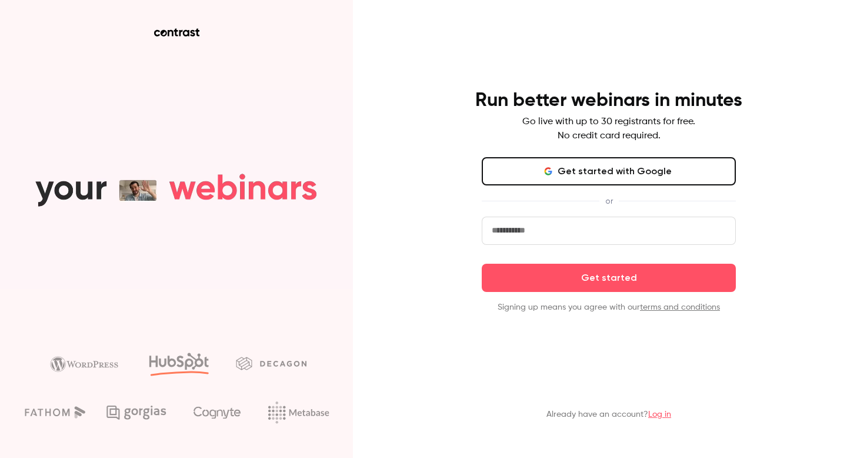
click at [593, 179] on button "Get started with Google" at bounding box center [609, 171] width 254 height 28
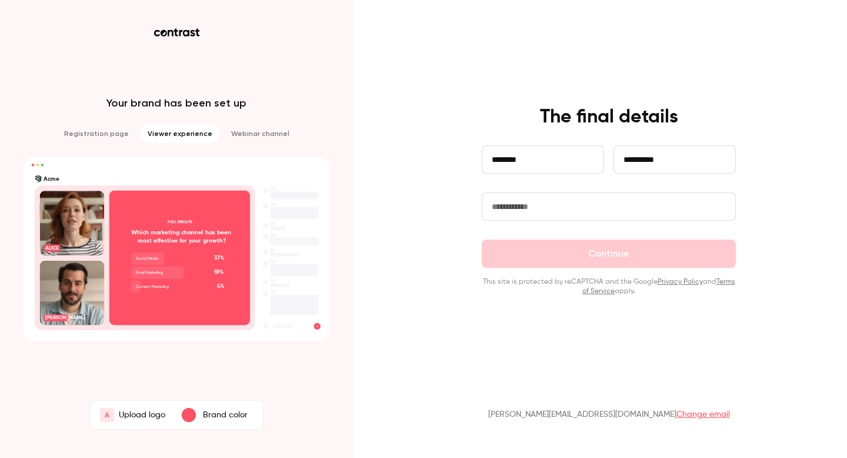
click at [529, 208] on input "text" at bounding box center [609, 206] width 254 height 28
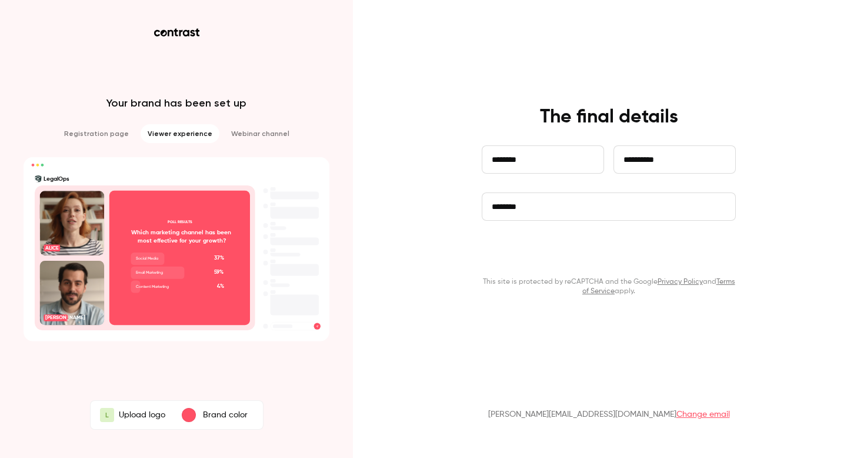
type input "********"
click at [582, 254] on button "Continue" at bounding box center [609, 253] width 254 height 28
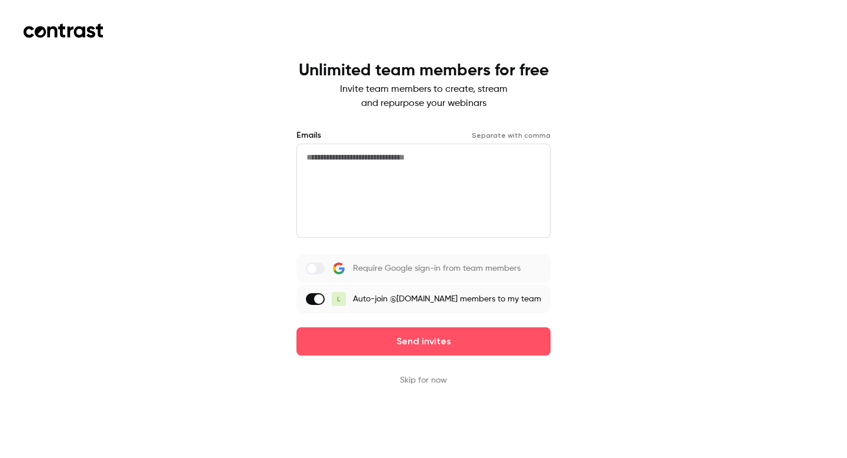
click at [416, 378] on button "Skip for now" at bounding box center [423, 380] width 47 height 12
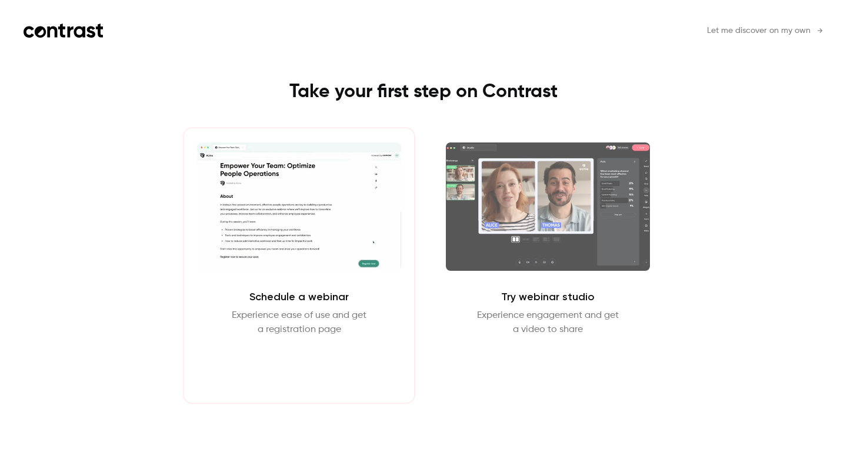
click at [311, 352] on button "Schedule webinar" at bounding box center [299, 364] width 101 height 28
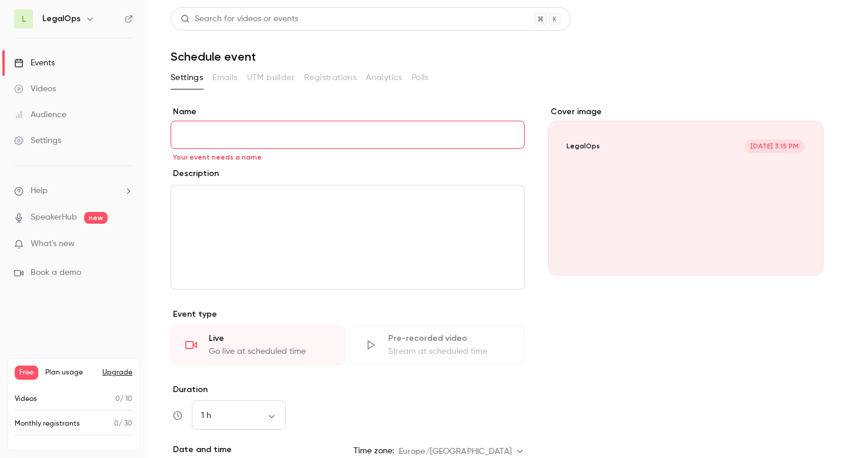
click at [260, 134] on input "Name" at bounding box center [348, 135] width 354 height 28
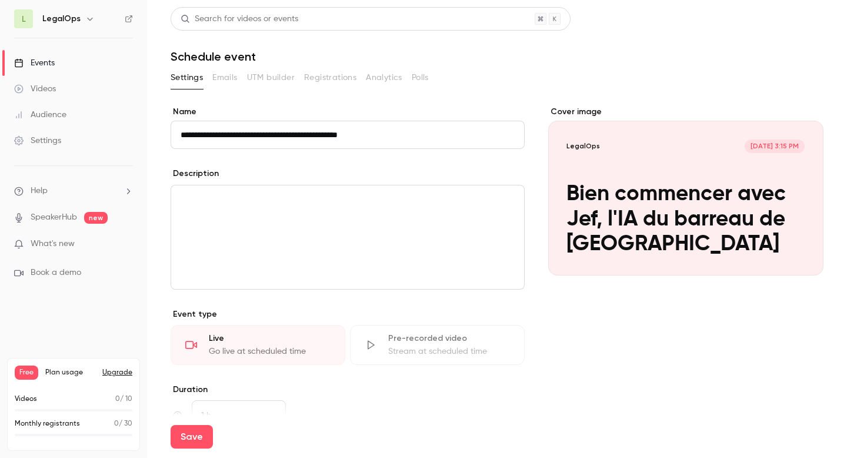
type input "**********"
click at [224, 196] on p "editor" at bounding box center [348, 199] width 334 height 14
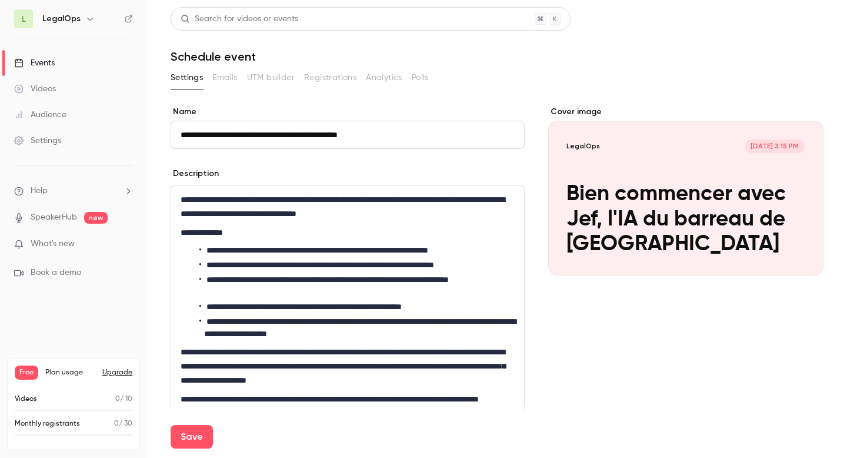
scroll to position [2, 0]
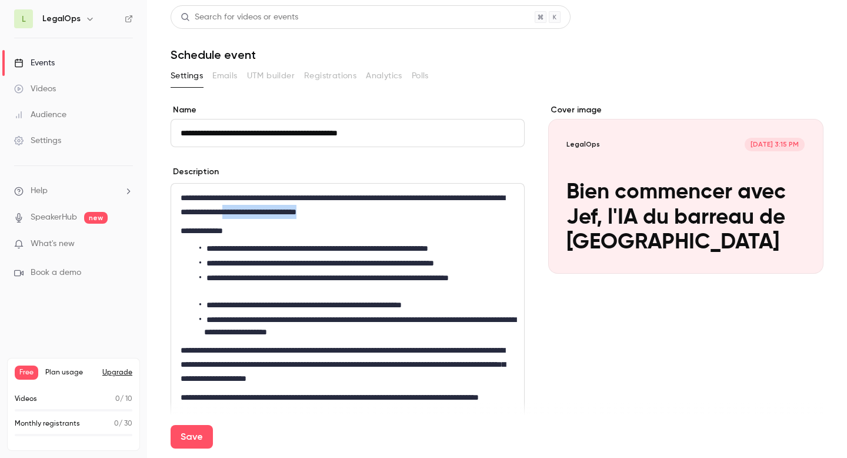
drag, startPoint x: 334, startPoint y: 213, endPoint x: 450, endPoint y: 216, distance: 116.5
click at [450, 216] on p "**********" at bounding box center [348, 205] width 334 height 28
drag, startPoint x: 299, startPoint y: 251, endPoint x: 507, endPoint y: 252, distance: 208.2
click at [507, 252] on li "**********" at bounding box center [356, 248] width 315 height 12
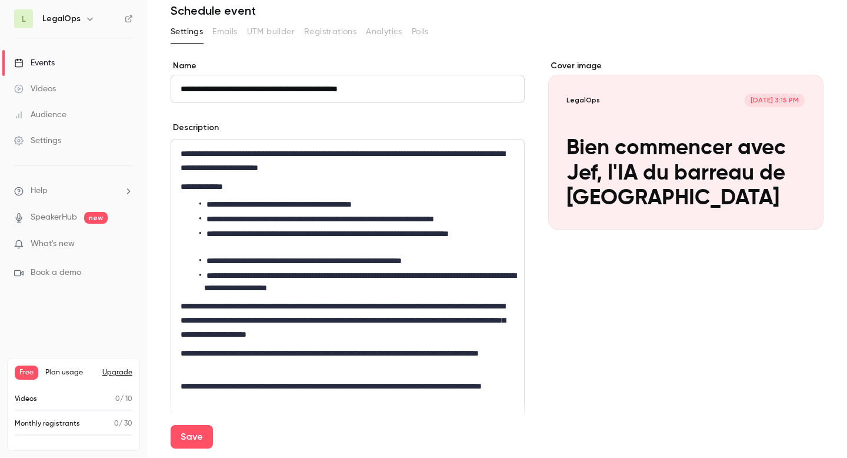
scroll to position [55, 0]
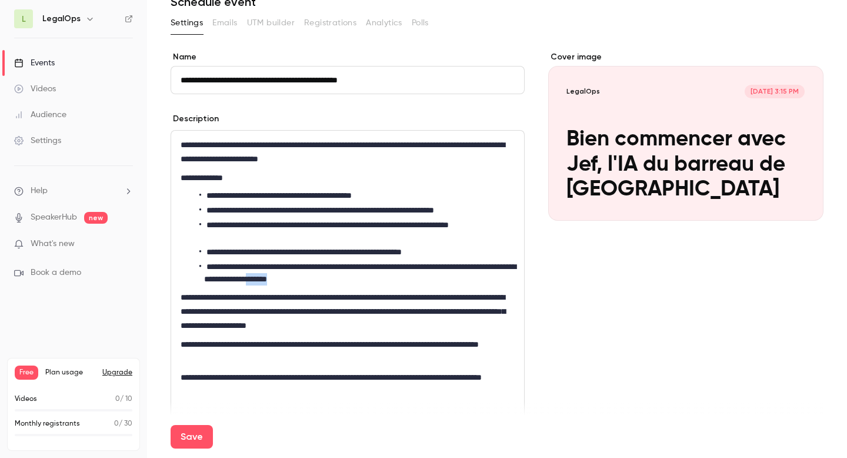
drag, startPoint x: 316, startPoint y: 279, endPoint x: 355, endPoint y: 279, distance: 38.8
click at [355, 279] on li "**********" at bounding box center [356, 273] width 315 height 25
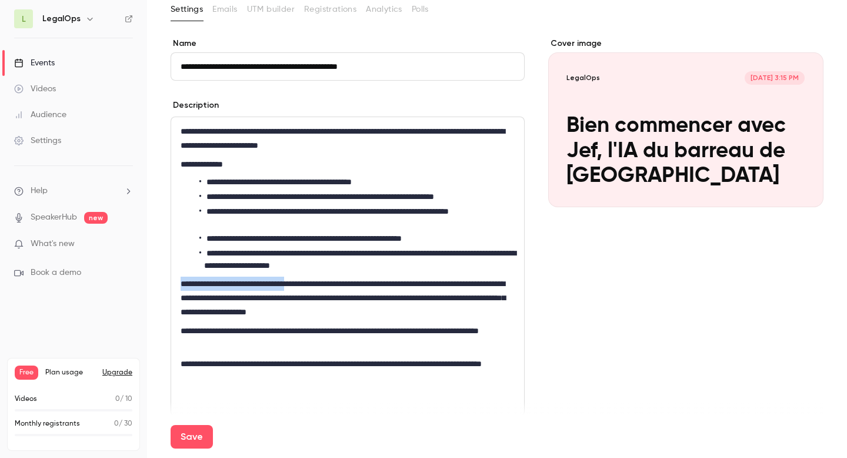
drag, startPoint x: 181, startPoint y: 286, endPoint x: 308, endPoint y: 289, distance: 127.1
click at [308, 289] on p "**********" at bounding box center [348, 297] width 334 height 42
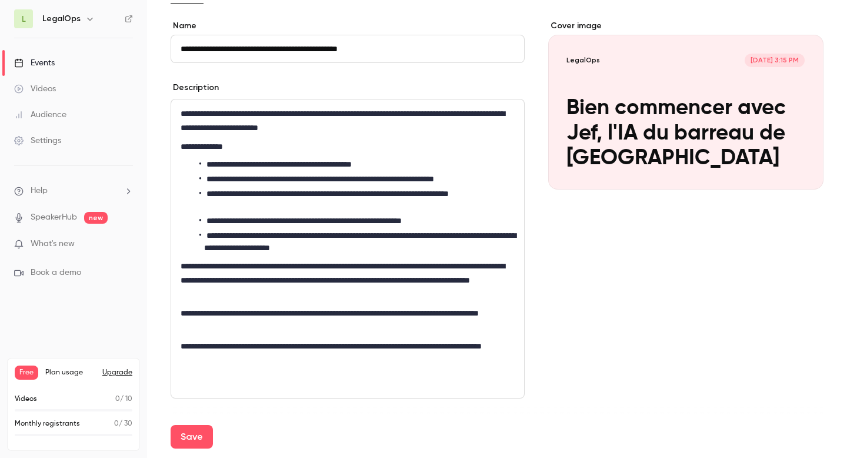
scroll to position [89, 0]
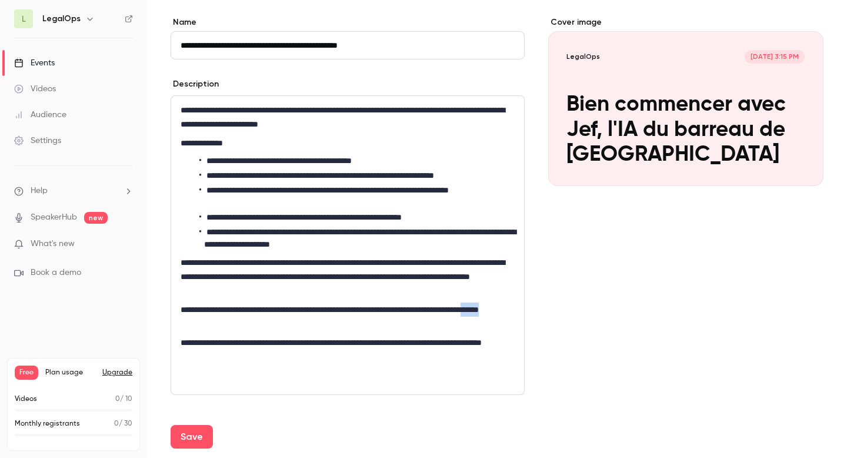
drag, startPoint x: 213, startPoint y: 323, endPoint x: 245, endPoint y: 323, distance: 31.8
click at [245, 323] on p "**********" at bounding box center [348, 316] width 334 height 28
click at [181, 309] on p "**********" at bounding box center [348, 316] width 334 height 28
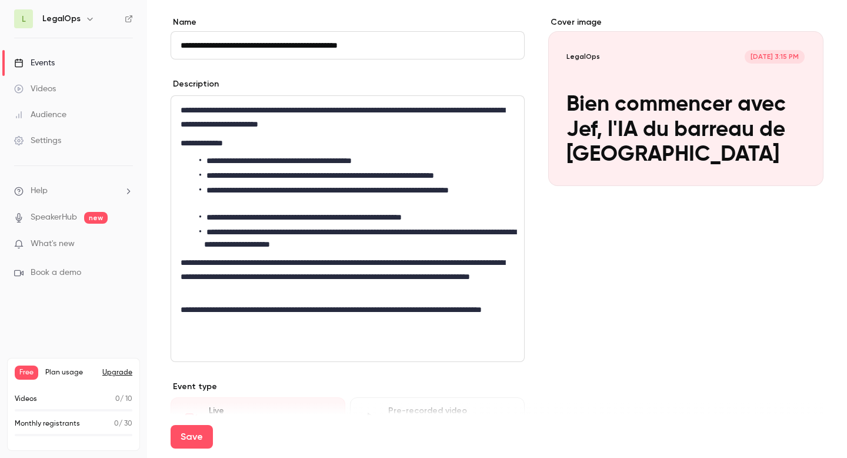
scroll to position [91, 0]
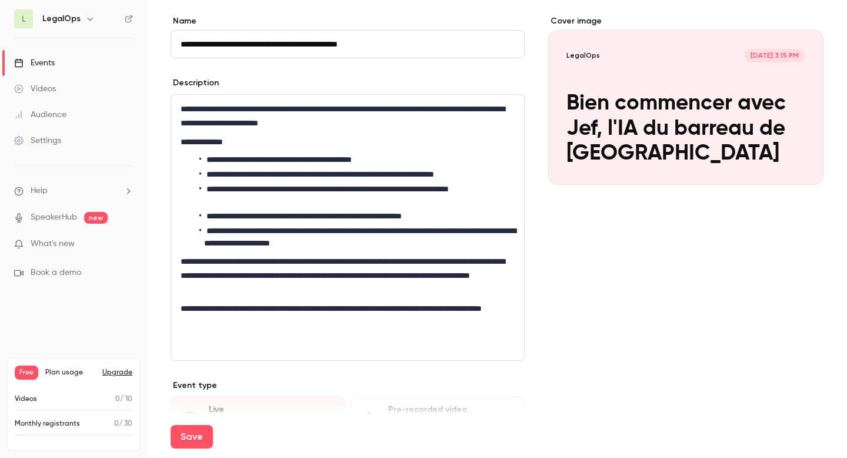
click at [202, 349] on div "**********" at bounding box center [347, 227] width 353 height 265
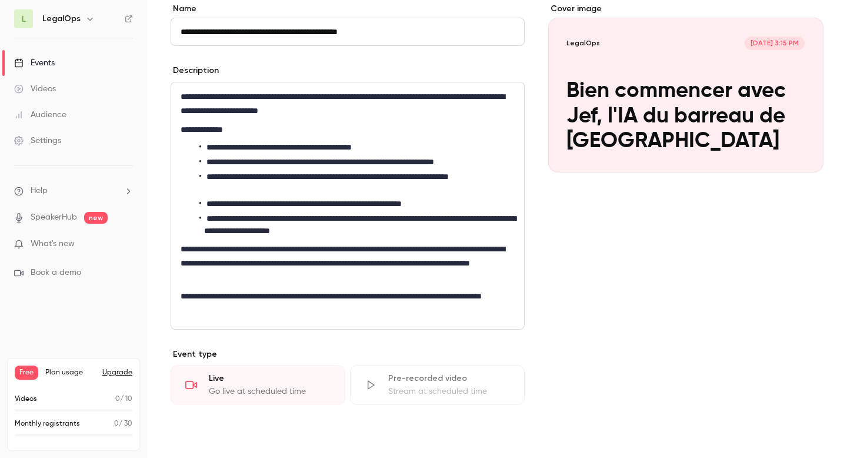
click at [193, 440] on button "Save" at bounding box center [192, 437] width 42 height 24
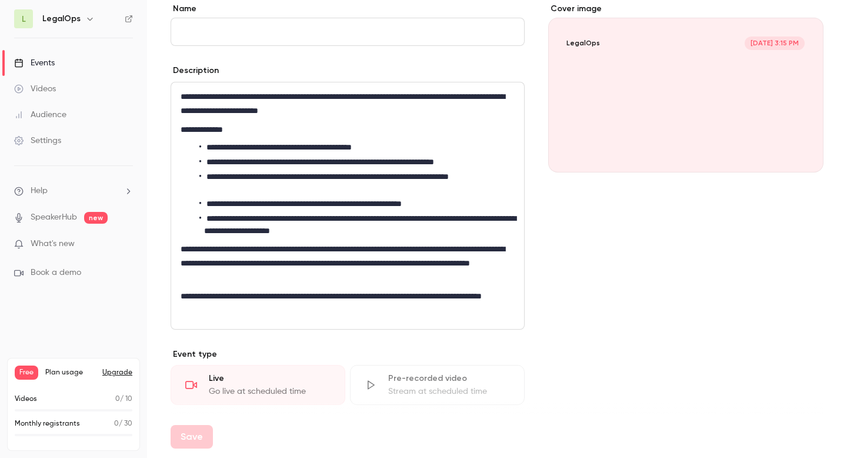
scroll to position [0, 0]
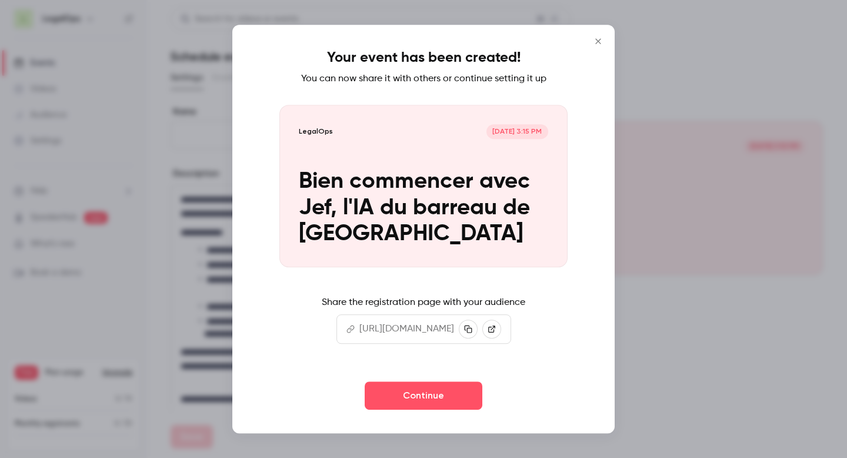
click at [597, 45] on icon "Close" at bounding box center [598, 40] width 14 height 9
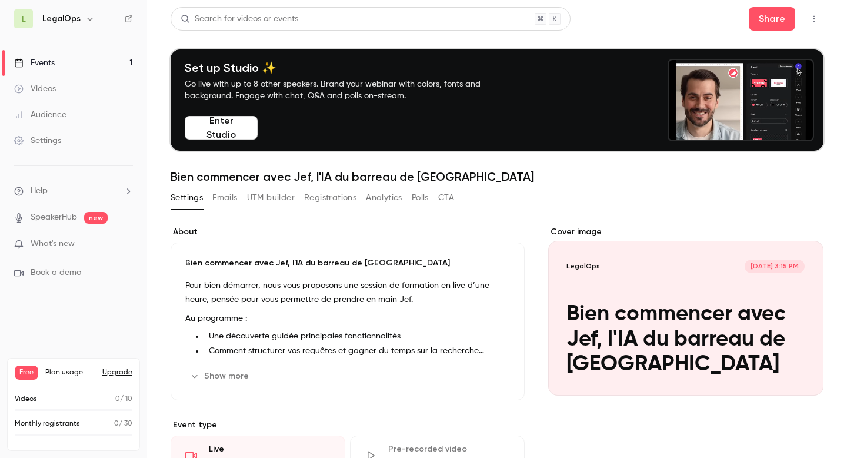
click at [67, 141] on link "Settings" at bounding box center [73, 141] width 147 height 26
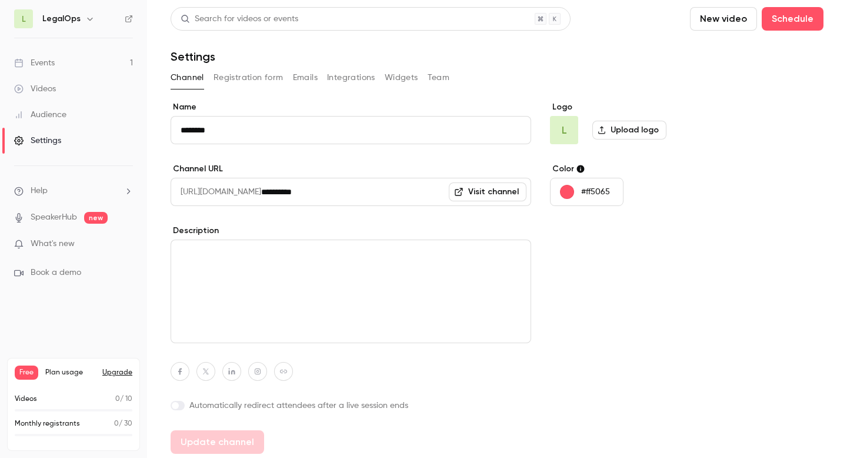
click at [630, 131] on label "Upload logo" at bounding box center [629, 130] width 74 height 19
click at [0, 0] on input "Upload logo" at bounding box center [0, 0] width 0 height 0
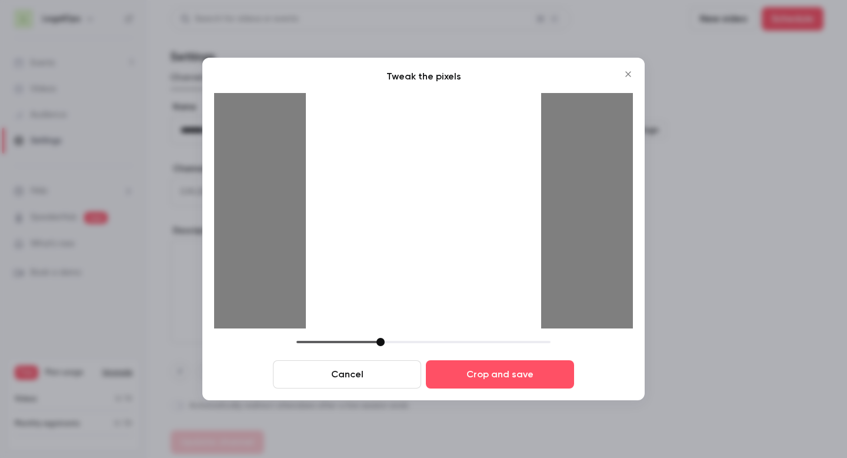
drag, startPoint x: 541, startPoint y: 249, endPoint x: 558, endPoint y: 249, distance: 17.1
click at [558, 249] on img at bounding box center [440, 210] width 419 height 235
drag, startPoint x: 453, startPoint y: 239, endPoint x: 438, endPoint y: 239, distance: 15.3
click at [438, 239] on div at bounding box center [423, 210] width 235 height 235
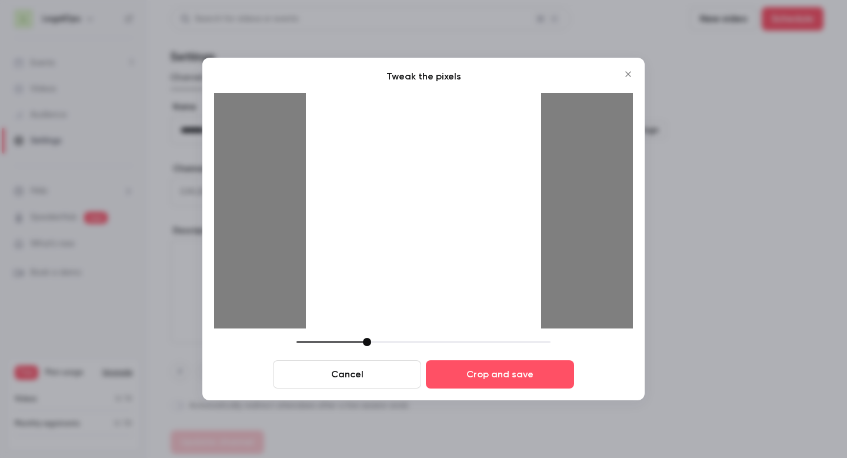
drag, startPoint x: 380, startPoint y: 339, endPoint x: 367, endPoint y: 342, distance: 13.7
click at [367, 342] on div at bounding box center [367, 342] width 8 height 8
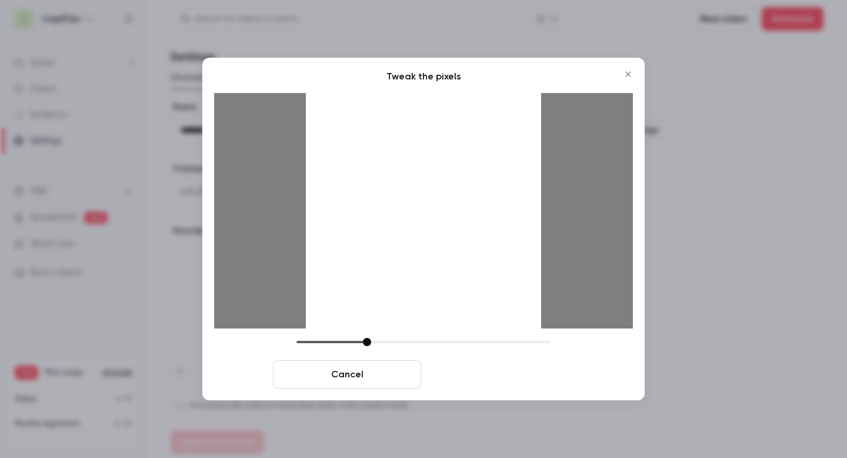
click at [486, 379] on button "Crop and save" at bounding box center [500, 374] width 148 height 28
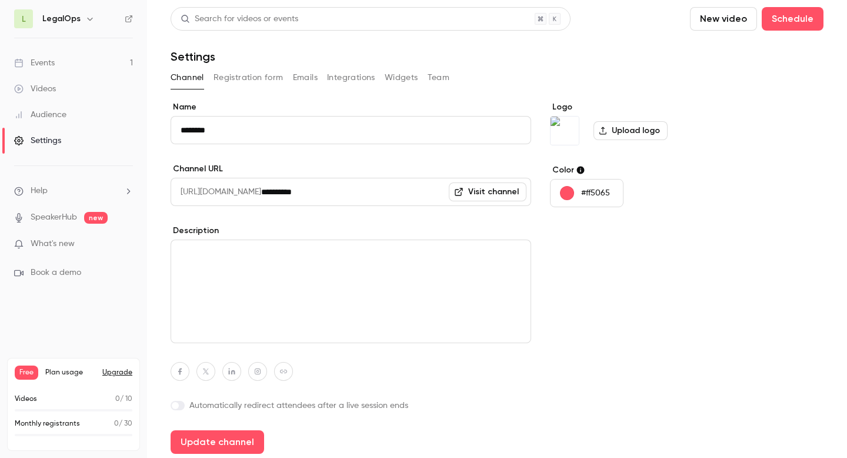
scroll to position [3, 0]
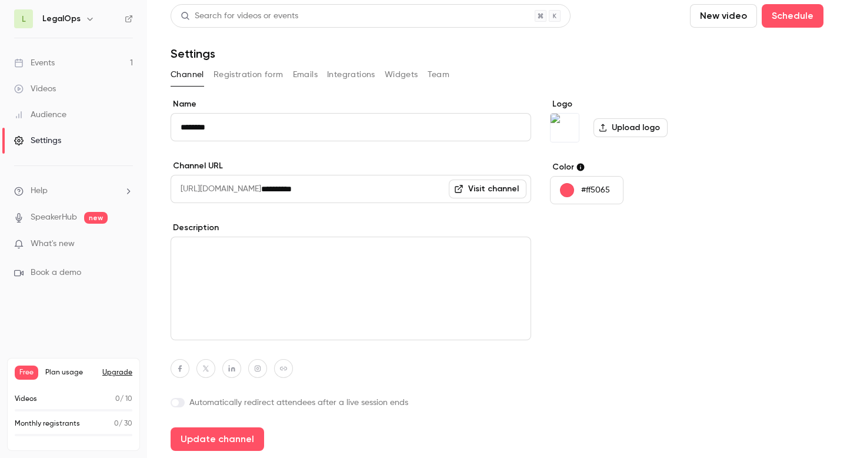
click at [479, 189] on link "Visit channel" at bounding box center [488, 188] width 78 height 19
click at [202, 436] on button "Update channel" at bounding box center [218, 439] width 94 height 24
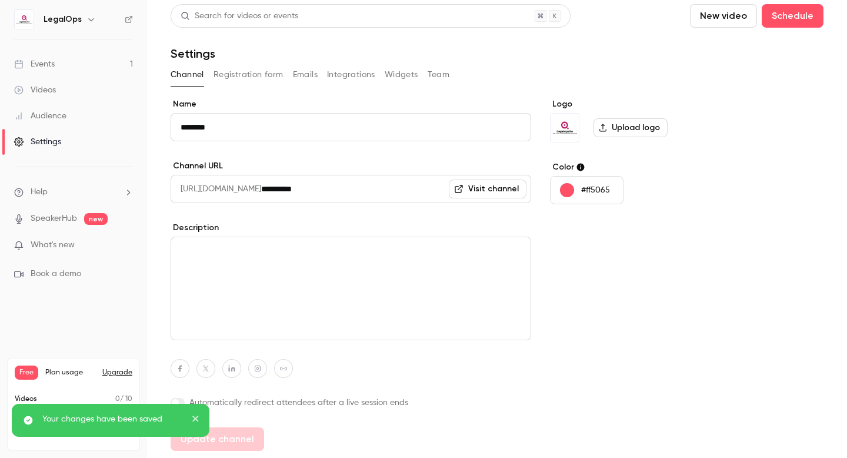
click at [61, 139] on link "Settings" at bounding box center [73, 142] width 147 height 26
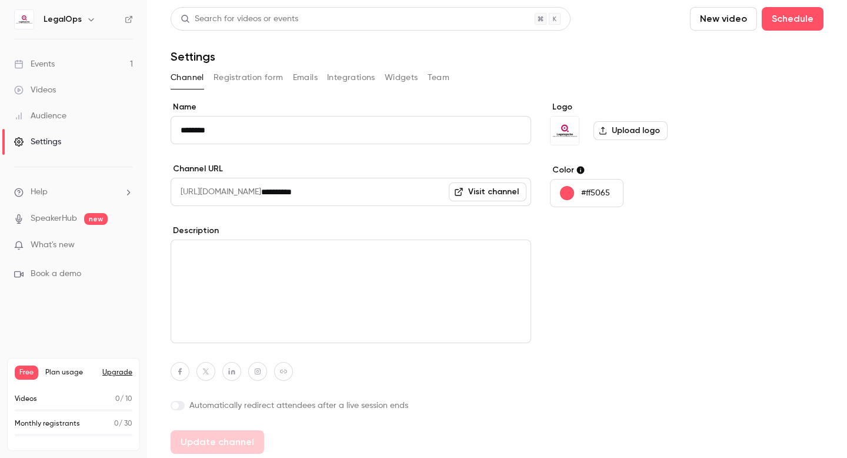
click at [66, 85] on link "Videos" at bounding box center [73, 90] width 147 height 26
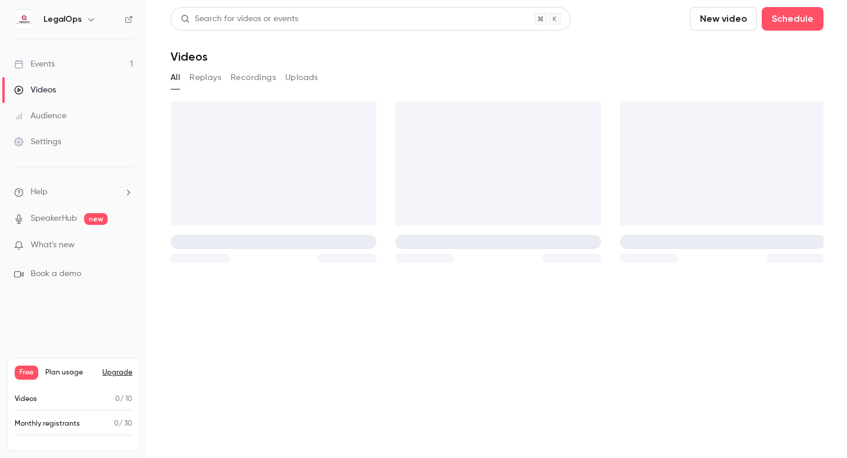
click at [72, 68] on link "Events 1" at bounding box center [73, 64] width 147 height 26
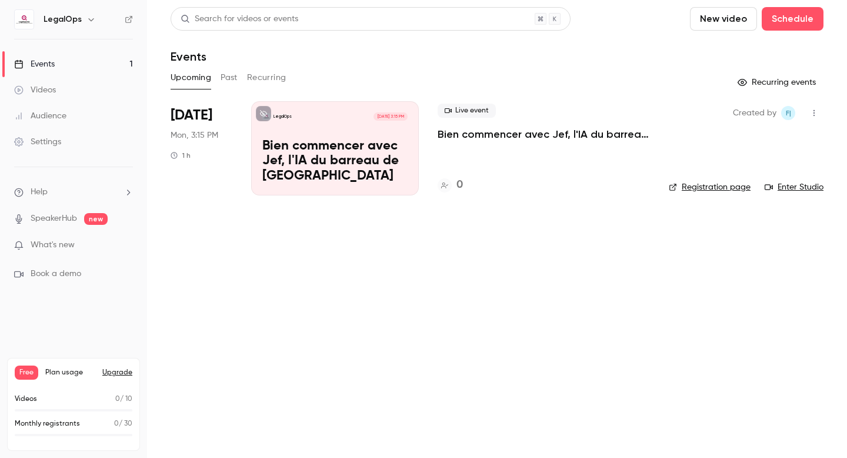
click at [392, 151] on p "Bien commencer avec Jef, l'IA du barreau de Bruxelles" at bounding box center [334, 161] width 145 height 45
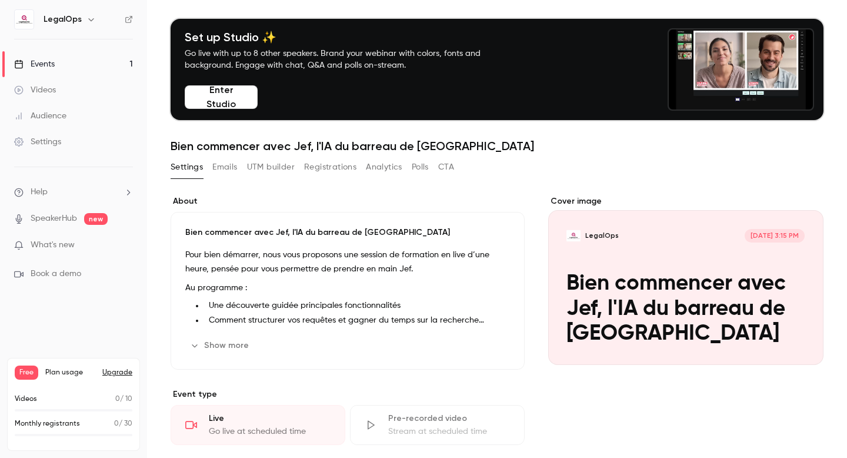
scroll to position [30, 0]
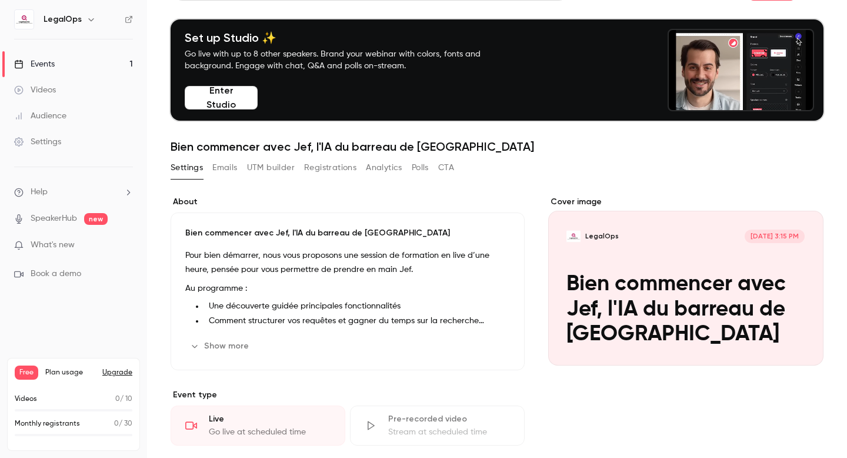
click at [623, 262] on div "Cover image" at bounding box center [685, 280] width 275 height 169
click at [0, 0] on input "LegalOps Sep 29, 3:15 PM Bien commencer avec Jef, l'IA du barreau de Bruxelles" at bounding box center [0, 0] width 0 height 0
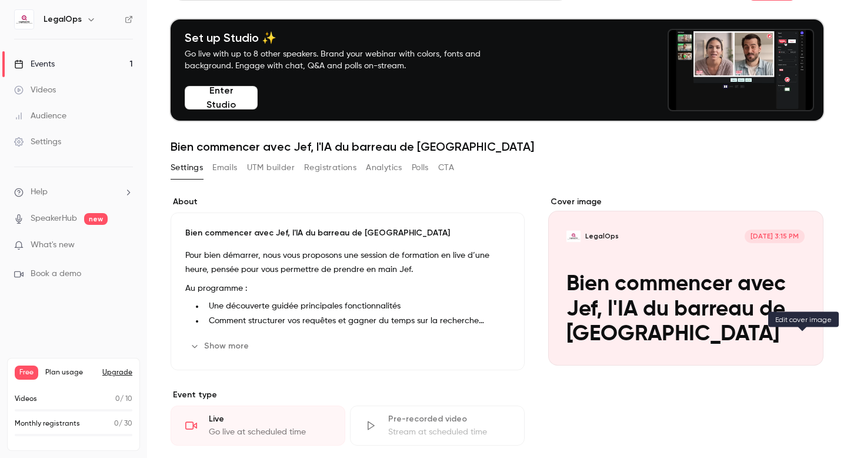
click at [803, 342] on icon "Cover image" at bounding box center [802, 343] width 13 height 9
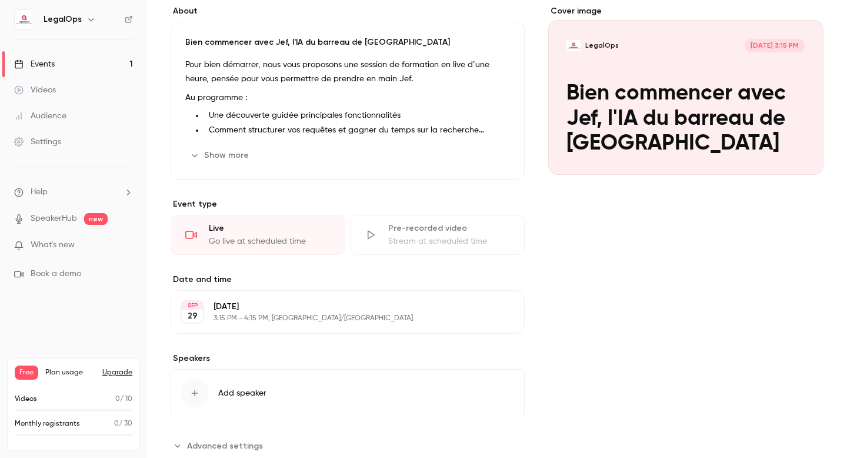
scroll to position [253, 0]
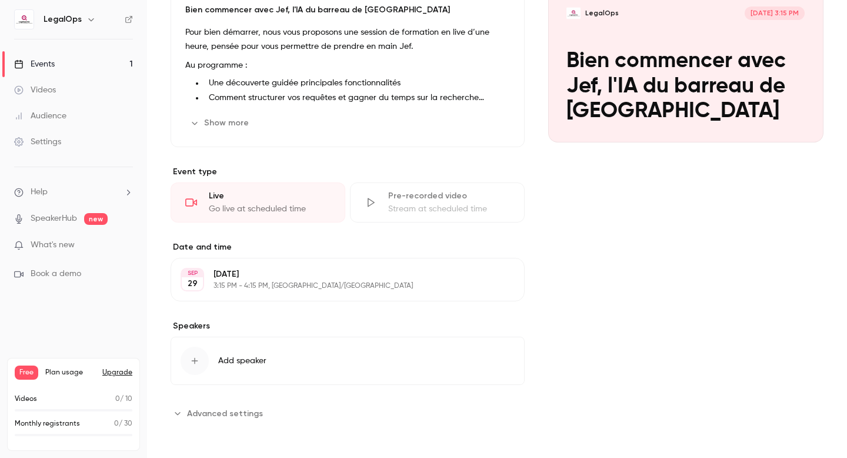
click at [498, 282] on button "Edit" at bounding box center [493, 279] width 43 height 19
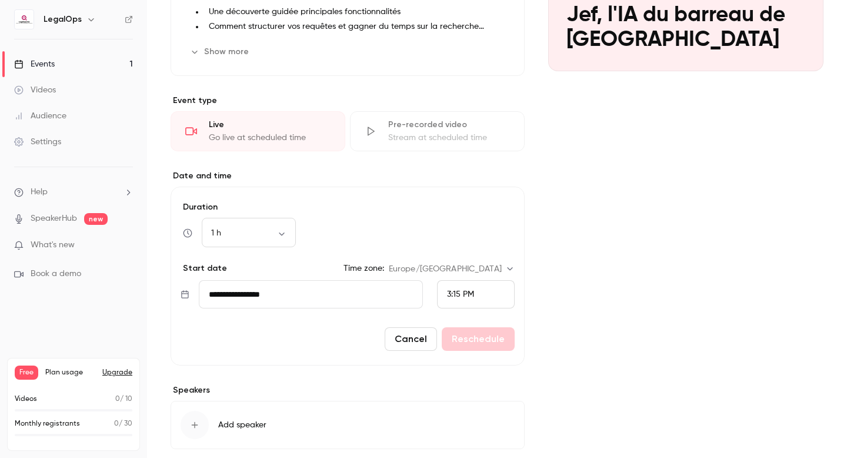
scroll to position [325, 0]
click at [512, 269] on body "LegalOps Events 1 Videos Audience Settings Help SpeakerHub new What's new Book …" at bounding box center [423, 229] width 847 height 458
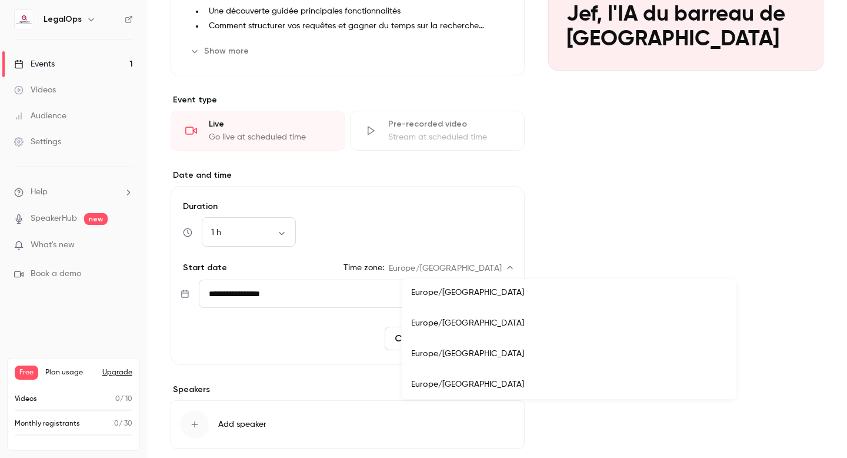
scroll to position [10255, 0]
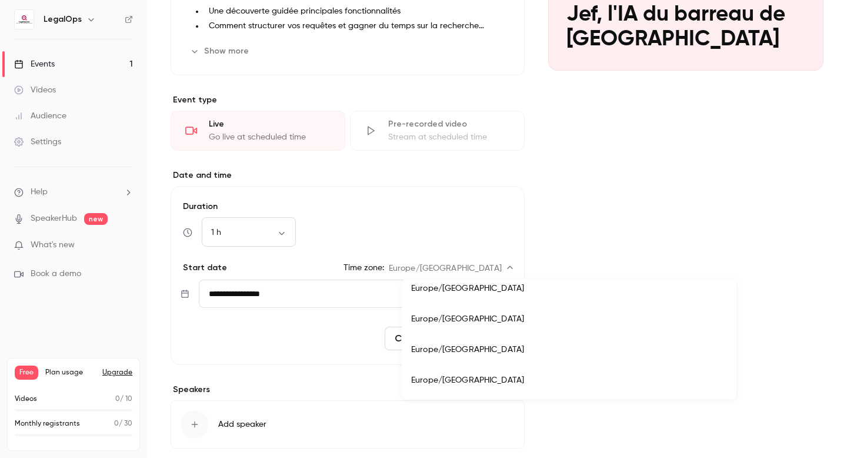
click at [458, 352] on li "Europe/Luxembourg" at bounding box center [569, 349] width 335 height 31
type input "**********"
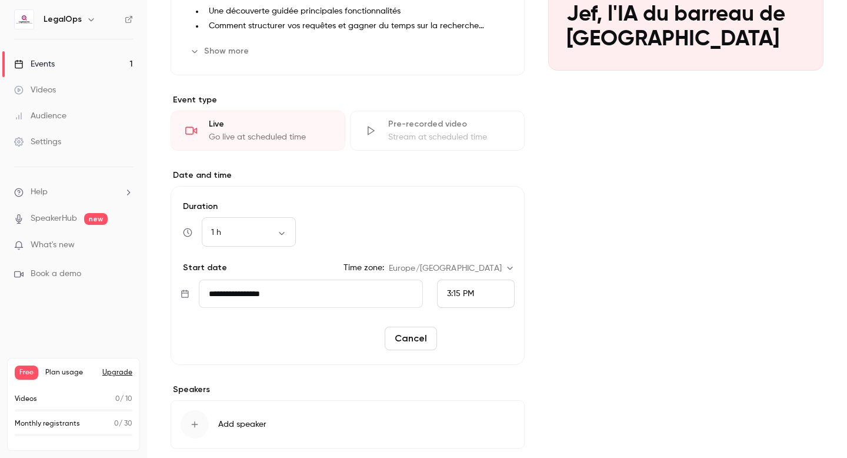
click at [470, 339] on button "Reschedule" at bounding box center [478, 338] width 73 height 24
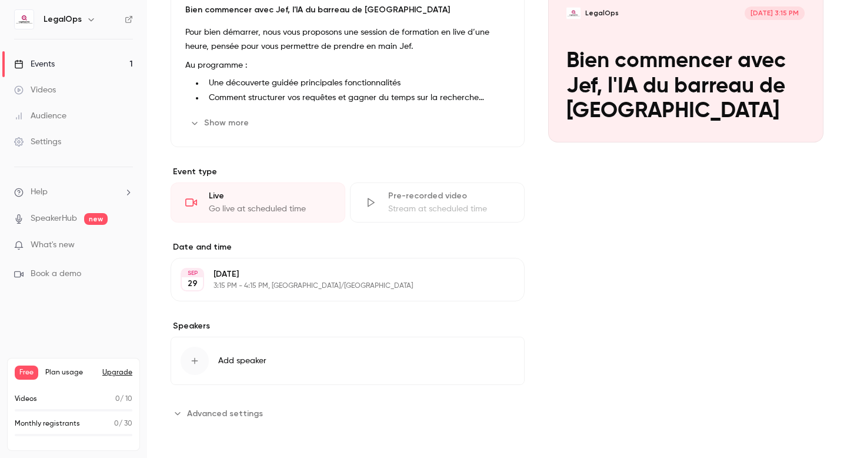
scroll to position [253, 0]
click at [328, 356] on button "Add speaker" at bounding box center [348, 360] width 354 height 48
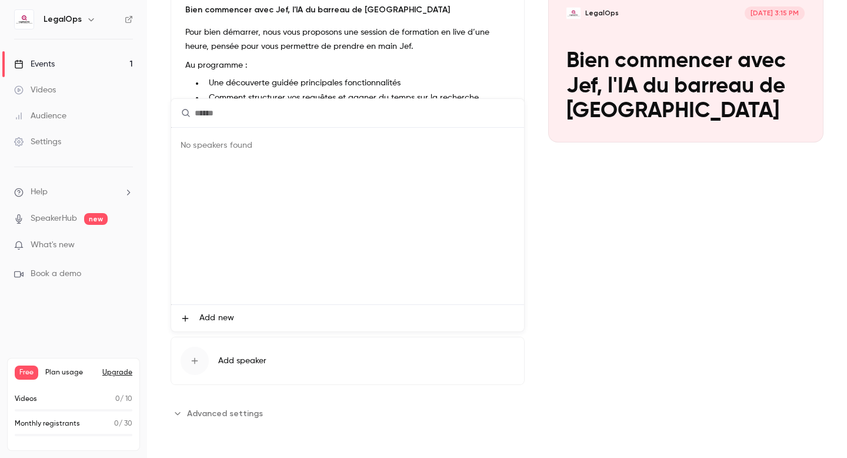
click at [268, 318] on li "Add new" at bounding box center [347, 318] width 353 height 26
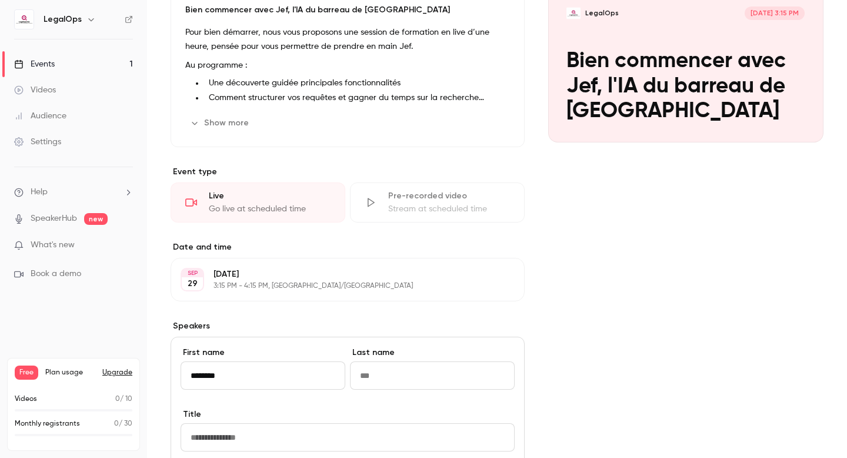
type input "********"
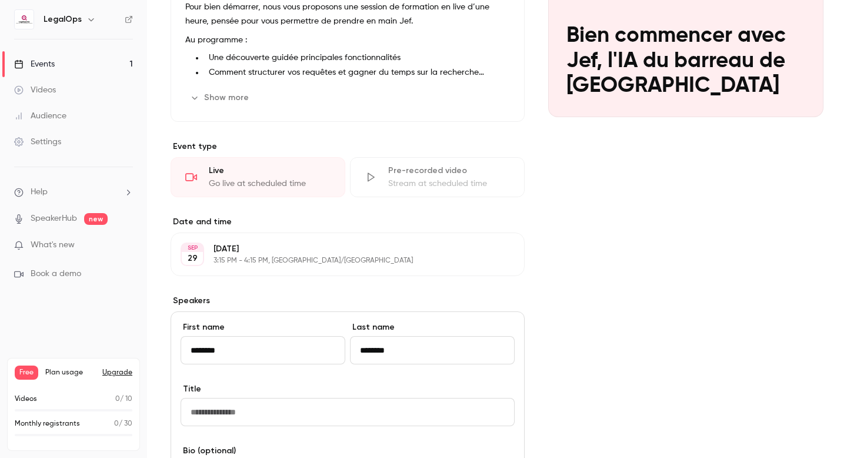
type input "********"
click at [253, 410] on input "Title" at bounding box center [348, 412] width 334 height 28
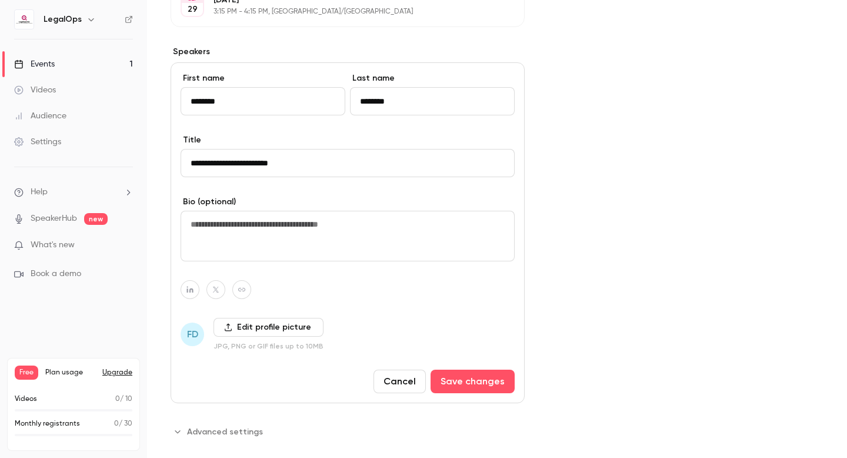
scroll to position [545, 0]
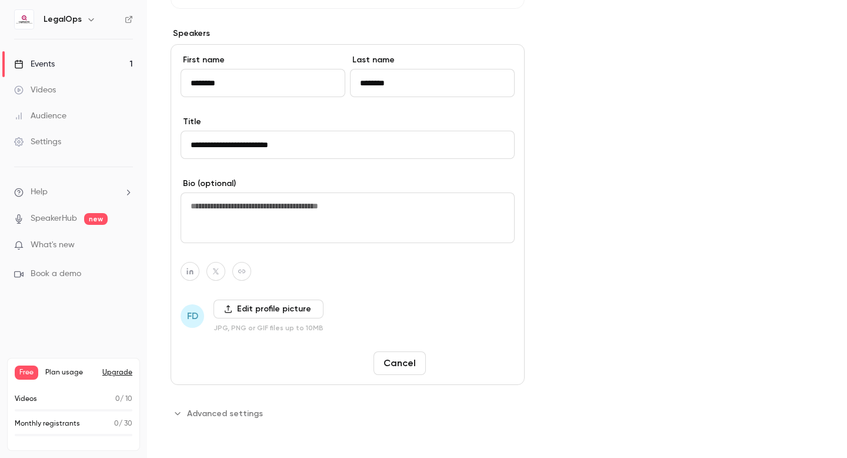
type input "**********"
click at [459, 365] on button "Save changes" at bounding box center [472, 363] width 84 height 24
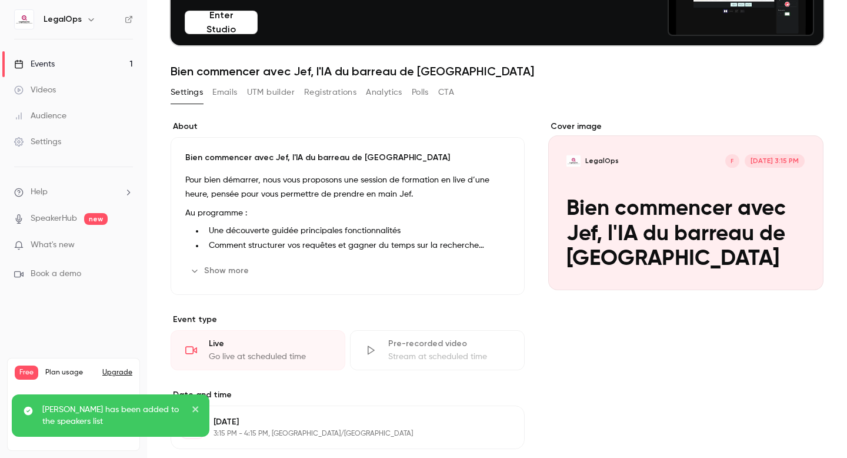
scroll to position [89, 0]
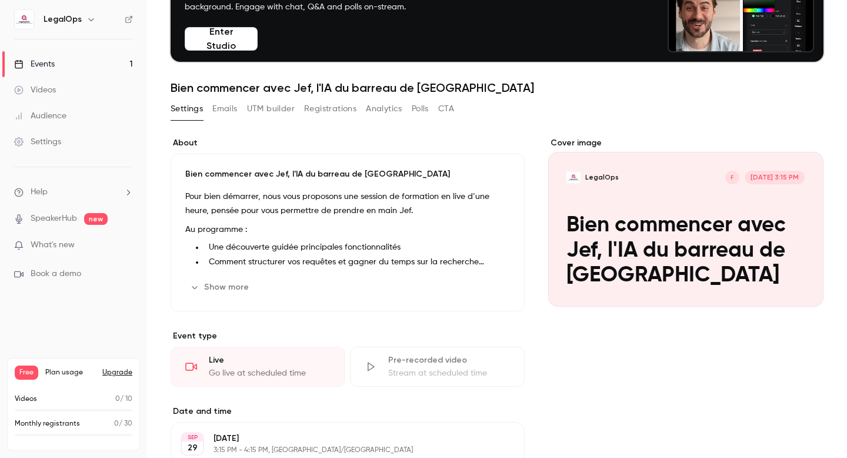
click at [85, 66] on link "Events 1" at bounding box center [73, 64] width 147 height 26
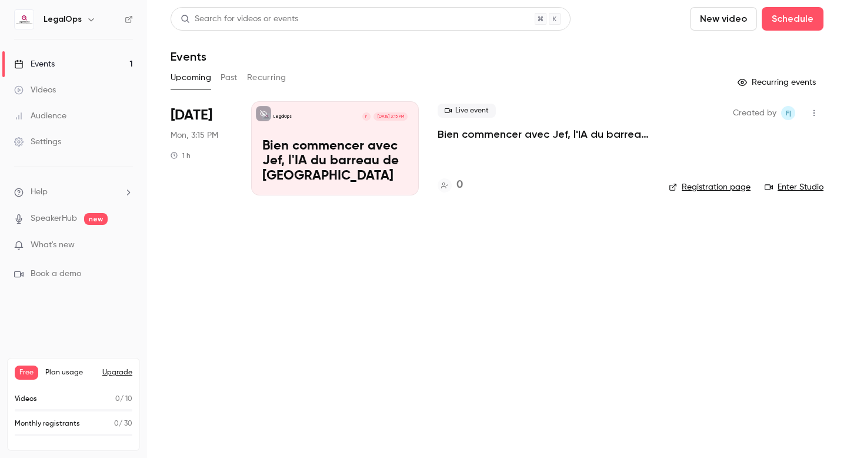
click at [703, 190] on link "Registration page" at bounding box center [710, 187] width 82 height 12
click at [390, 184] on div "LegalOps F Sep 29, 3:15 PM Bien commencer avec Jef, l'IA du barreau de Bruxelles" at bounding box center [335, 148] width 168 height 94
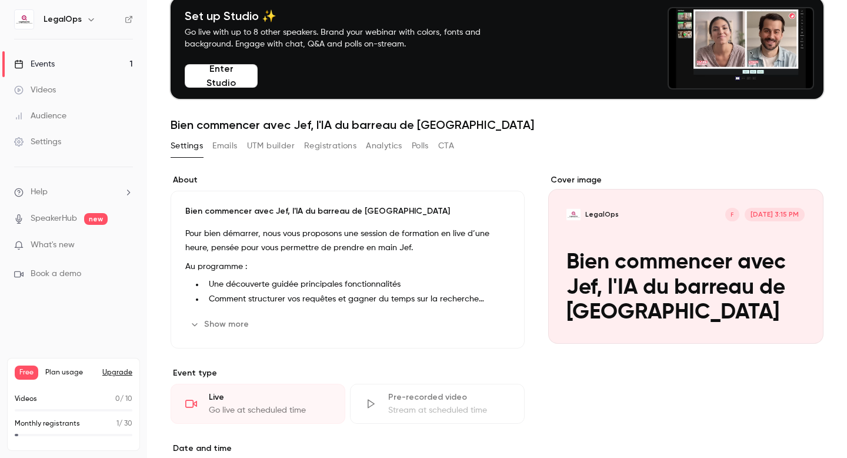
scroll to position [69, 0]
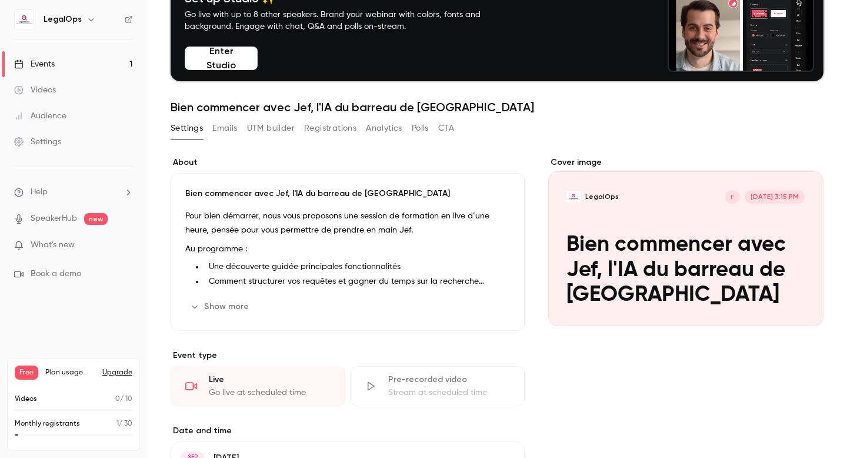
click at [595, 256] on div "Cover image" at bounding box center [685, 240] width 275 height 169
click at [0, 0] on input "LegalOps F Sep 29, 3:15 PM Bien commencer avec Jef, l'IA du barreau de Bruxelles" at bounding box center [0, 0] width 0 height 0
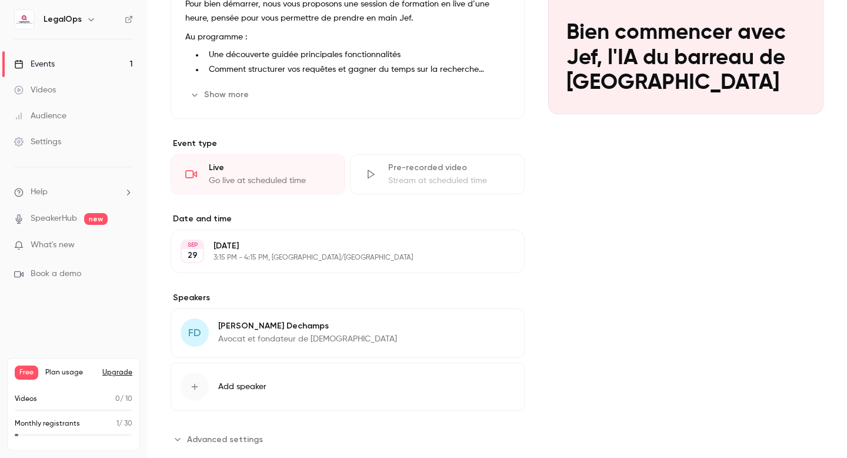
scroll to position [307, 0]
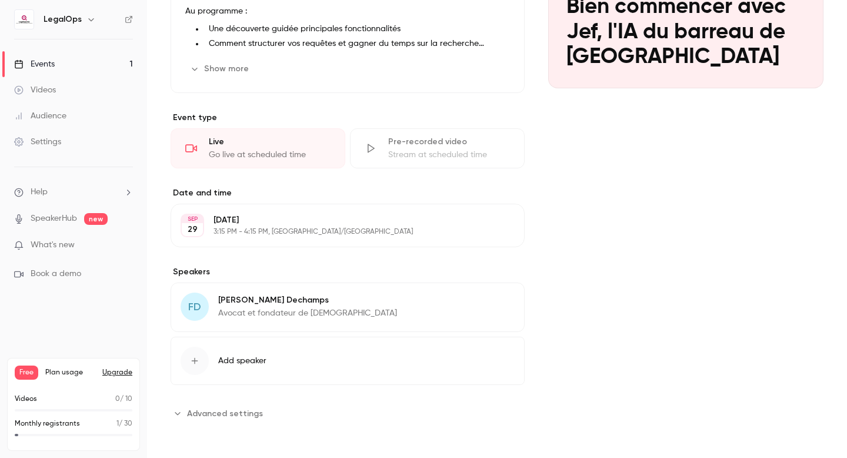
click at [71, 144] on link "Settings" at bounding box center [73, 142] width 147 height 26
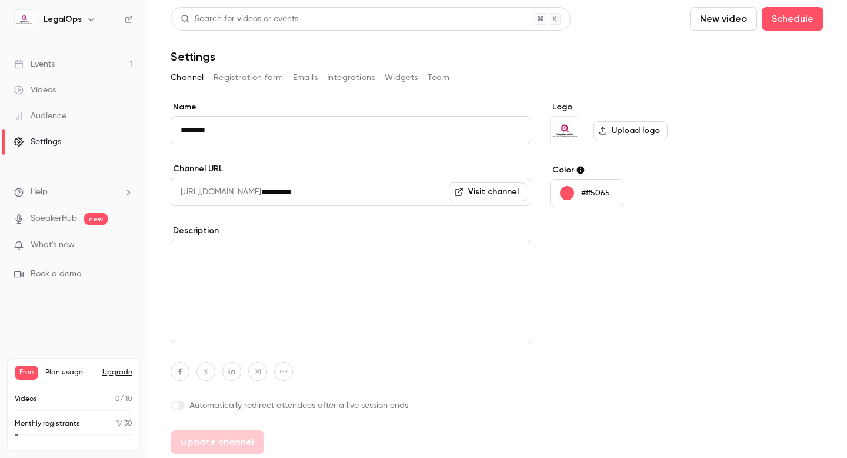
scroll to position [3, 0]
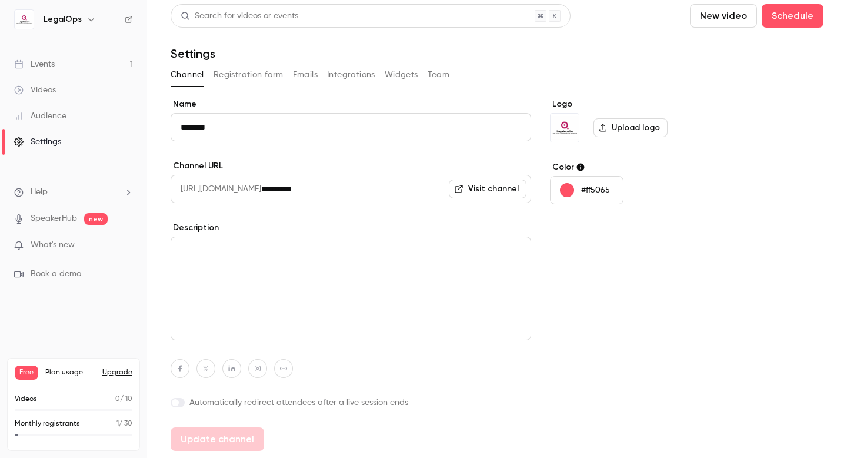
click at [265, 76] on button "Registration form" at bounding box center [248, 74] width 70 height 19
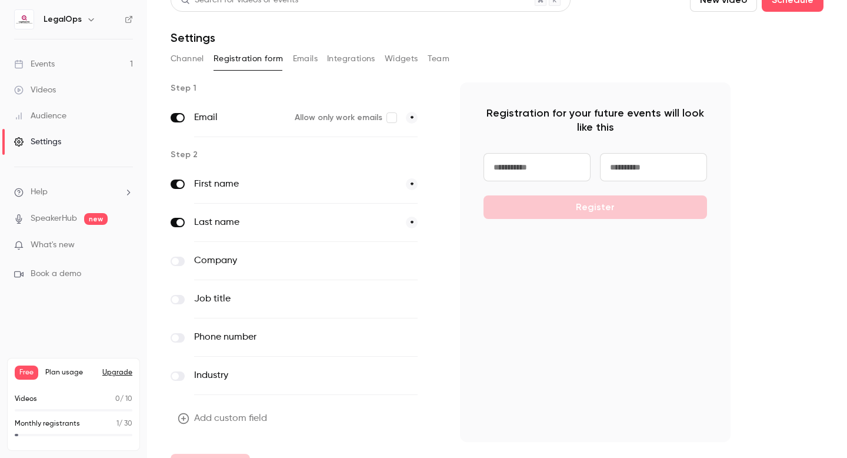
scroll to position [21, 0]
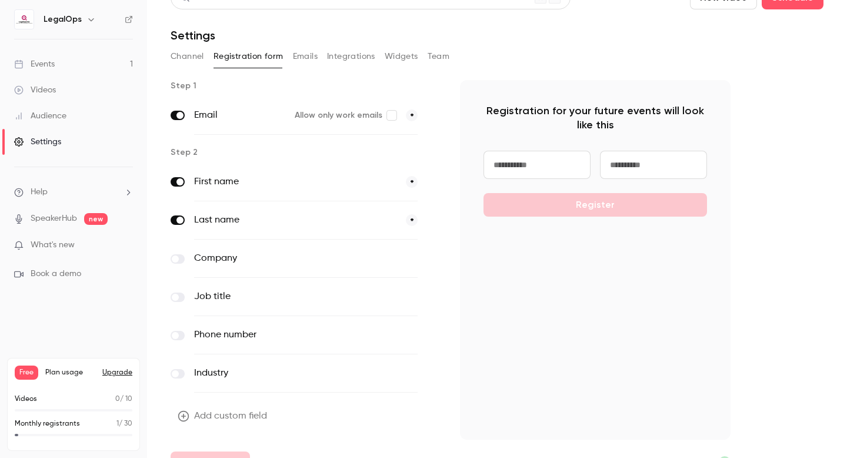
click at [174, 258] on span at bounding box center [175, 258] width 7 height 7
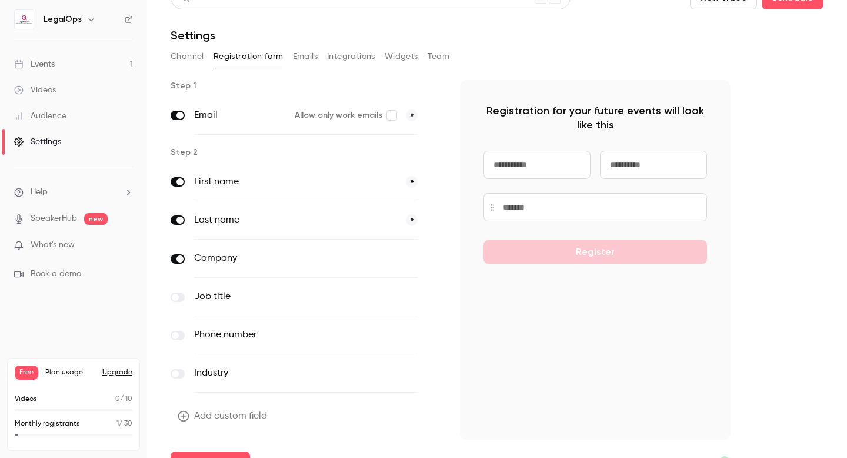
click at [429, 259] on button "button" at bounding box center [434, 259] width 14 height 14
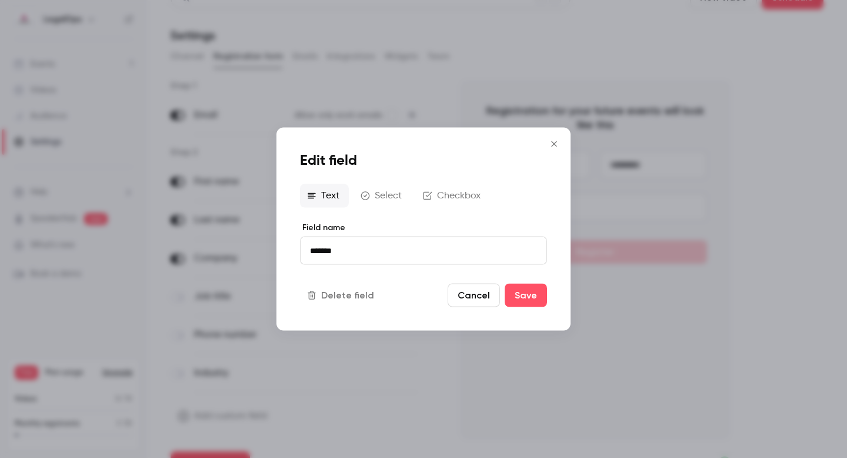
drag, startPoint x: 358, startPoint y: 251, endPoint x: 274, endPoint y: 243, distance: 83.9
click at [274, 243] on div "Edit field Text Select Checkbox Field name ******* Delete field Cancel Save" at bounding box center [423, 229] width 847 height 458
type input "*******"
drag, startPoint x: 344, startPoint y: 250, endPoint x: 272, endPoint y: 246, distance: 71.9
click at [272, 246] on div "Edit field Text Select Checkbox Field name ******* Delete field Cancel Save" at bounding box center [423, 229] width 847 height 458
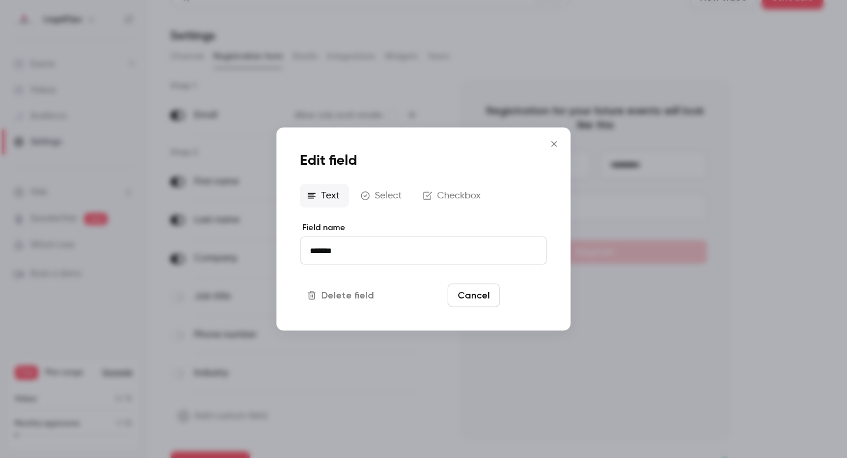
type input "*******"
click at [528, 298] on button "Save" at bounding box center [526, 295] width 42 height 24
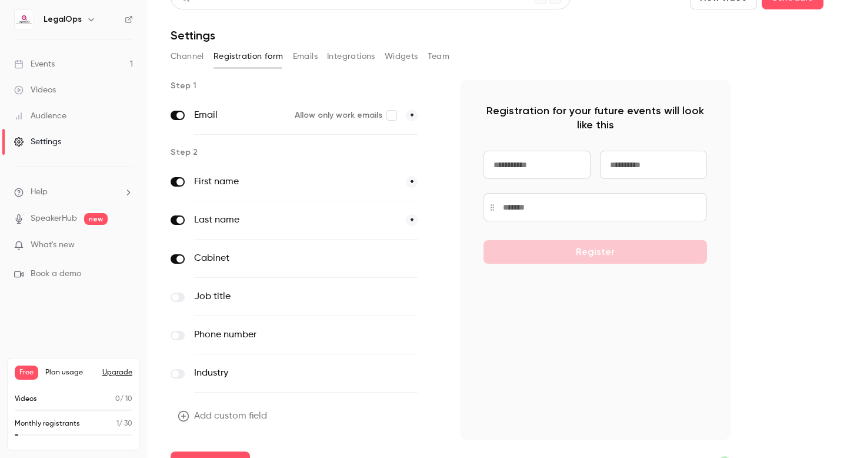
click at [276, 229] on div "Last name *" at bounding box center [305, 220] width 223 height 38
click at [232, 218] on label "Last name" at bounding box center [295, 220] width 202 height 14
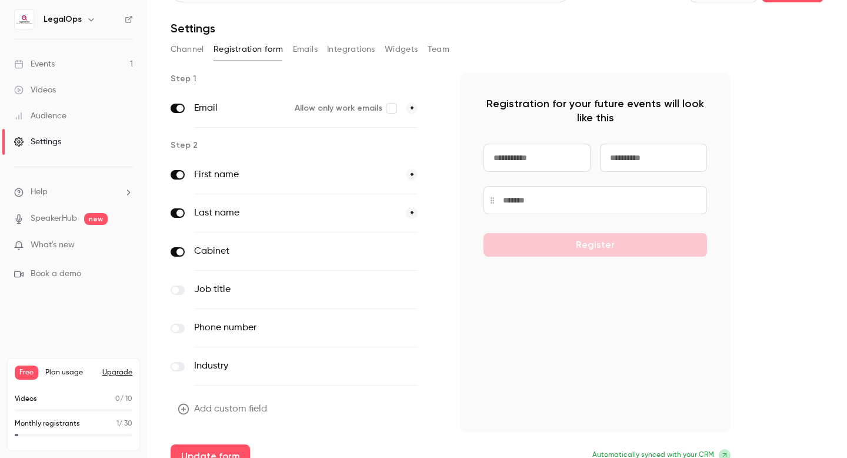
click at [413, 176] on span "*" at bounding box center [412, 175] width 12 height 12
click at [435, 173] on span at bounding box center [434, 175] width 14 height 15
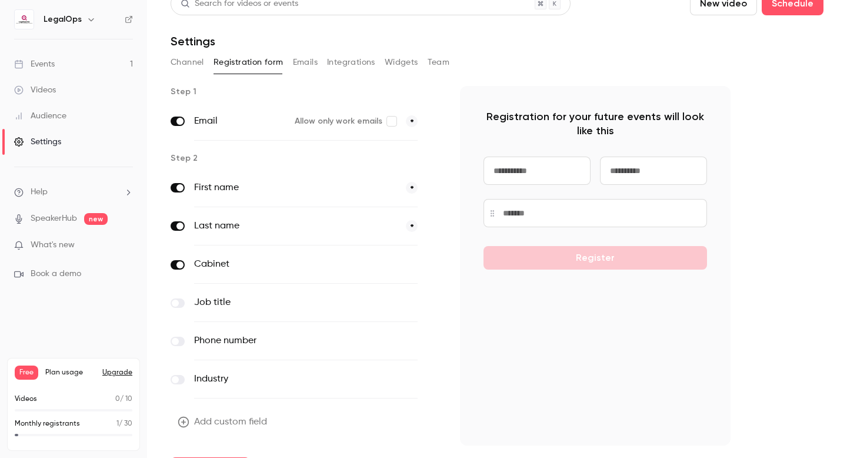
click at [254, 230] on label "Last name" at bounding box center [295, 226] width 202 height 14
click at [268, 268] on label "Cabinet" at bounding box center [281, 264] width 175 height 14
click at [441, 226] on div "Step 1 Email Allow only work emails * Step 2 First name * Last name * Cabinet o…" at bounding box center [451, 283] width 560 height 395
click at [435, 227] on span at bounding box center [434, 226] width 14 height 15
click at [429, 181] on span at bounding box center [434, 188] width 14 height 15
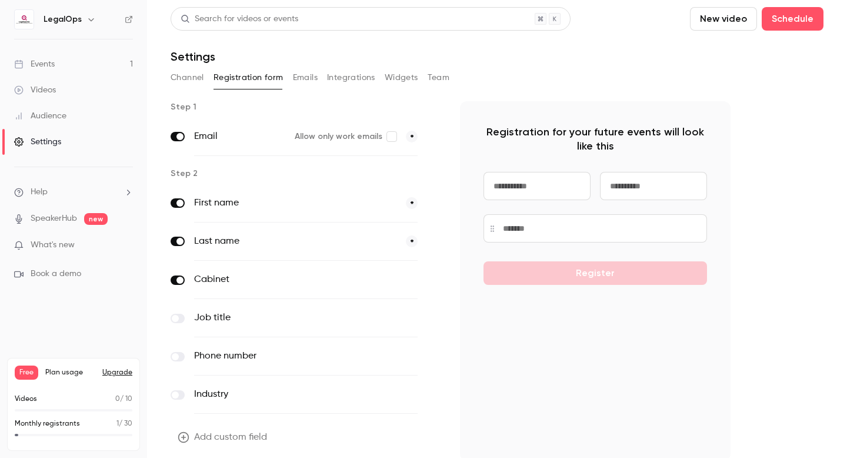
scroll to position [45, 0]
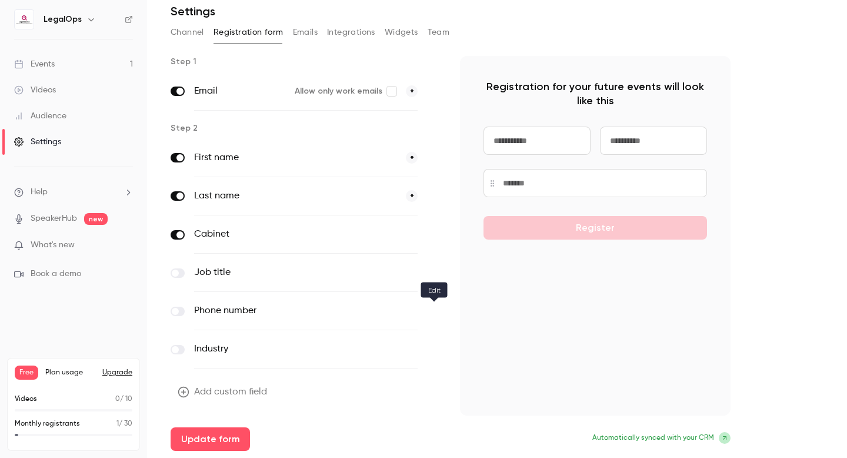
click at [436, 313] on icon "button" at bounding box center [433, 311] width 7 height 7
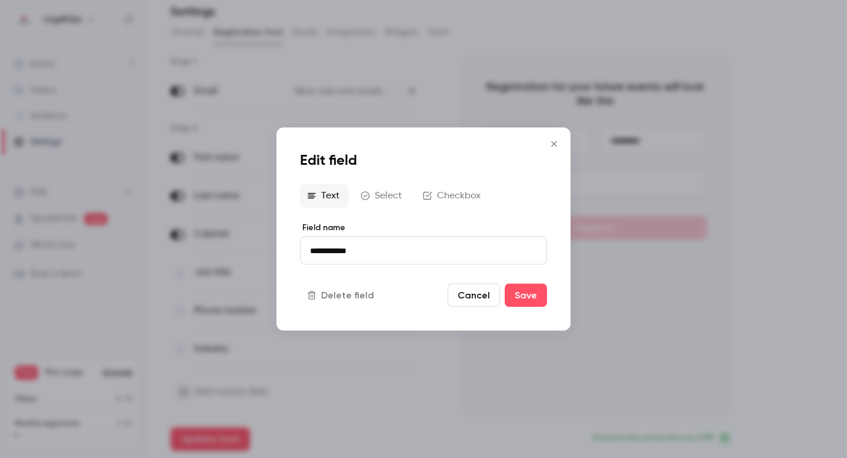
drag, startPoint x: 387, startPoint y: 249, endPoint x: 229, endPoint y: 233, distance: 158.5
click at [229, 233] on div "**********" at bounding box center [423, 229] width 847 height 458
click at [467, 295] on button "Cancel" at bounding box center [474, 295] width 52 height 24
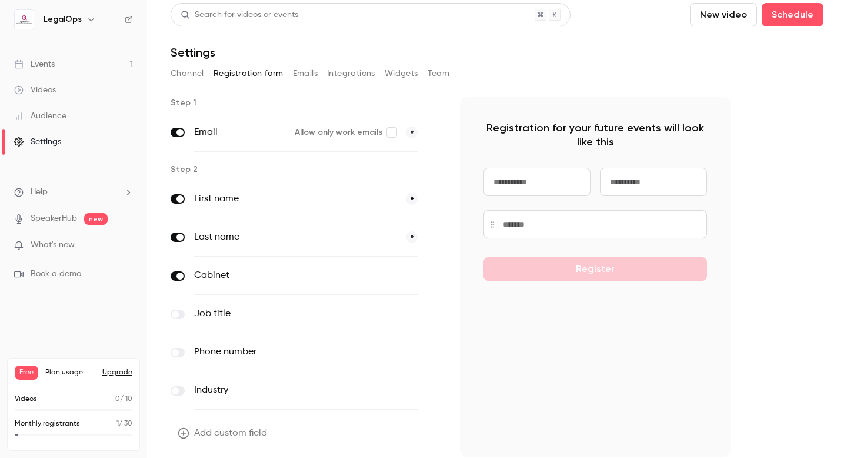
scroll to position [0, 0]
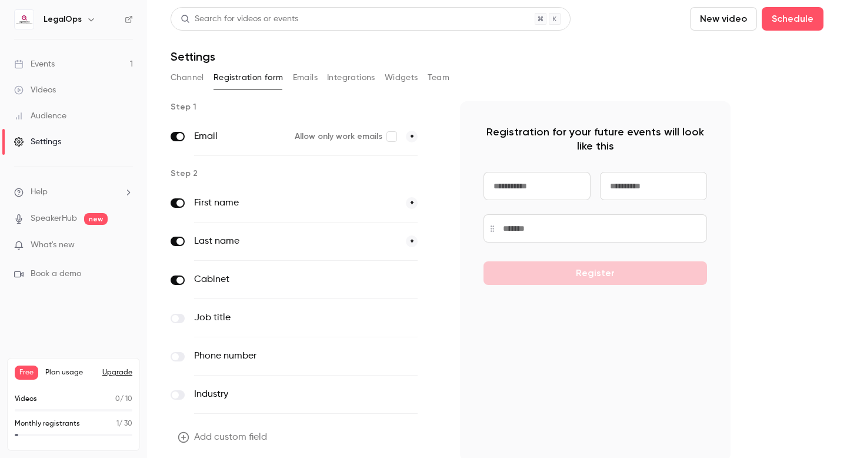
click at [311, 81] on button "Emails" at bounding box center [305, 77] width 25 height 19
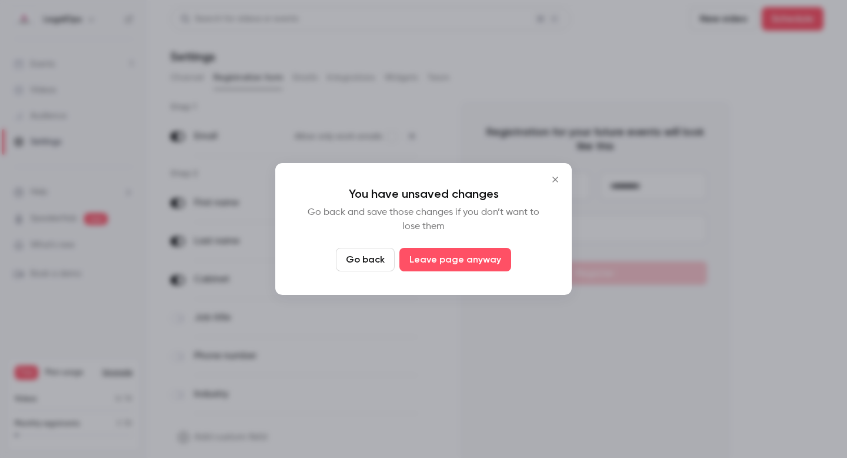
click at [378, 261] on button "Go back" at bounding box center [365, 260] width 59 height 24
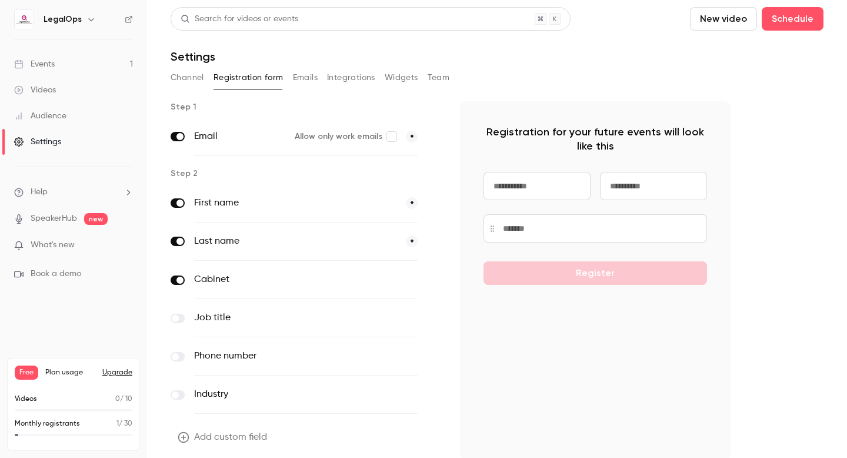
scroll to position [45, 0]
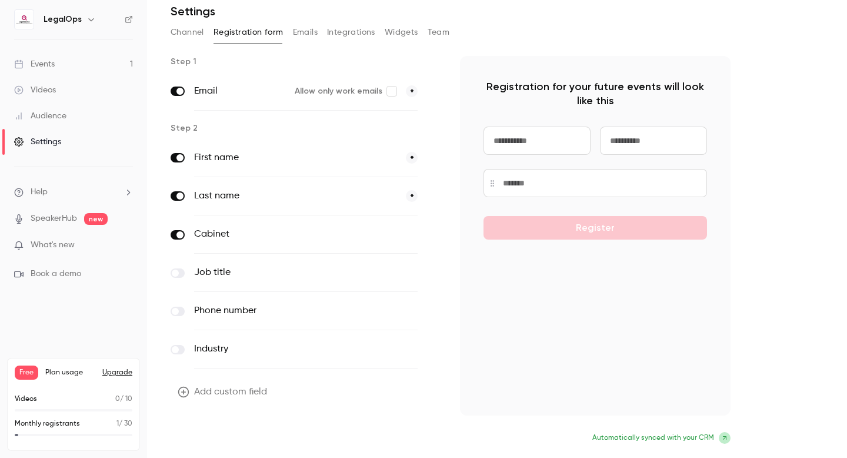
click at [225, 436] on button "Update form" at bounding box center [210, 439] width 79 height 24
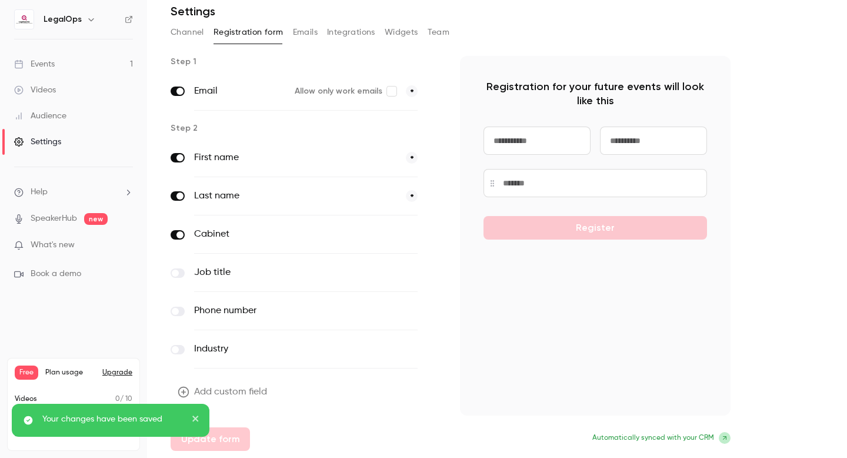
click at [241, 437] on div "Add custom field Update form" at bounding box center [306, 415] width 271 height 71
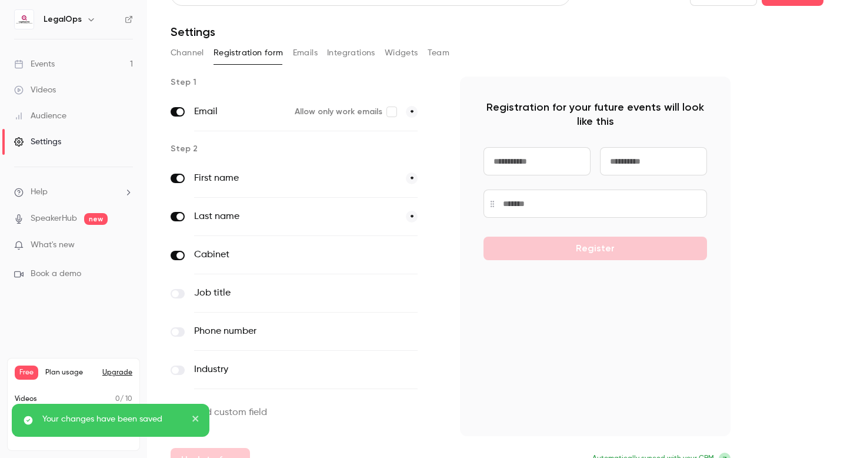
scroll to position [0, 0]
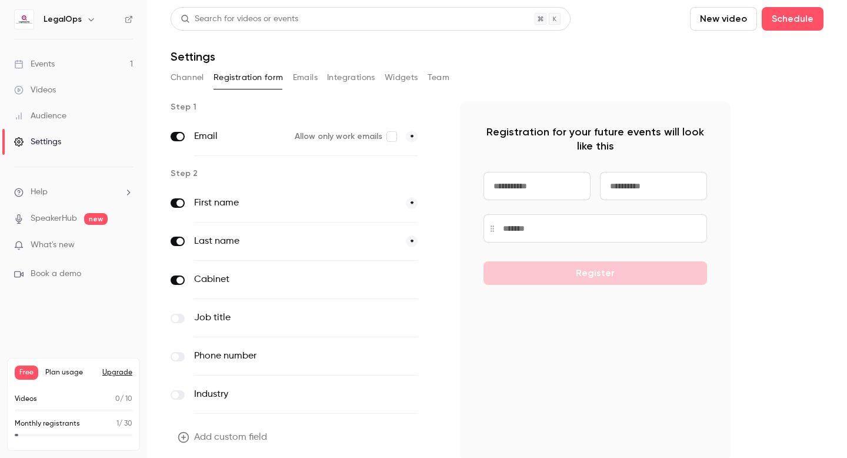
click at [308, 82] on button "Emails" at bounding box center [305, 77] width 25 height 19
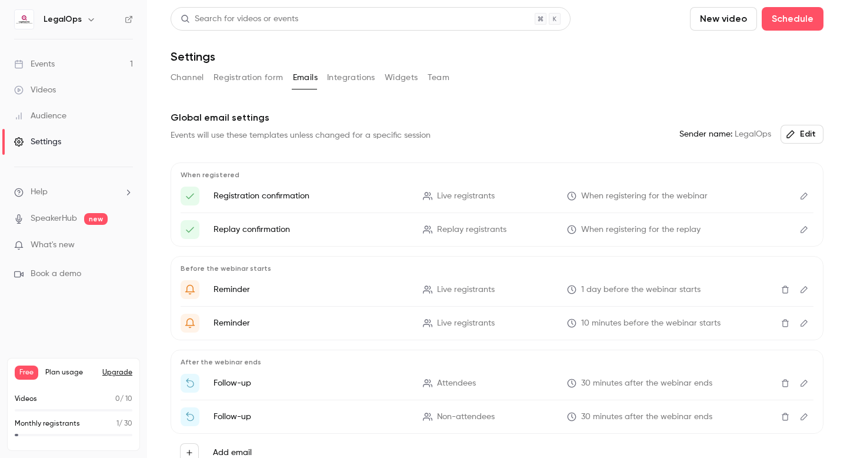
click at [802, 198] on icon "Edit" at bounding box center [803, 195] width 7 height 7
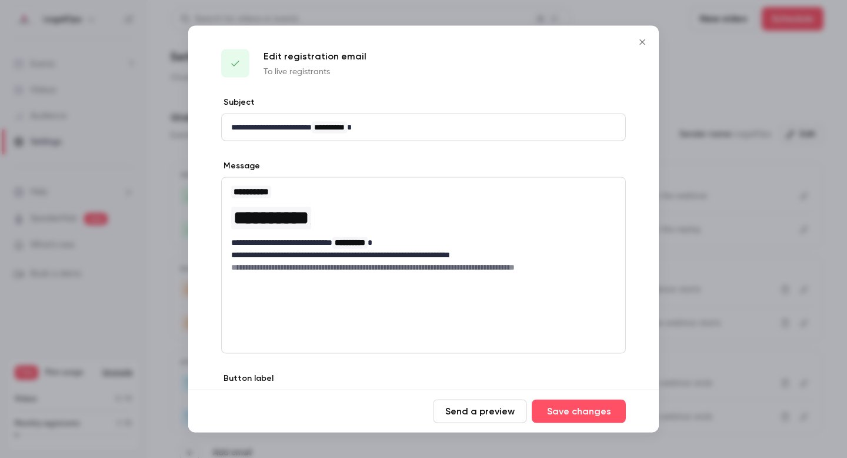
click at [643, 41] on icon "Close" at bounding box center [642, 42] width 14 height 9
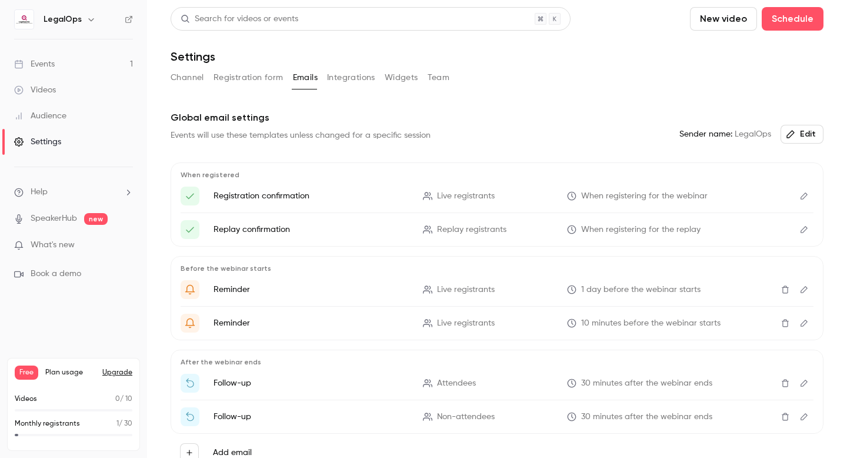
scroll to position [5, 0]
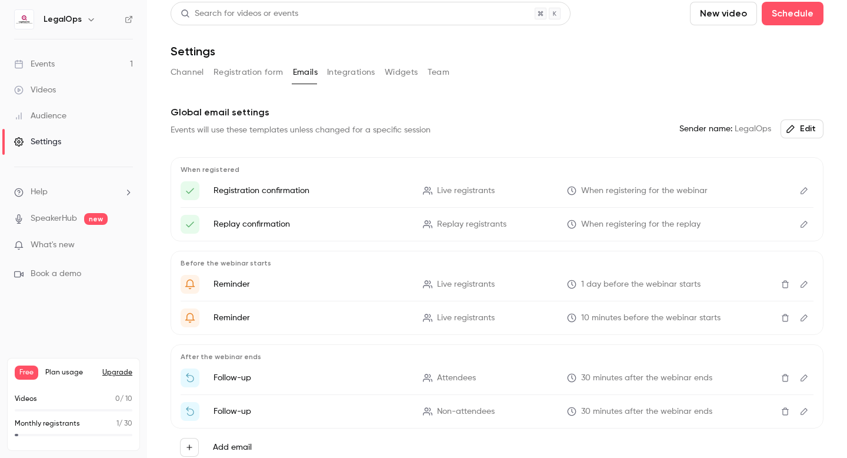
click at [67, 119] on link "Audience" at bounding box center [73, 116] width 147 height 26
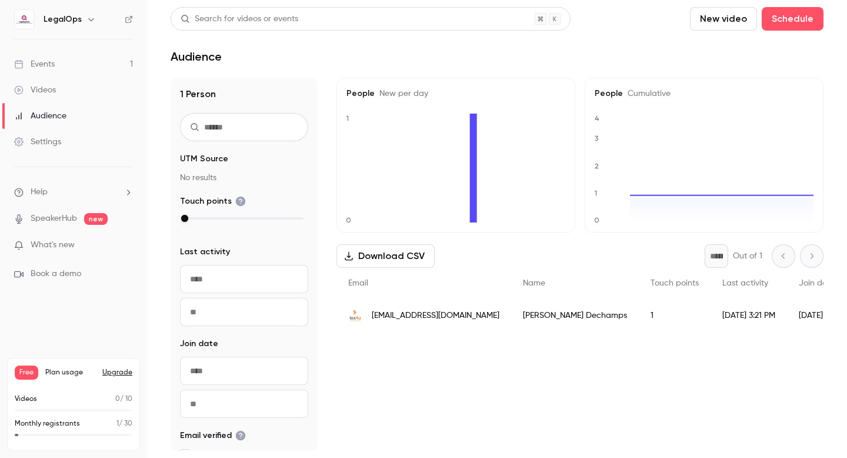
click at [74, 58] on link "Events 1" at bounding box center [73, 64] width 147 height 26
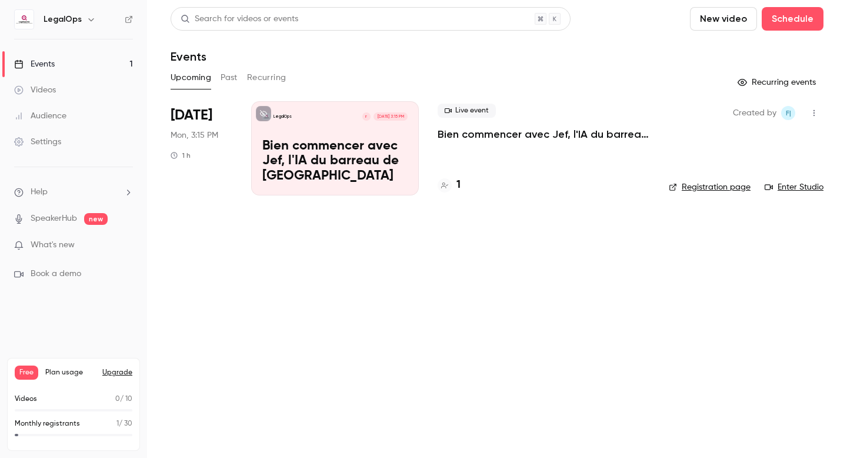
click at [453, 183] on div "1" at bounding box center [449, 185] width 23 height 16
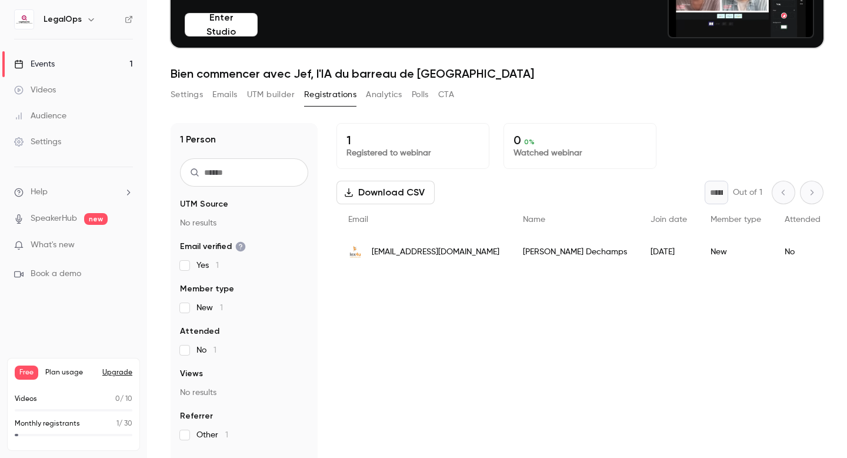
click at [407, 252] on span "[EMAIL_ADDRESS][DOMAIN_NAME]" at bounding box center [436, 252] width 128 height 12
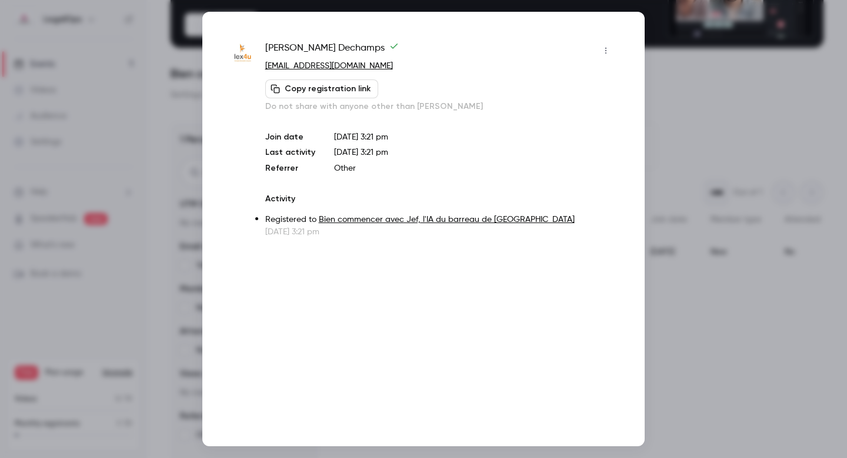
click at [610, 52] on button "button" at bounding box center [605, 50] width 19 height 19
click at [568, 103] on div at bounding box center [423, 229] width 847 height 458
click at [171, 202] on div at bounding box center [423, 229] width 847 height 458
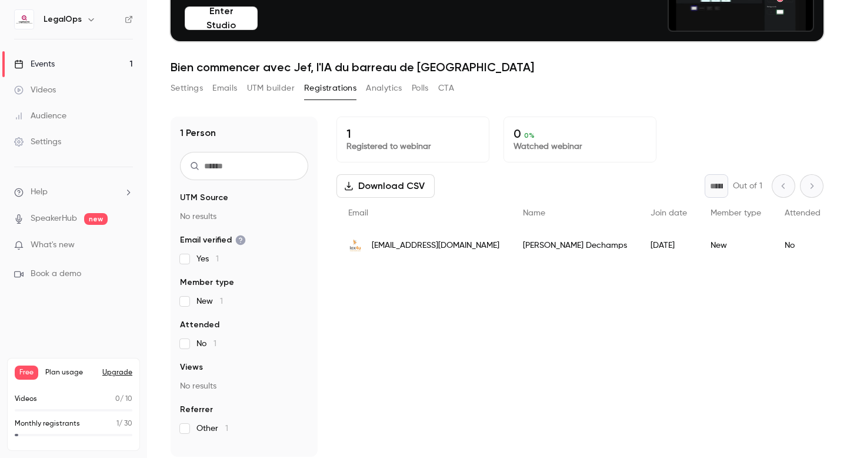
scroll to position [99, 0]
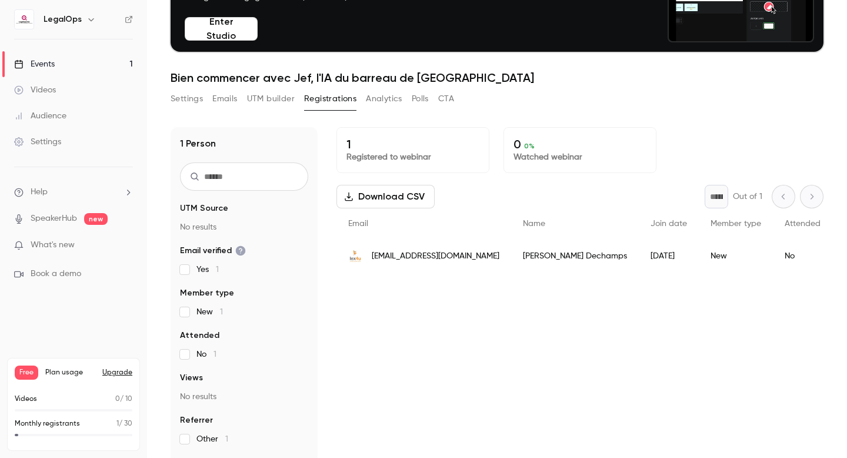
click at [391, 98] on button "Analytics" at bounding box center [384, 98] width 36 height 19
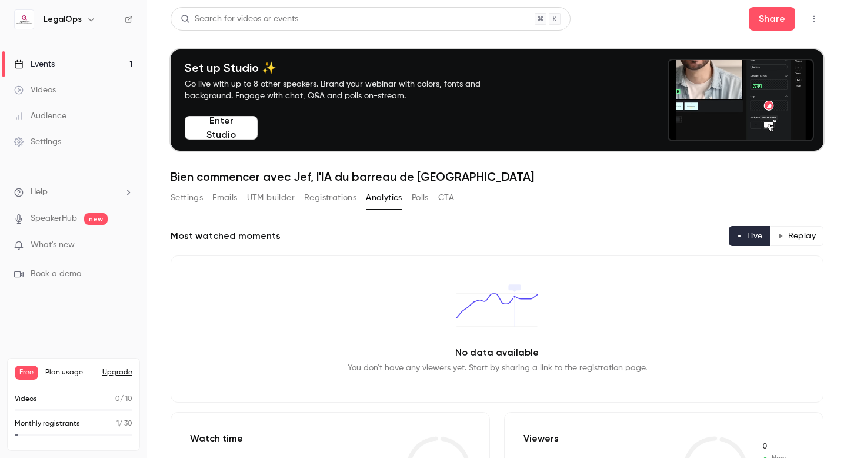
click at [198, 199] on button "Settings" at bounding box center [187, 197] width 32 height 19
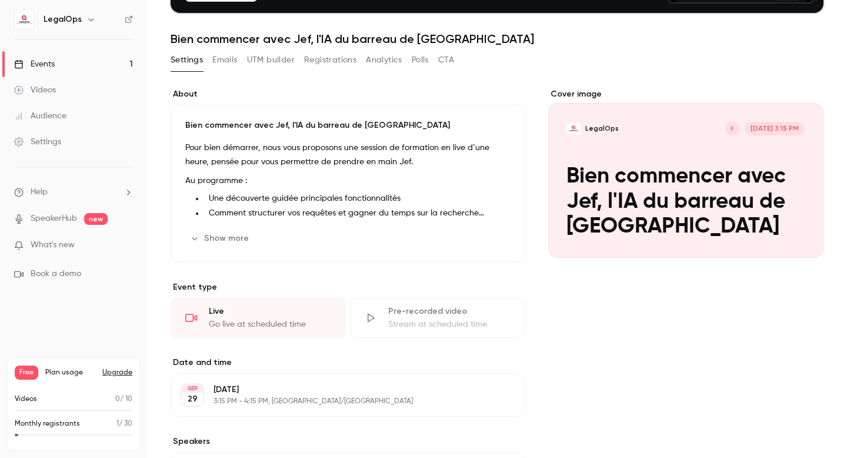
scroll to position [138, 0]
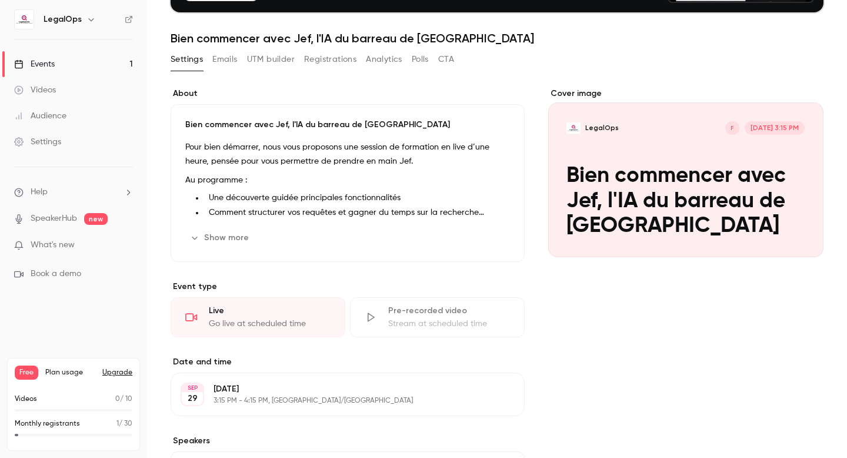
click at [75, 62] on link "Events 1" at bounding box center [73, 64] width 147 height 26
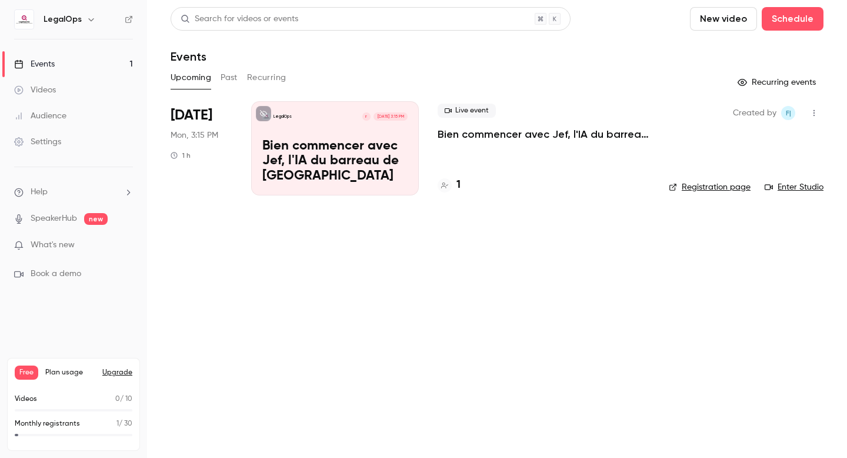
click at [350, 165] on p "Bien commencer avec Jef, l'IA du barreau de Bruxelles" at bounding box center [334, 161] width 145 height 45
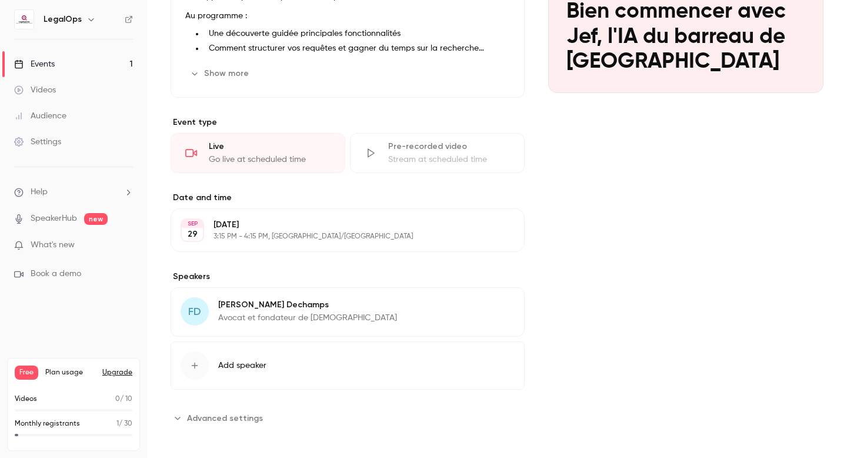
scroll to position [296, 0]
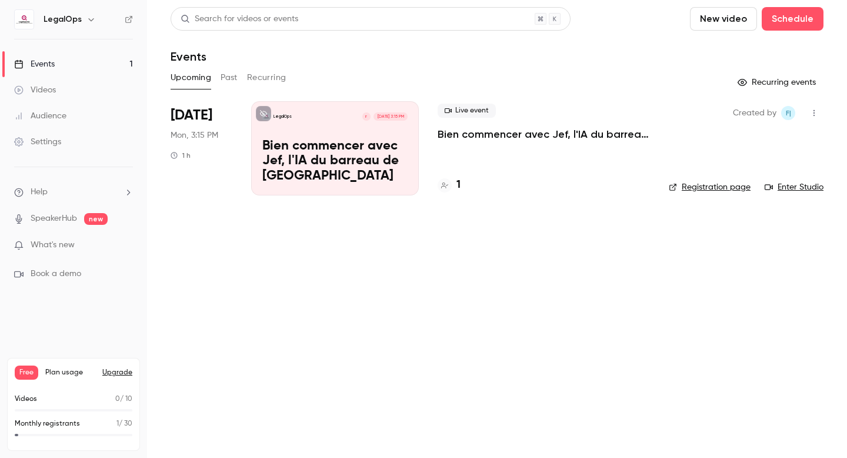
click at [711, 188] on link "Registration page" at bounding box center [710, 187] width 82 height 12
click at [696, 191] on link "Registration page" at bounding box center [710, 187] width 82 height 12
click at [55, 91] on div "Videos" at bounding box center [35, 90] width 42 height 12
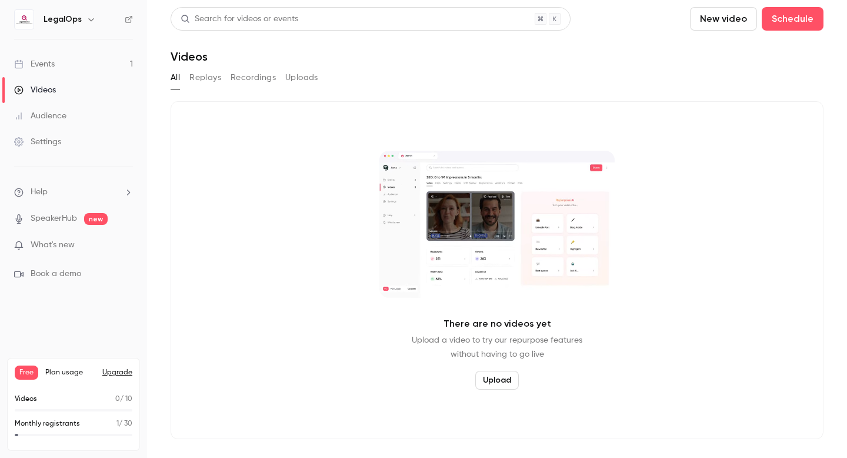
click at [62, 66] on link "Events 1" at bounding box center [73, 64] width 147 height 26
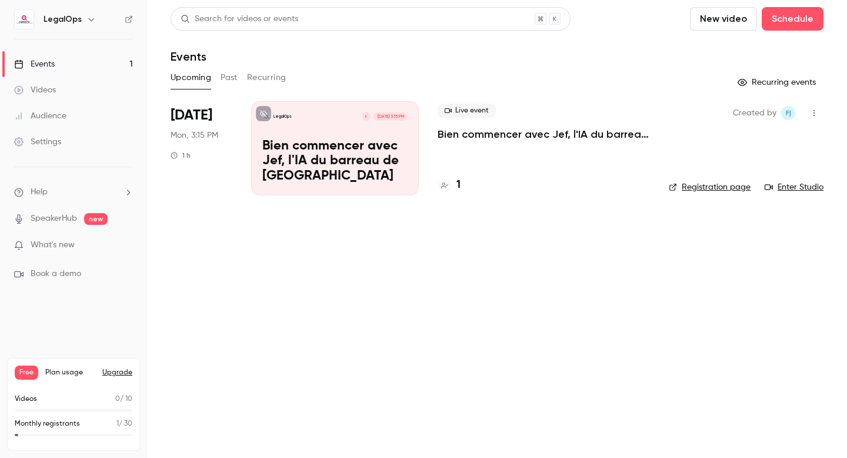
click at [67, 122] on link "Audience" at bounding box center [73, 116] width 147 height 26
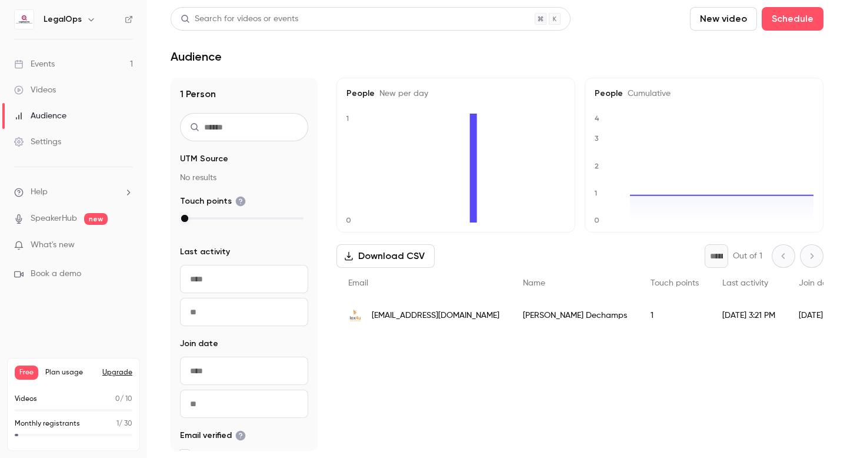
click at [62, 142] on link "Settings" at bounding box center [73, 142] width 147 height 26
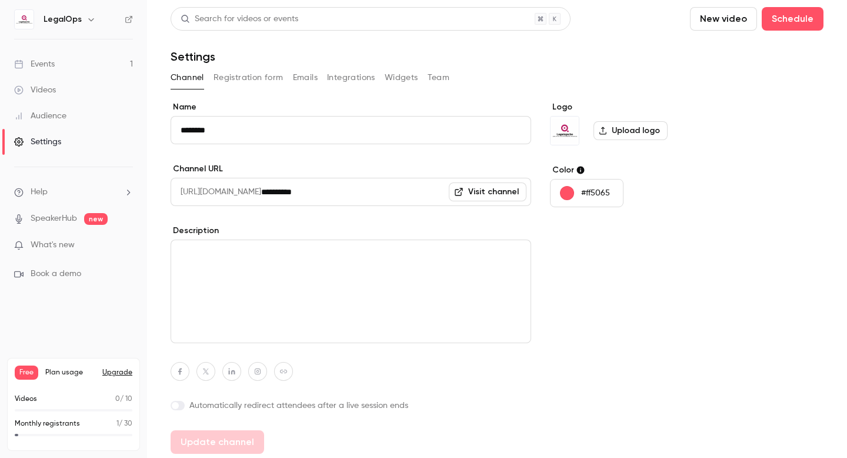
click at [81, 69] on link "Events 1" at bounding box center [73, 64] width 147 height 26
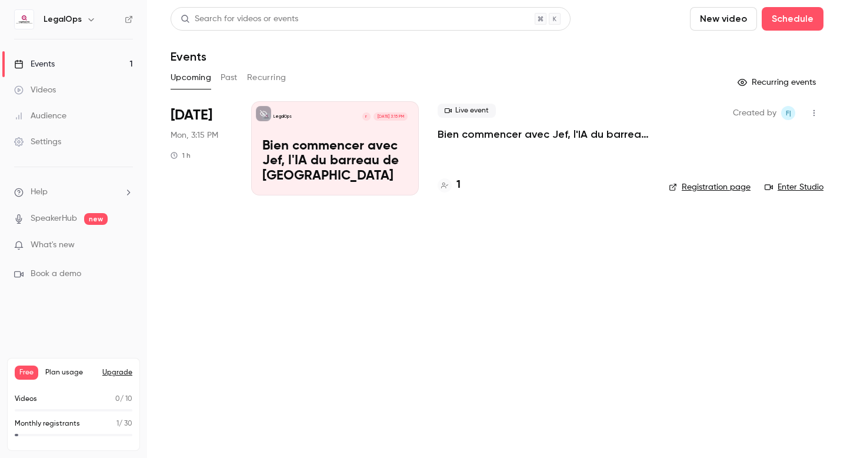
click at [92, 21] on icon "button" at bounding box center [90, 19] width 9 height 9
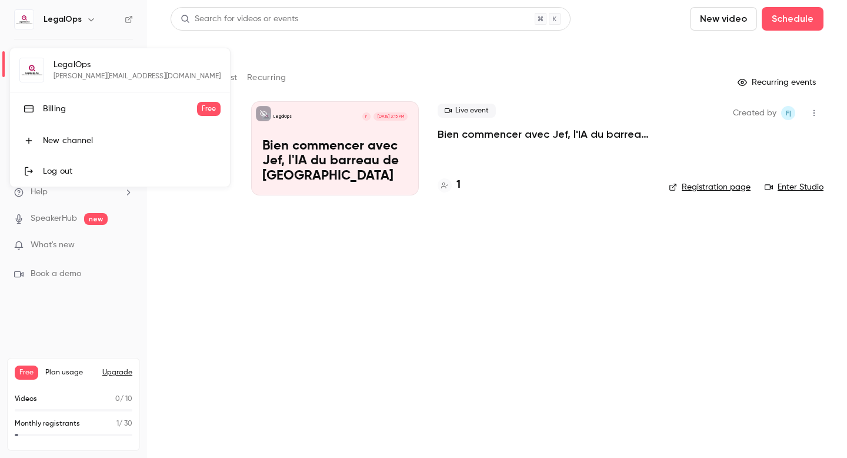
click at [92, 21] on div at bounding box center [423, 229] width 847 height 458
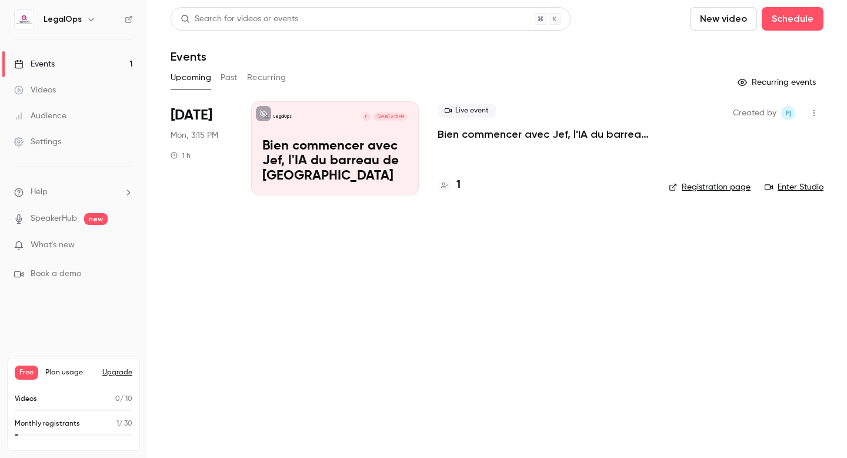
click at [92, 21] on icon "button" at bounding box center [90, 19] width 9 height 9
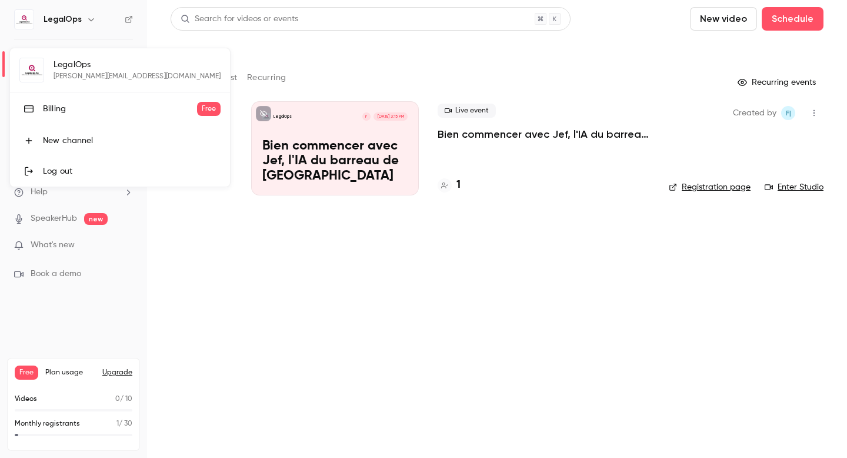
click at [84, 135] on div "New channel" at bounding box center [132, 141] width 178 height 12
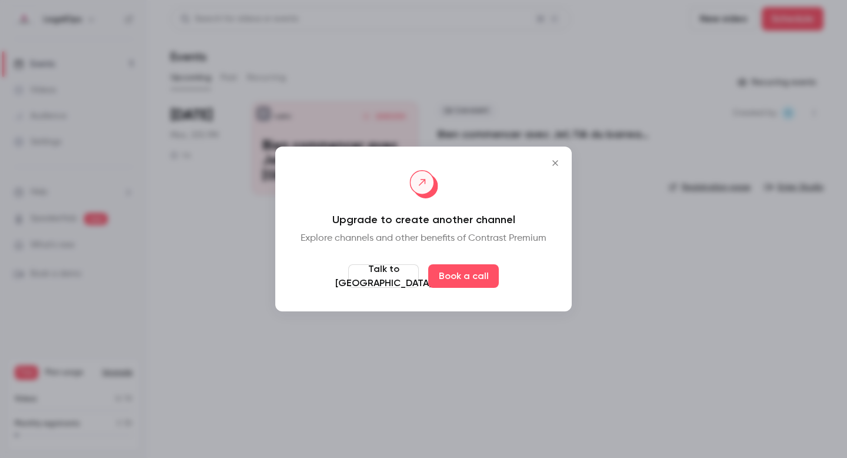
click at [556, 164] on icon "Close" at bounding box center [555, 162] width 14 height 9
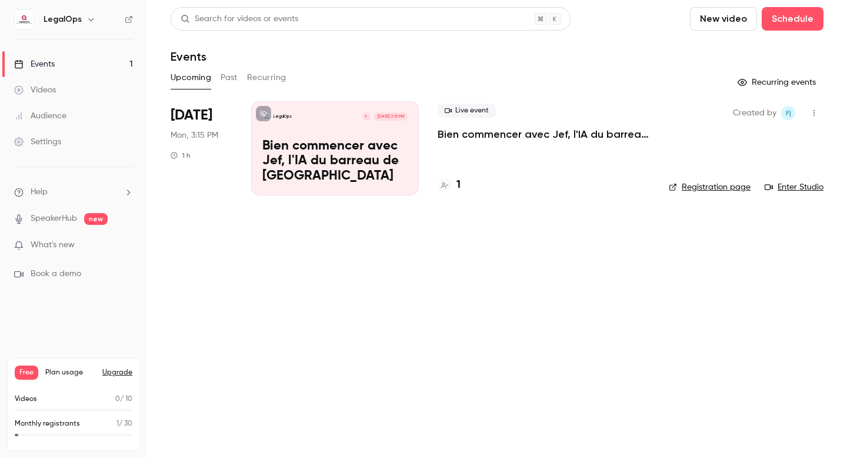
click at [84, 89] on link "Videos" at bounding box center [73, 90] width 147 height 26
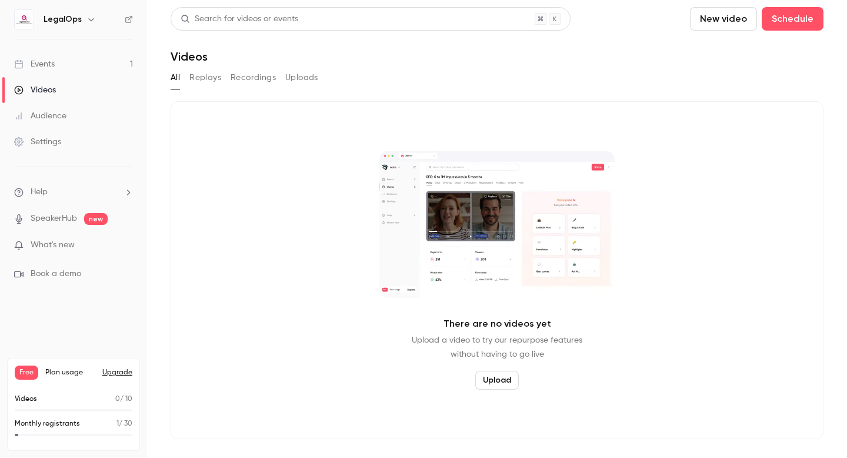
click at [55, 65] on link "Events 1" at bounding box center [73, 64] width 147 height 26
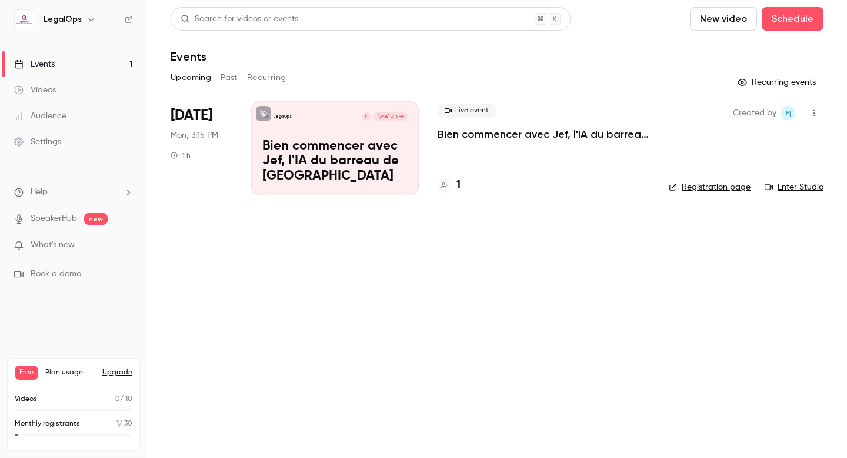
click at [372, 157] on p "Bien commencer avec Jef, l'IA du barreau de Bruxelles" at bounding box center [334, 161] width 145 height 45
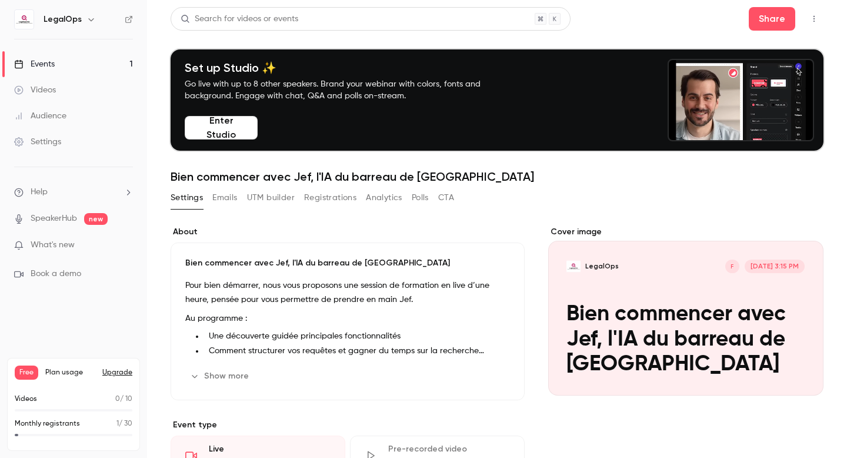
click at [233, 195] on button "Emails" at bounding box center [224, 197] width 25 height 19
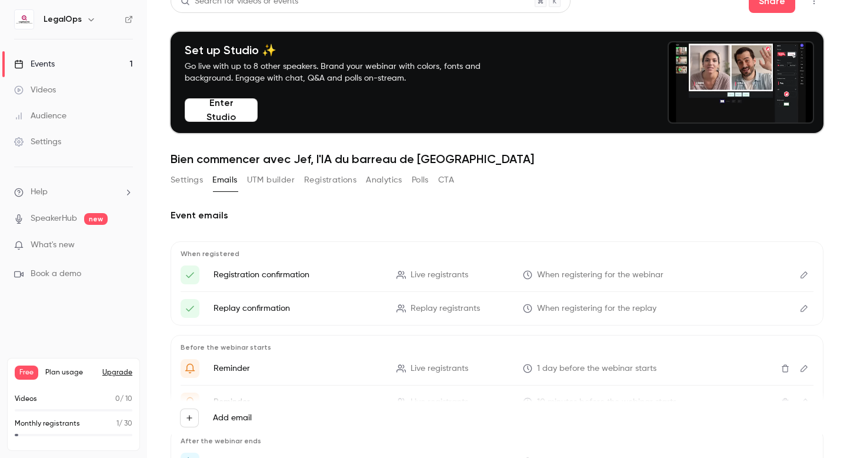
scroll to position [30, 0]
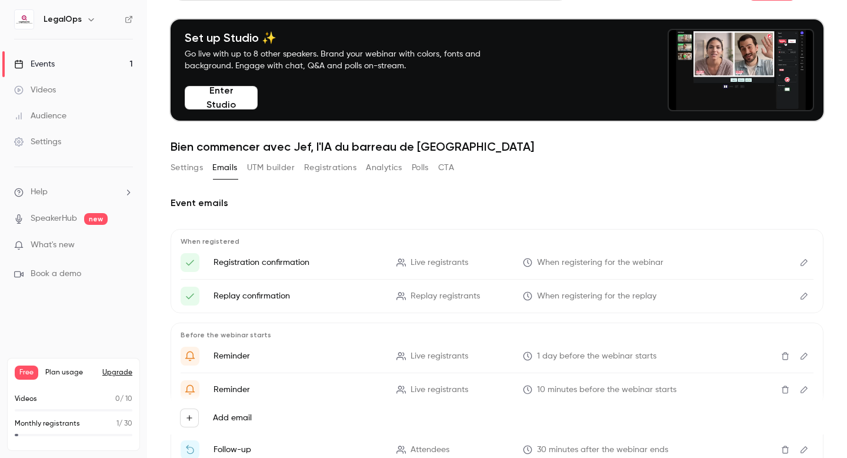
click at [195, 171] on button "Settings" at bounding box center [187, 167] width 32 height 19
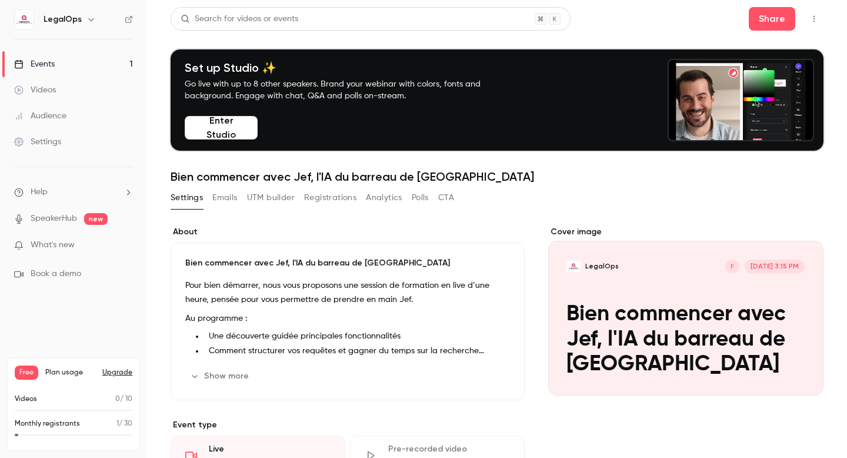
click at [222, 200] on button "Emails" at bounding box center [224, 197] width 25 height 19
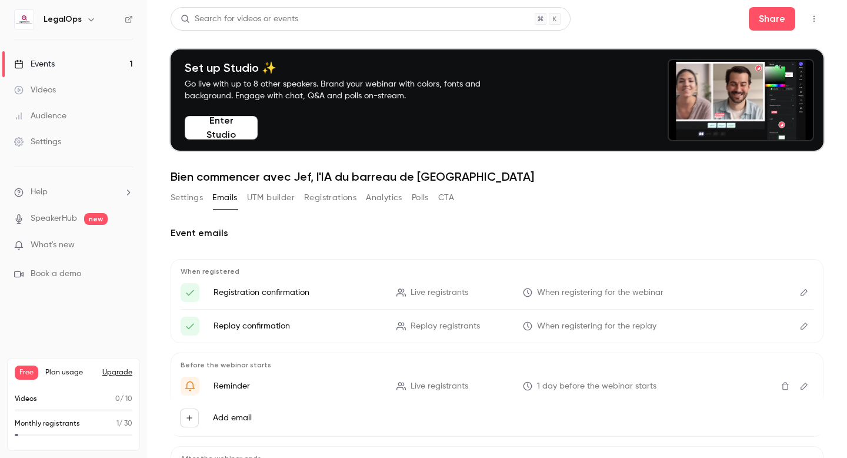
scroll to position [9, 0]
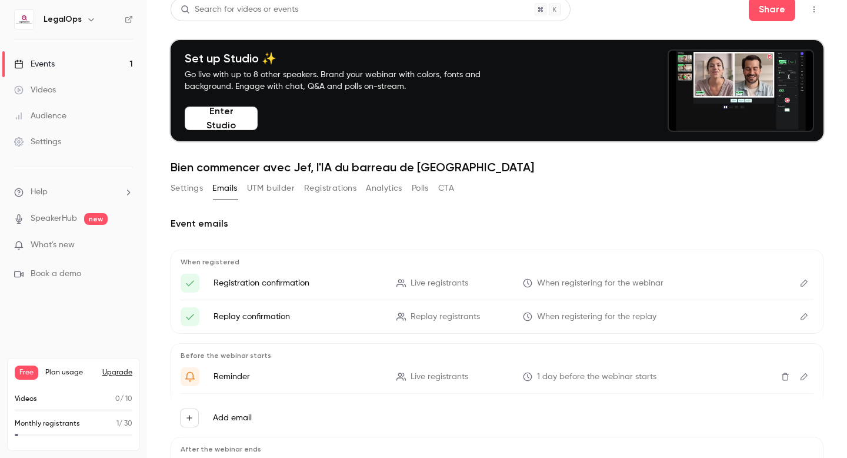
click at [326, 190] on button "Registrations" at bounding box center [330, 188] width 52 height 19
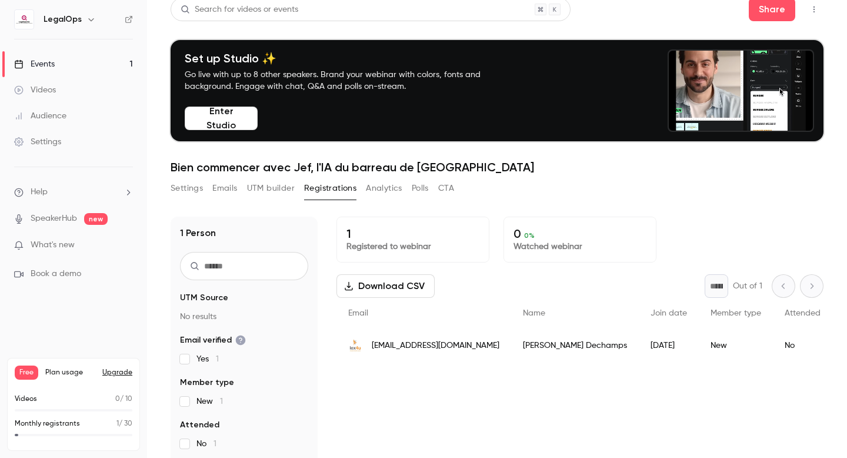
click at [639, 339] on div "2025/09/29" at bounding box center [669, 345] width 60 height 33
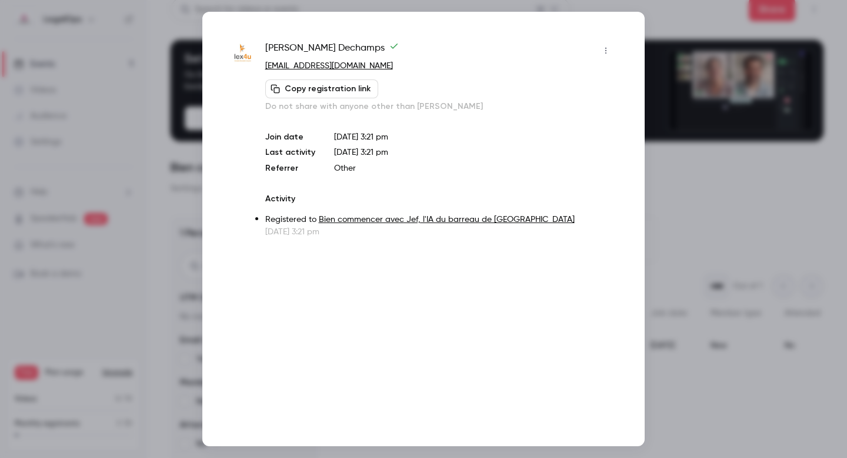
click at [607, 53] on icon "button" at bounding box center [605, 50] width 9 height 8
click at [540, 136] on div at bounding box center [423, 229] width 847 height 458
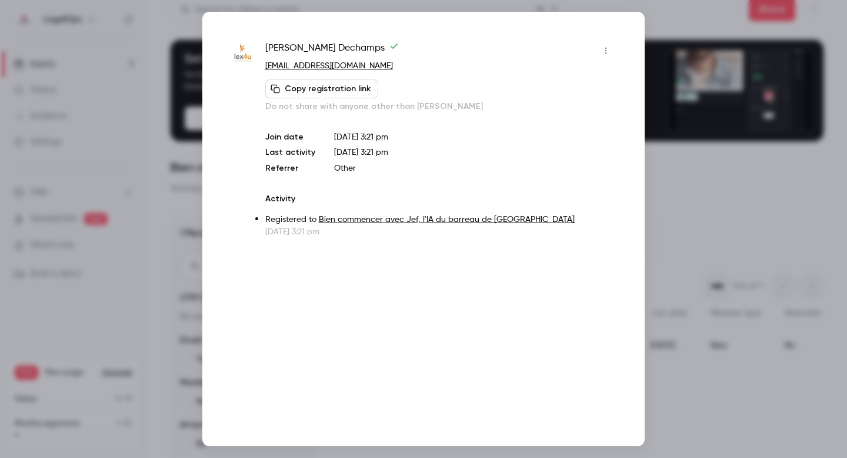
click at [186, 199] on div at bounding box center [423, 229] width 847 height 458
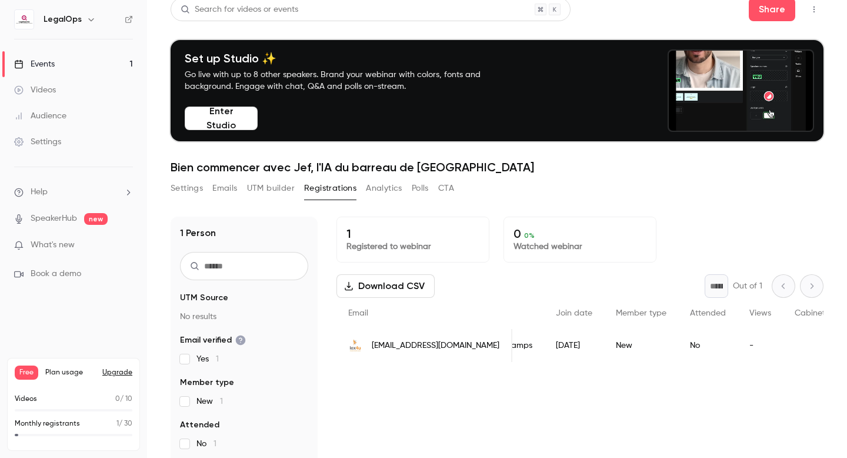
scroll to position [0, 96]
click at [737, 343] on div "-" at bounding box center [759, 345] width 45 height 33
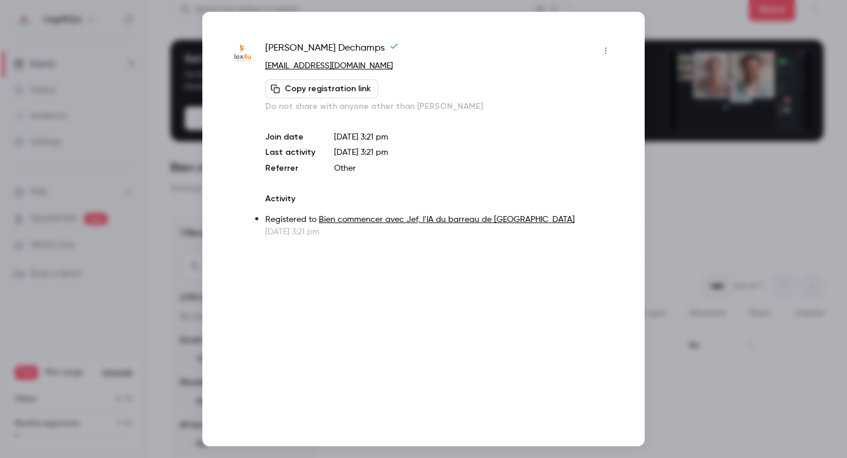
click at [165, 139] on div at bounding box center [423, 229] width 847 height 458
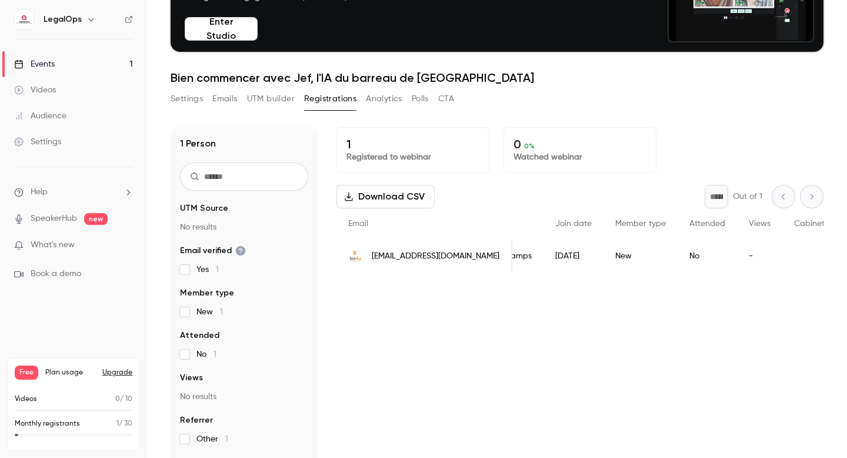
scroll to position [98, 0]
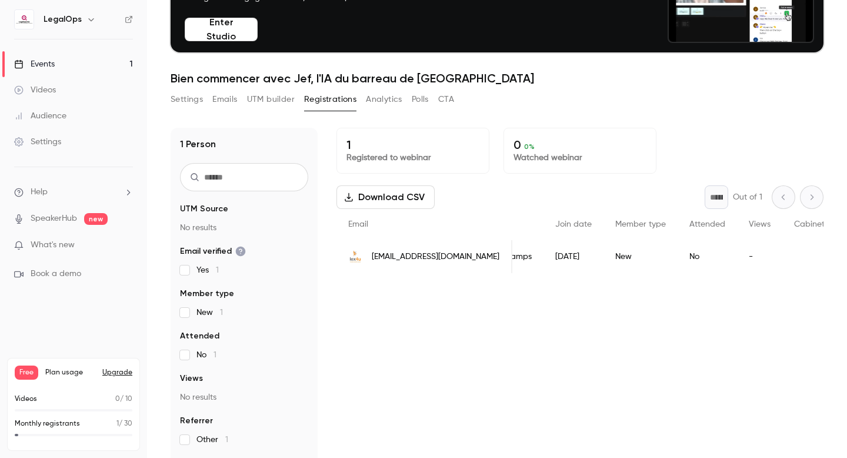
click at [429, 154] on p "Registered to webinar" at bounding box center [412, 158] width 133 height 12
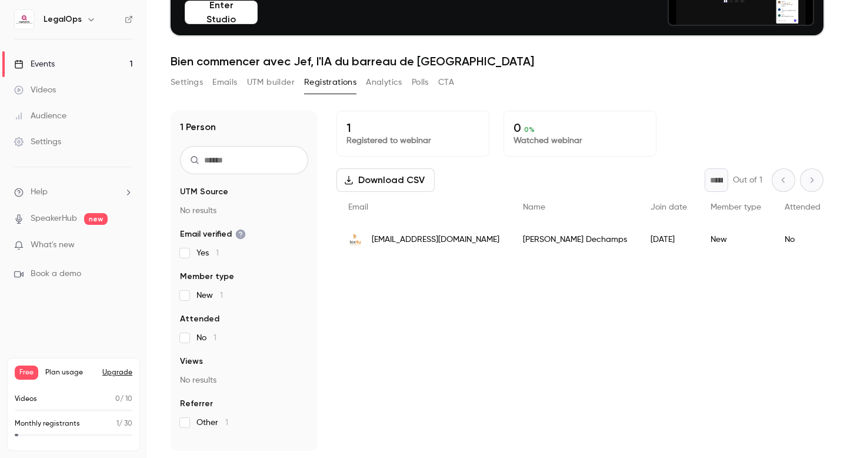
scroll to position [106, 0]
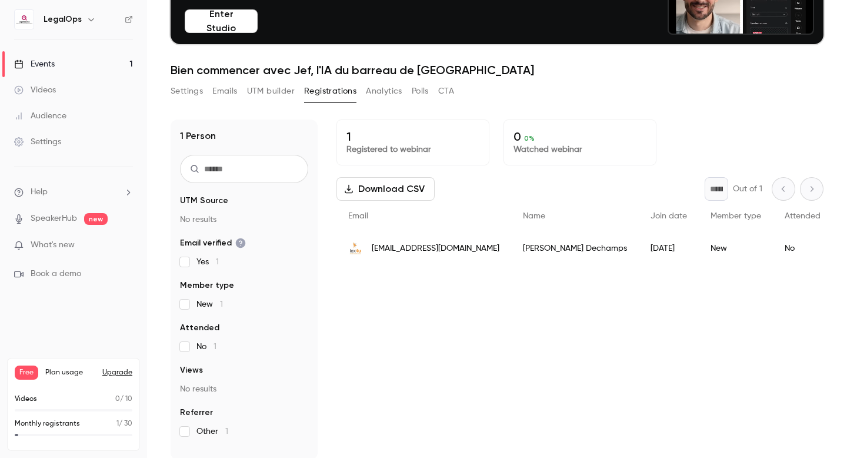
click at [192, 91] on button "Settings" at bounding box center [187, 91] width 32 height 19
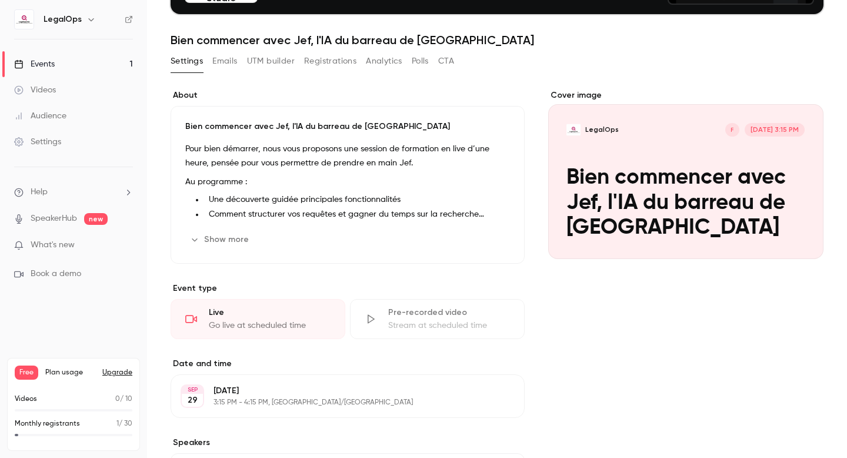
scroll to position [140, 0]
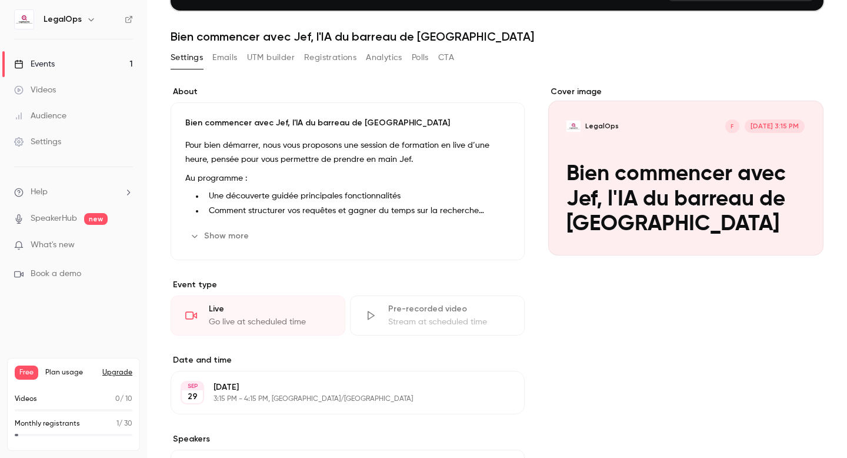
click at [270, 167] on div "Pour bien démarrer, nous vous proposons une session de formation en live d’une …" at bounding box center [347, 177] width 325 height 79
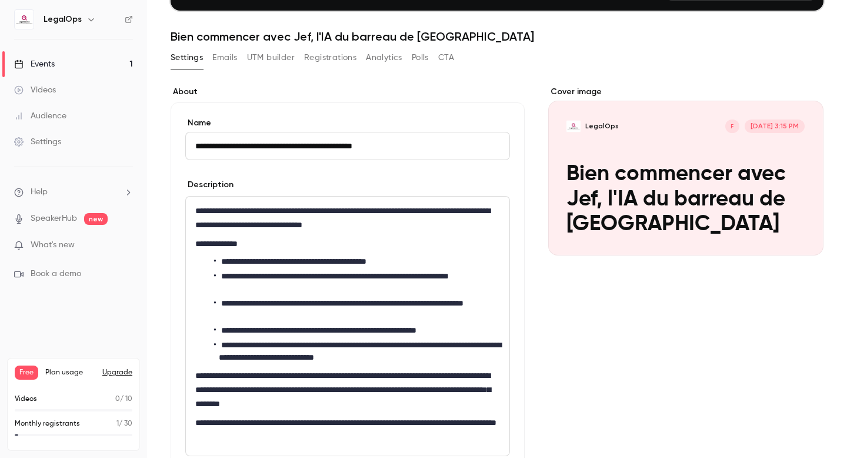
scroll to position [151, 0]
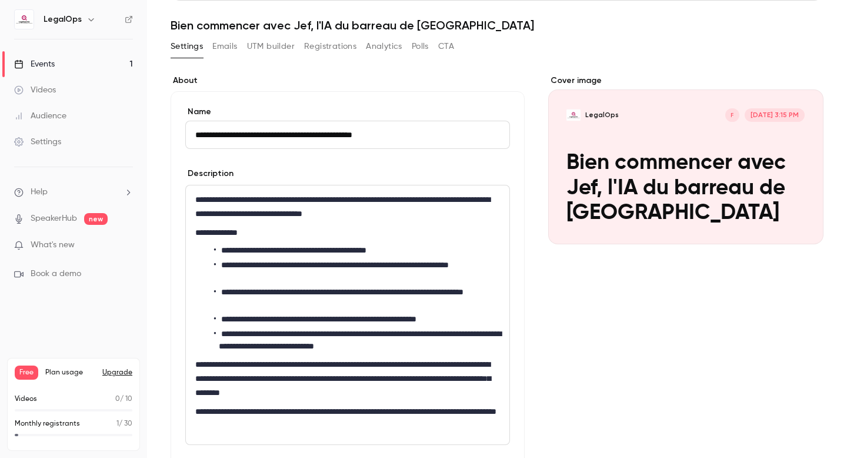
click at [423, 251] on li "**********" at bounding box center [357, 250] width 286 height 12
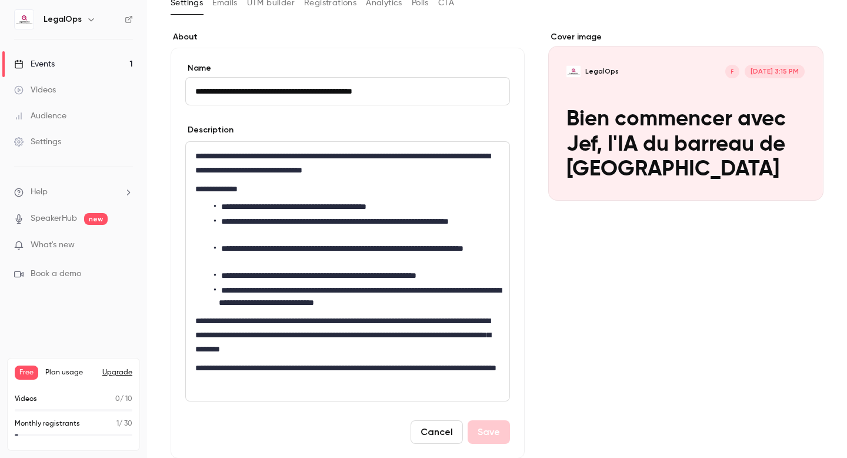
scroll to position [199, 0]
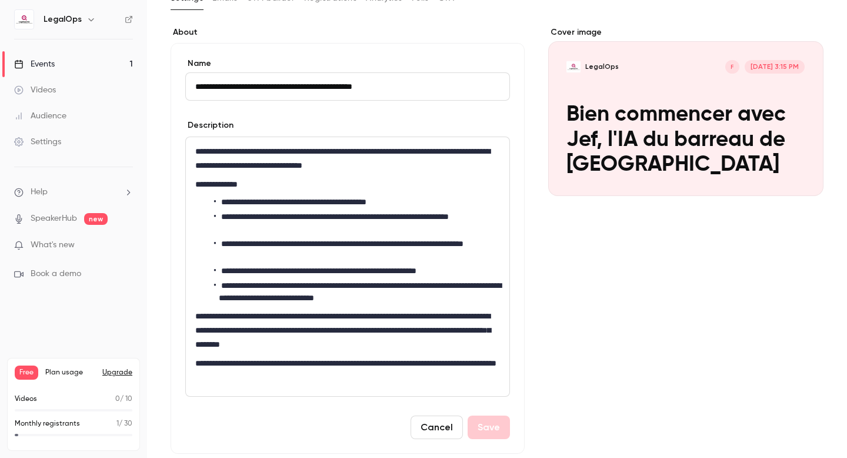
click at [86, 68] on link "Events 1" at bounding box center [73, 64] width 147 height 26
